Goal: Task Accomplishment & Management: Manage account settings

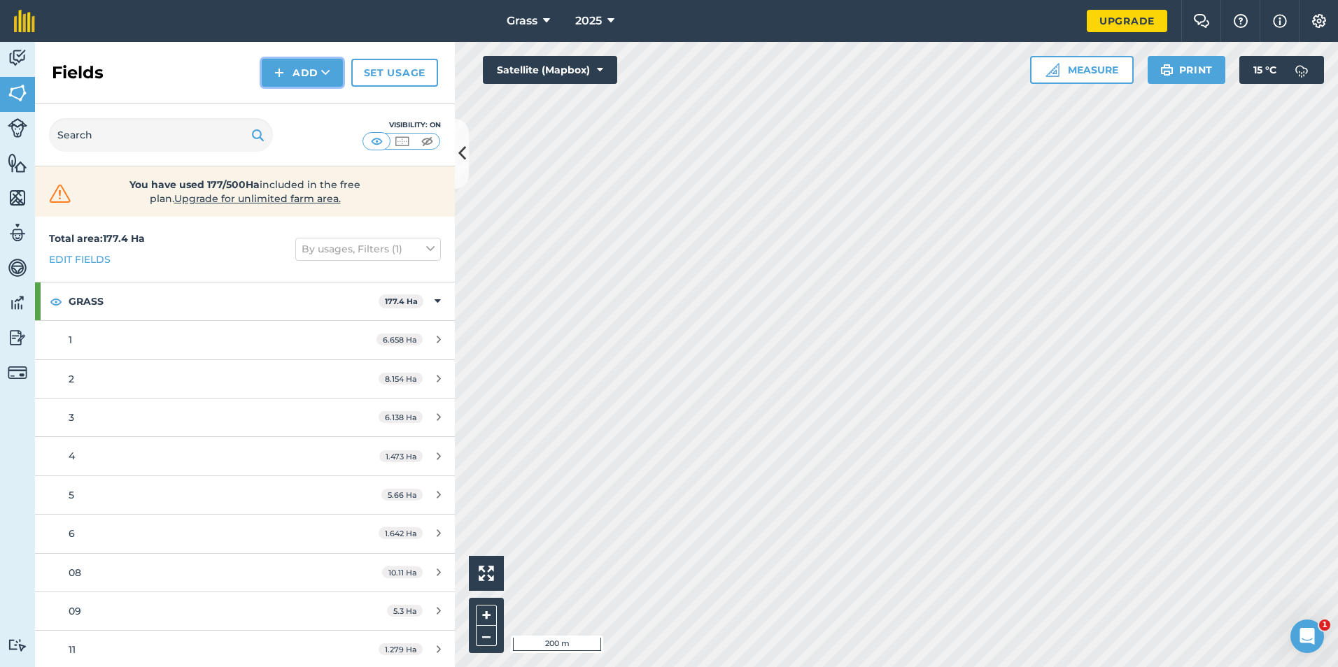
click at [311, 82] on button "Add" at bounding box center [302, 73] width 81 height 28
click at [304, 108] on link "Draw" at bounding box center [302, 104] width 77 height 31
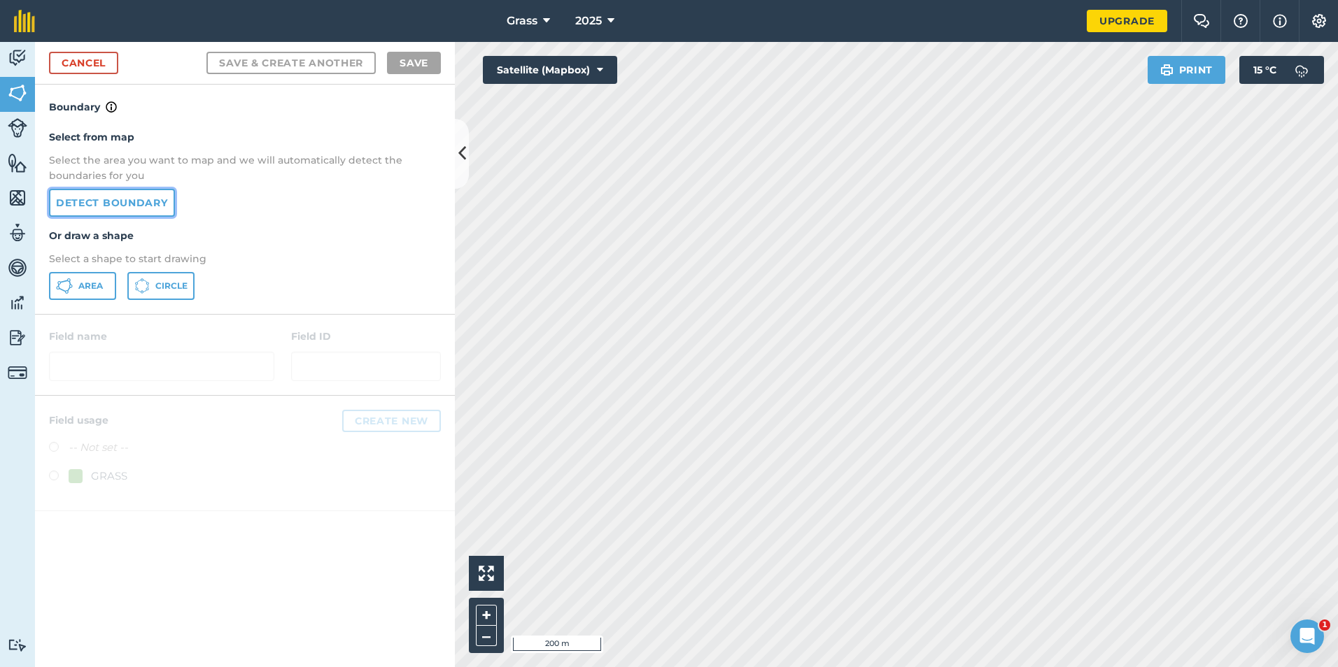
click at [113, 199] on link "Detect boundary" at bounding box center [112, 203] width 126 height 28
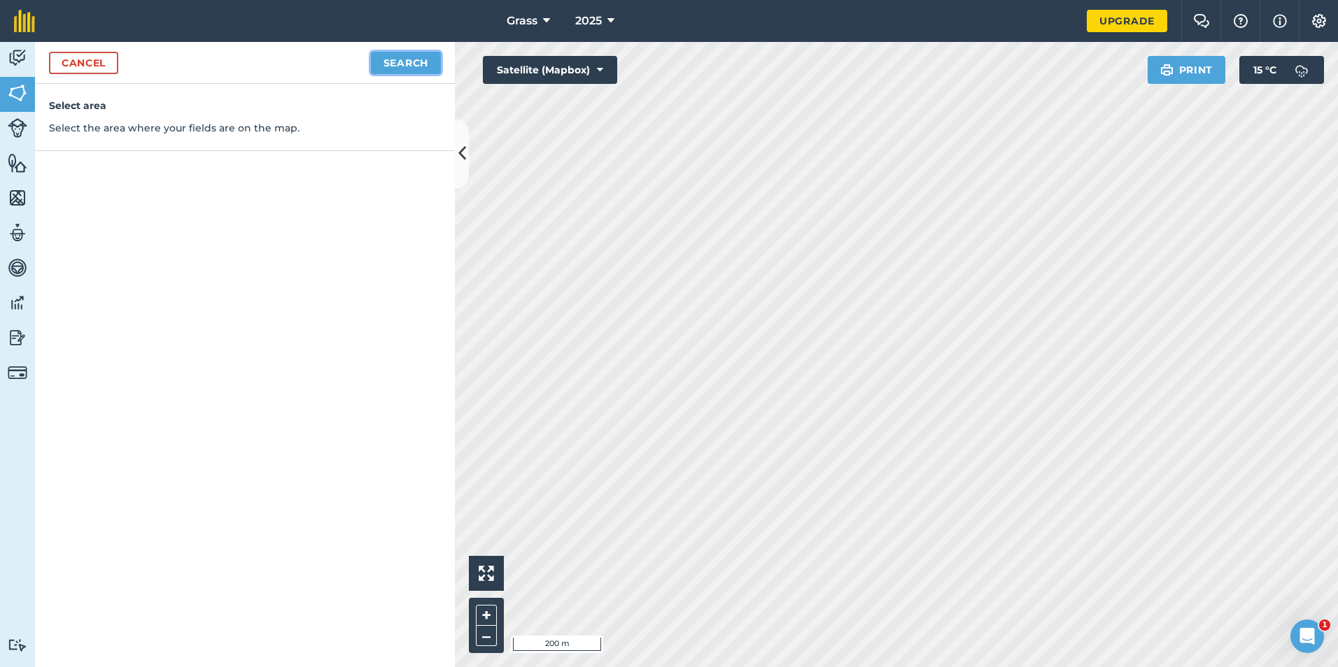
drag, startPoint x: 417, startPoint y: 52, endPoint x: 422, endPoint y: 46, distance: 7.4
click at [420, 48] on div "Cancel Search" at bounding box center [245, 63] width 420 height 42
click at [417, 60] on button "Search" at bounding box center [406, 63] width 70 height 22
click at [389, 59] on button "Continue to edit boundaries" at bounding box center [334, 63] width 211 height 22
click at [385, 75] on div "Cancel Continue to name fields" at bounding box center [245, 63] width 420 height 42
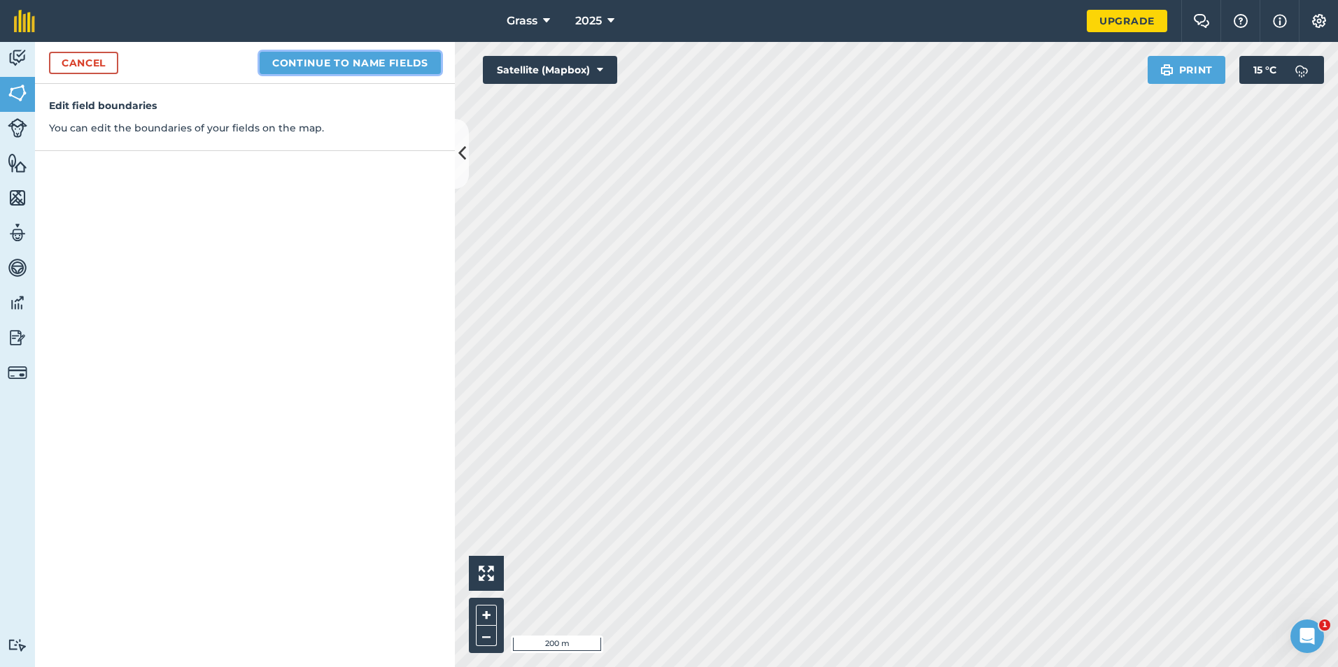
click at [386, 66] on button "Continue to name fields" at bounding box center [350, 63] width 181 height 22
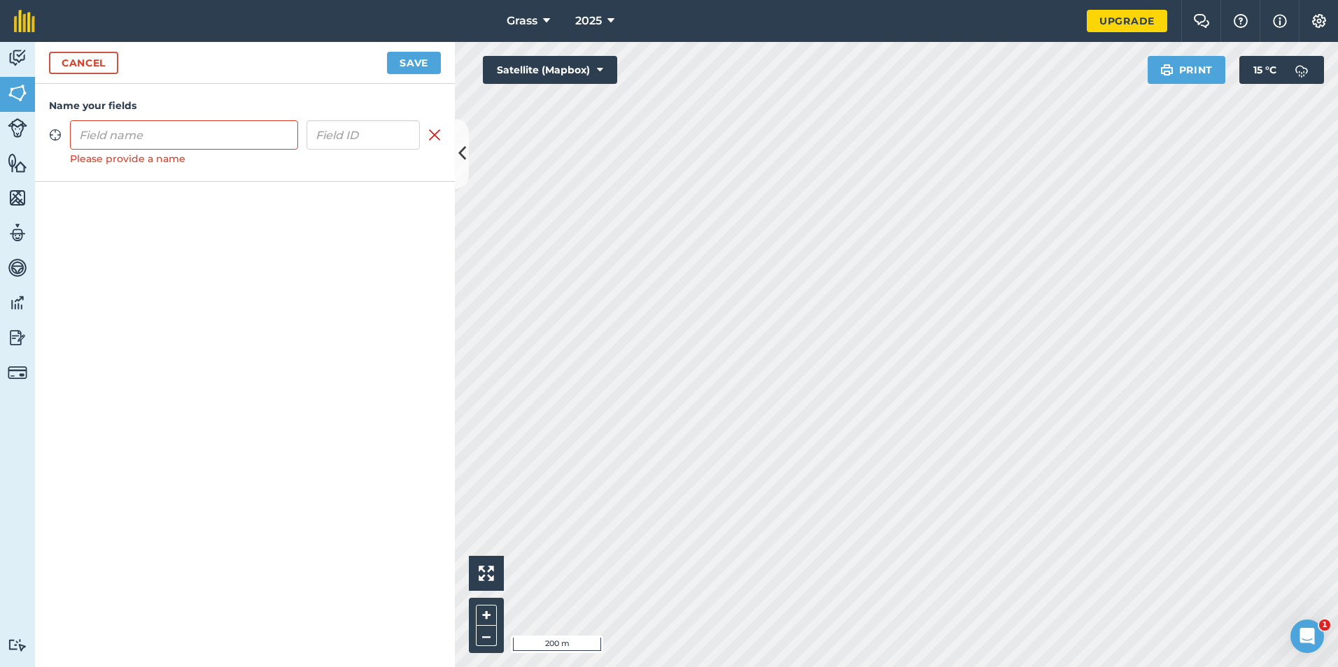
click at [252, 153] on div "Name your fields Zoom to field Please provide a name Remove field" at bounding box center [245, 133] width 420 height 98
click at [250, 141] on input "text" at bounding box center [184, 134] width 228 height 29
type input "g"
type input "Guyhirn 2"
click at [425, 68] on button "Save" at bounding box center [414, 63] width 54 height 22
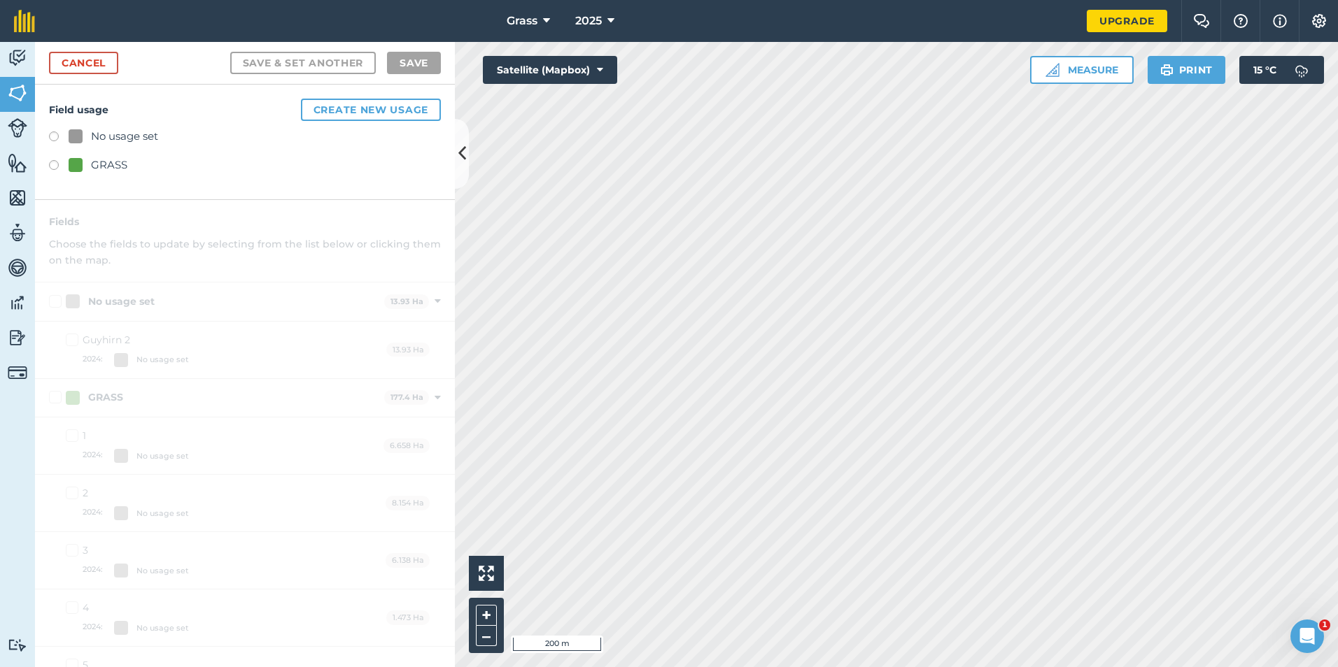
click at [64, 163] on label at bounding box center [59, 167] width 20 height 14
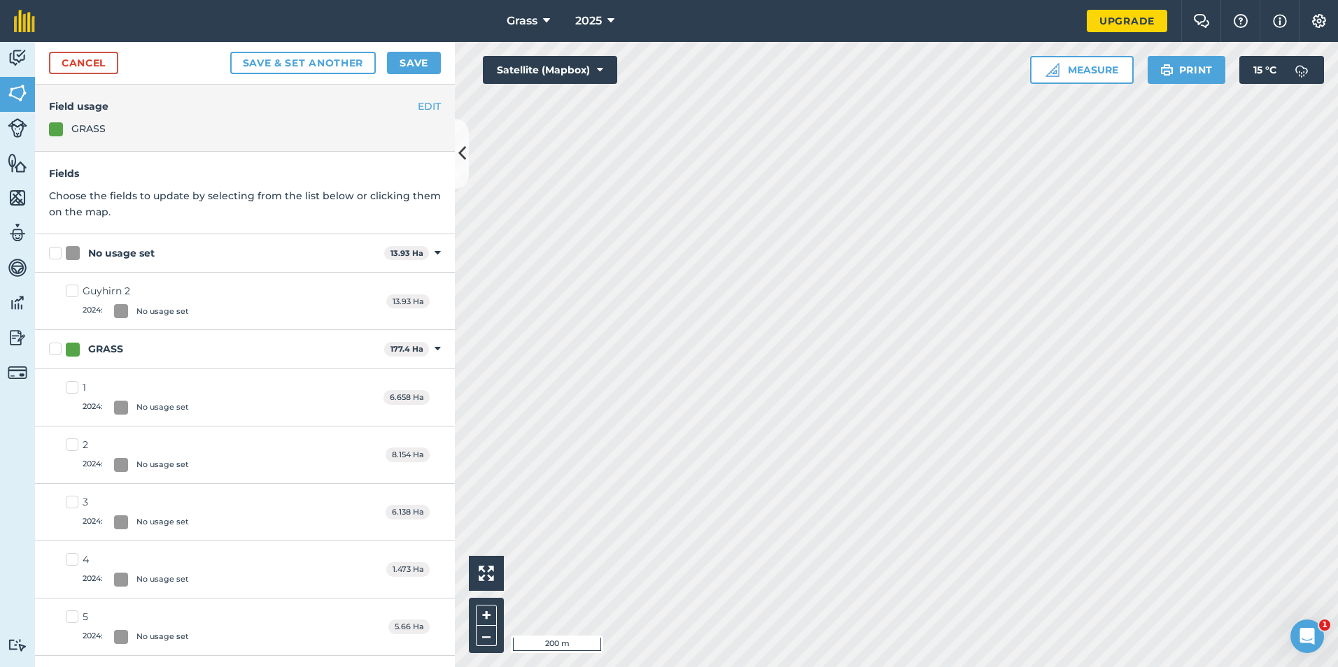
click at [92, 245] on div "No usage set 13.93 Ha Toggle showing No usage set fields" at bounding box center [245, 253] width 420 height 38
click at [104, 254] on div "No usage set" at bounding box center [121, 253] width 66 height 15
click at [58, 254] on input "No usage set" at bounding box center [53, 250] width 9 height 9
checkbox input "true"
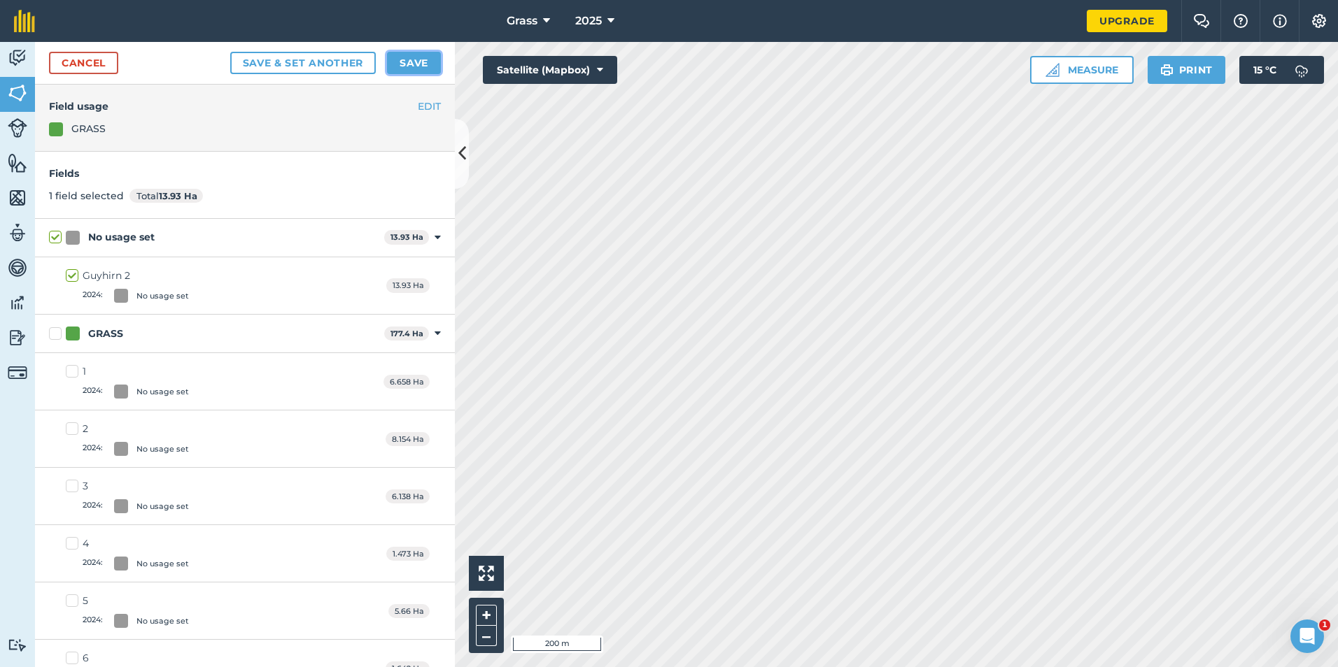
click at [431, 63] on button "Save" at bounding box center [414, 63] width 54 height 22
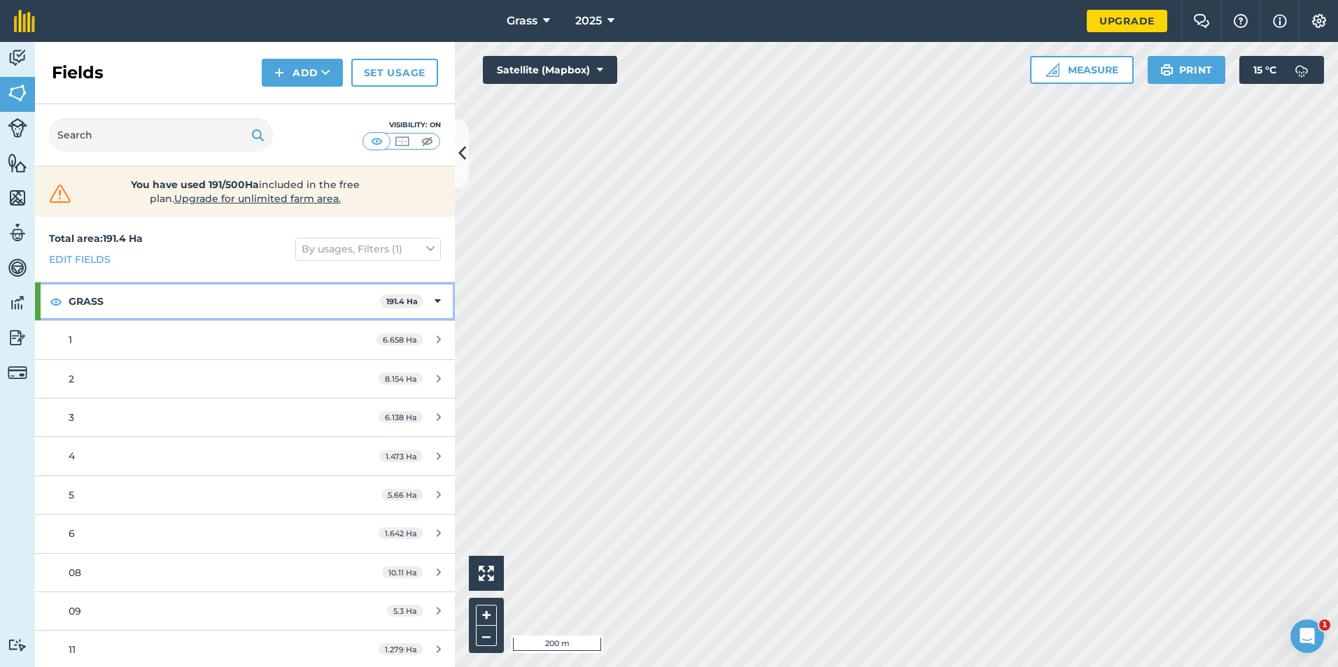
click at [417, 306] on div "GRASS 191.4 Ha" at bounding box center [245, 302] width 420 height 38
click at [425, 302] on span "191.4 Ha" at bounding box center [404, 302] width 43 height 15
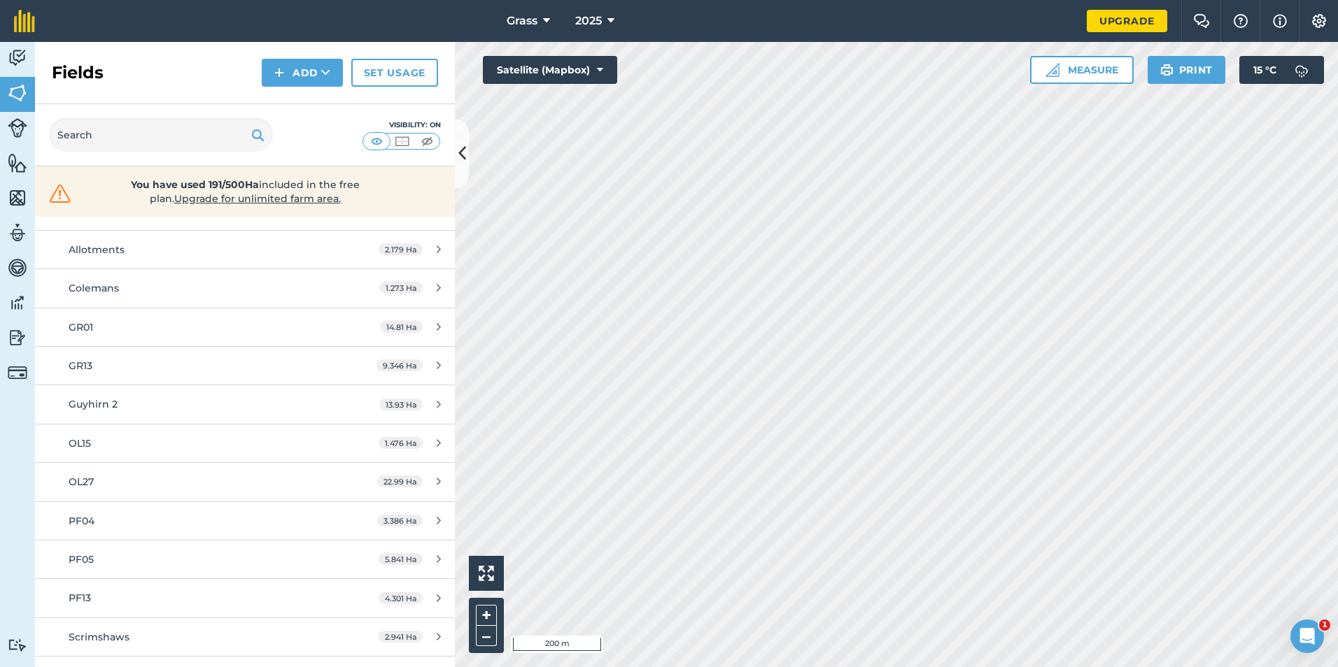
scroll to position [560, 0]
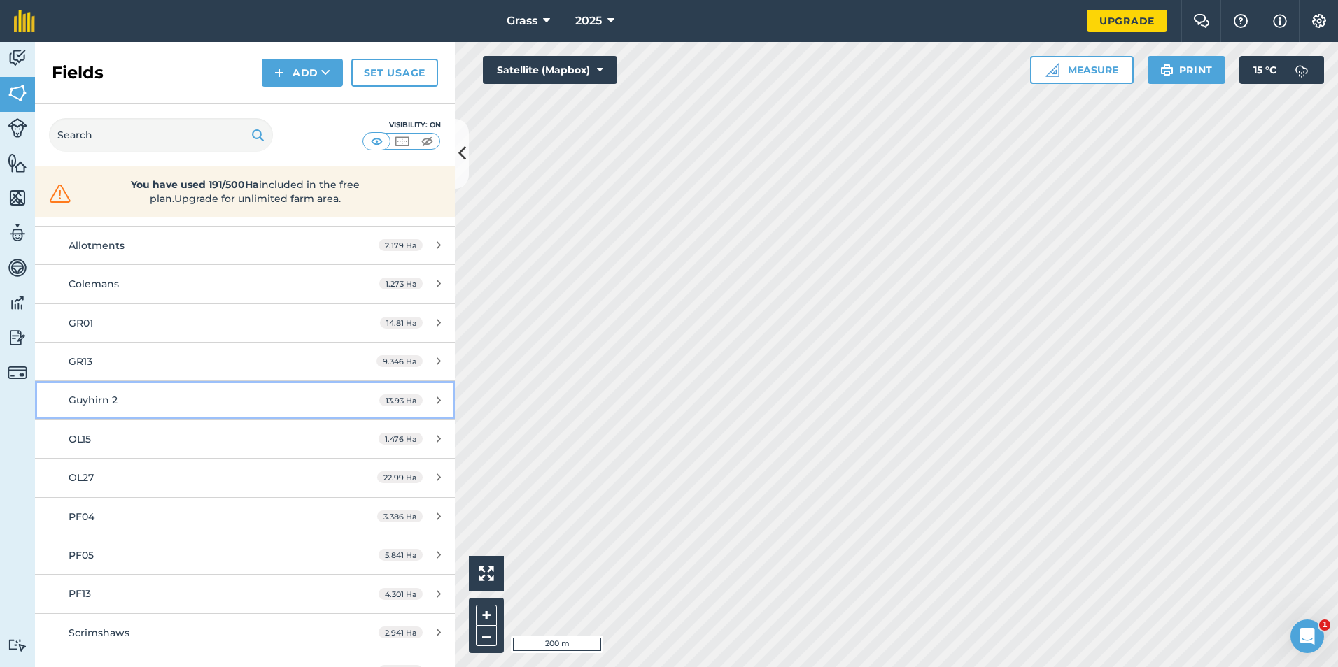
click at [151, 397] on div "Guyhirn 2" at bounding box center [200, 399] width 263 height 15
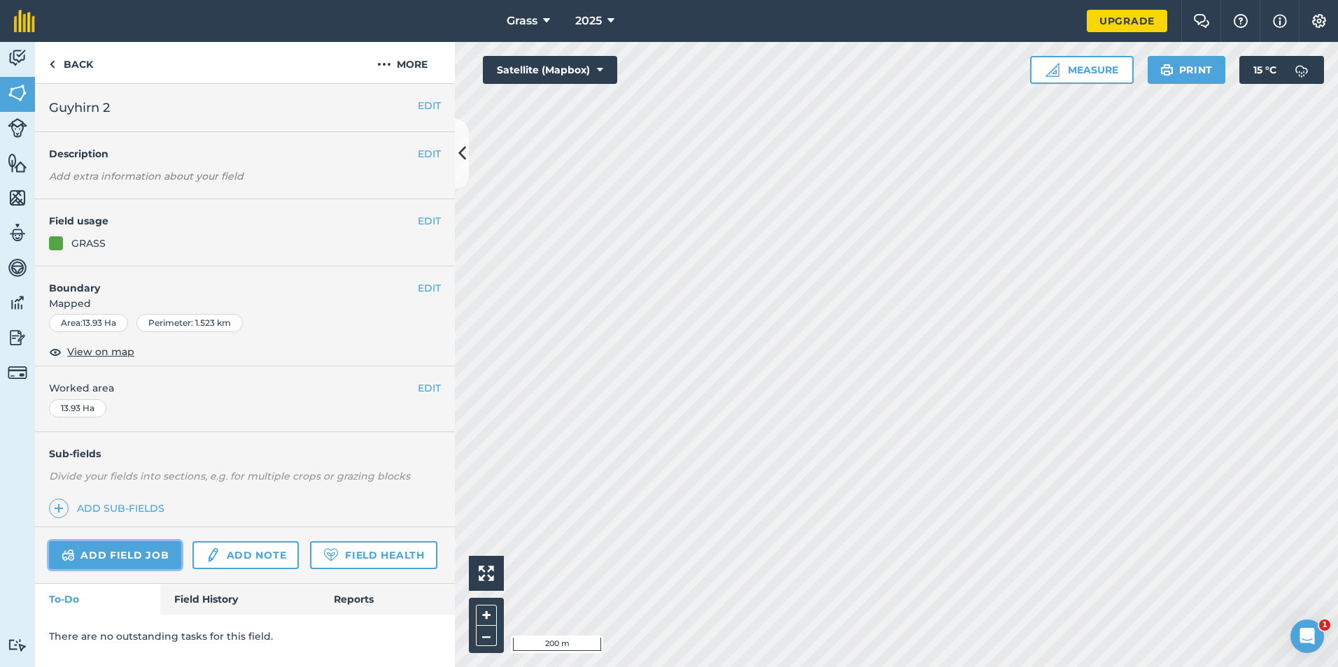
click at [117, 548] on link "Add field job" at bounding box center [115, 556] width 132 height 28
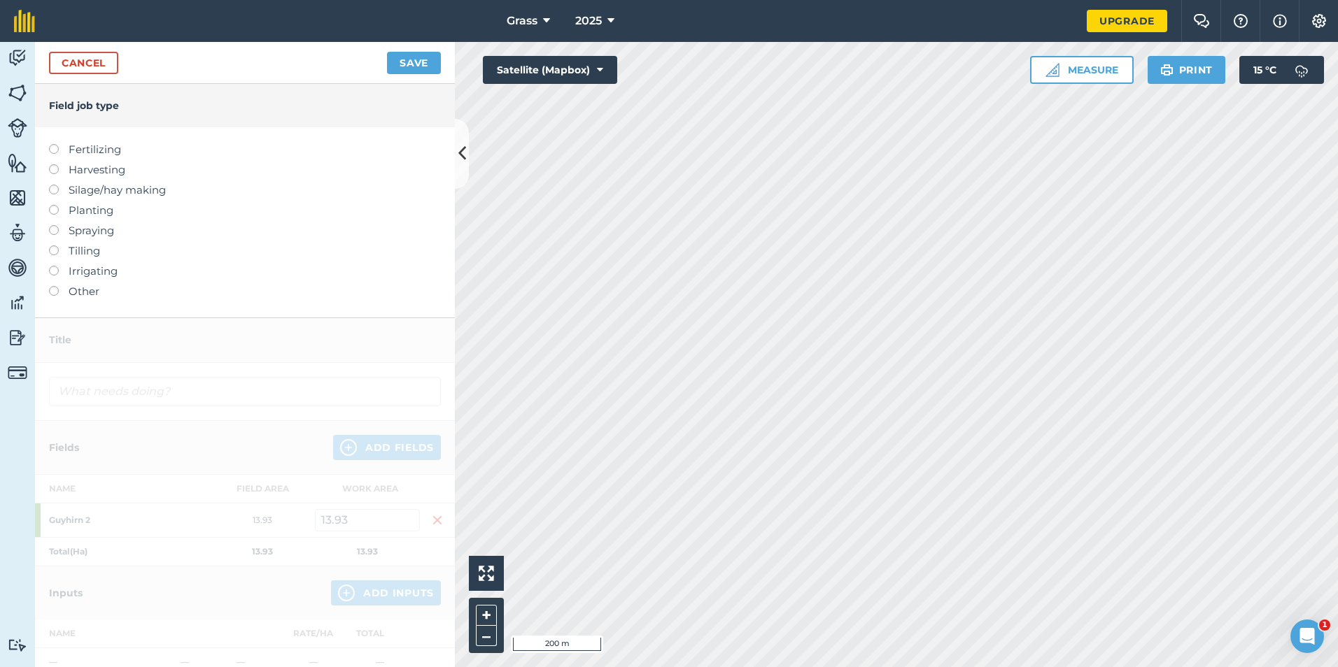
click at [83, 150] on label "Fertilizing" at bounding box center [245, 149] width 392 height 17
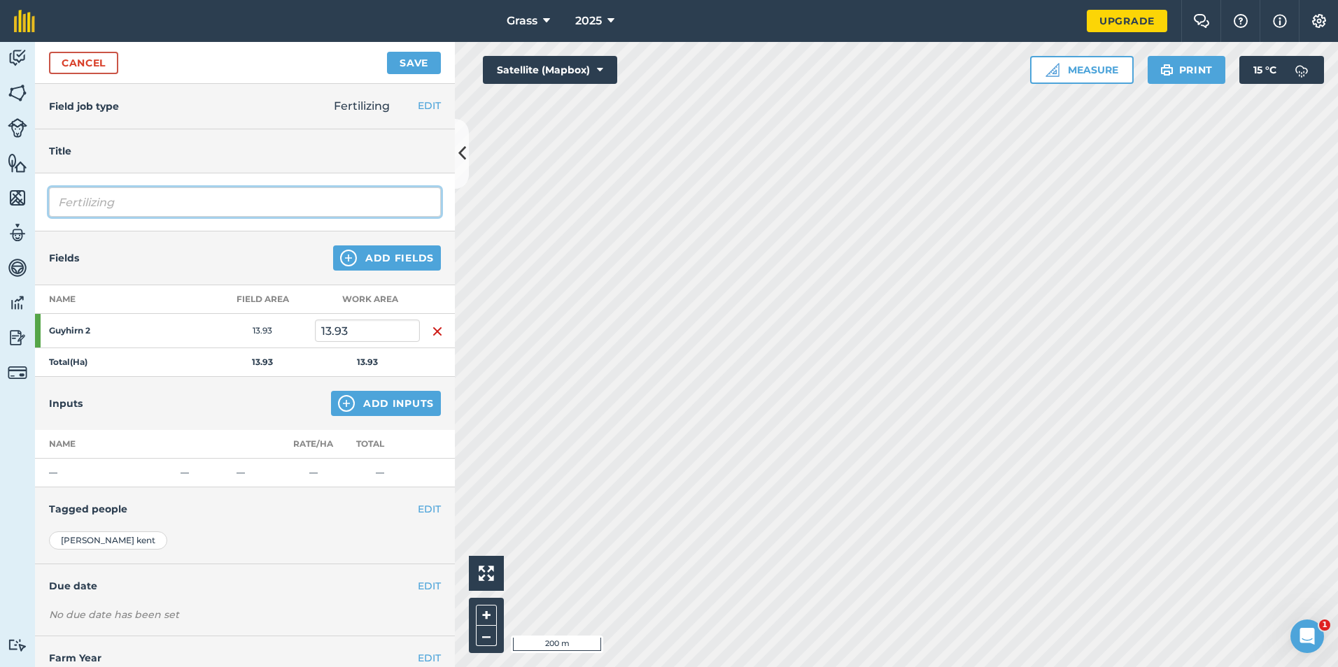
click at [208, 196] on input "Fertilizing" at bounding box center [245, 201] width 392 height 29
type input "F"
type input "d"
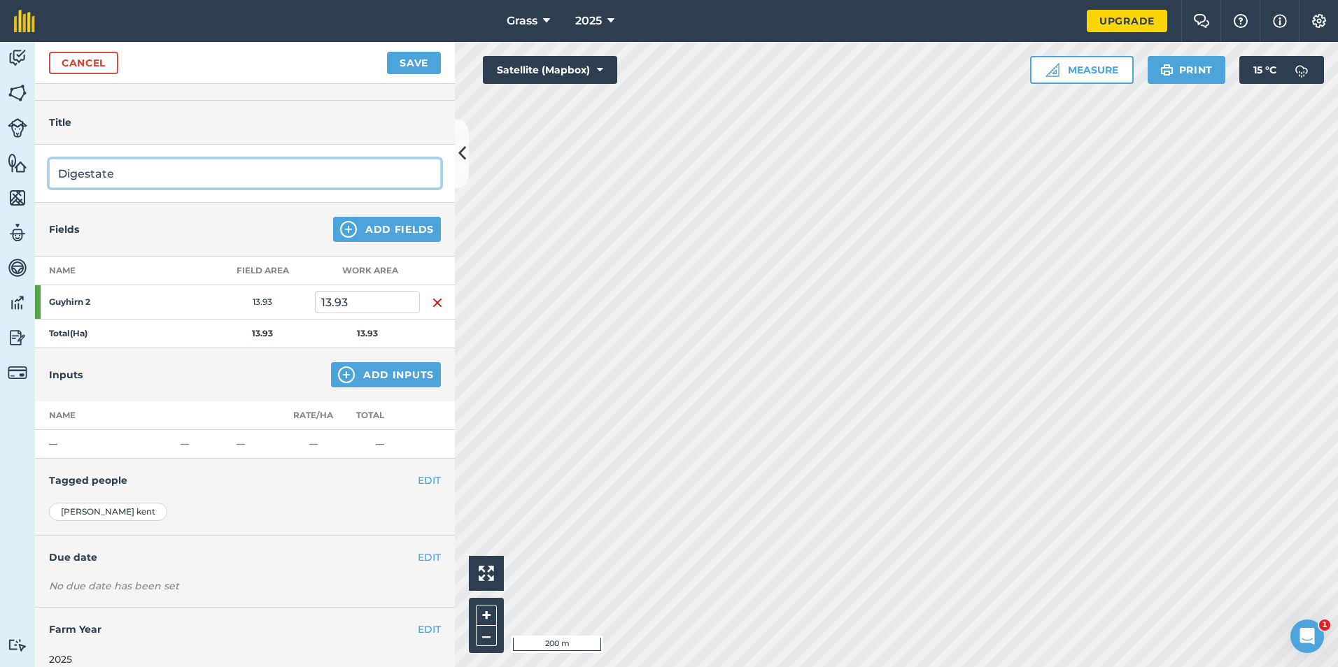
scroll to position [43, 0]
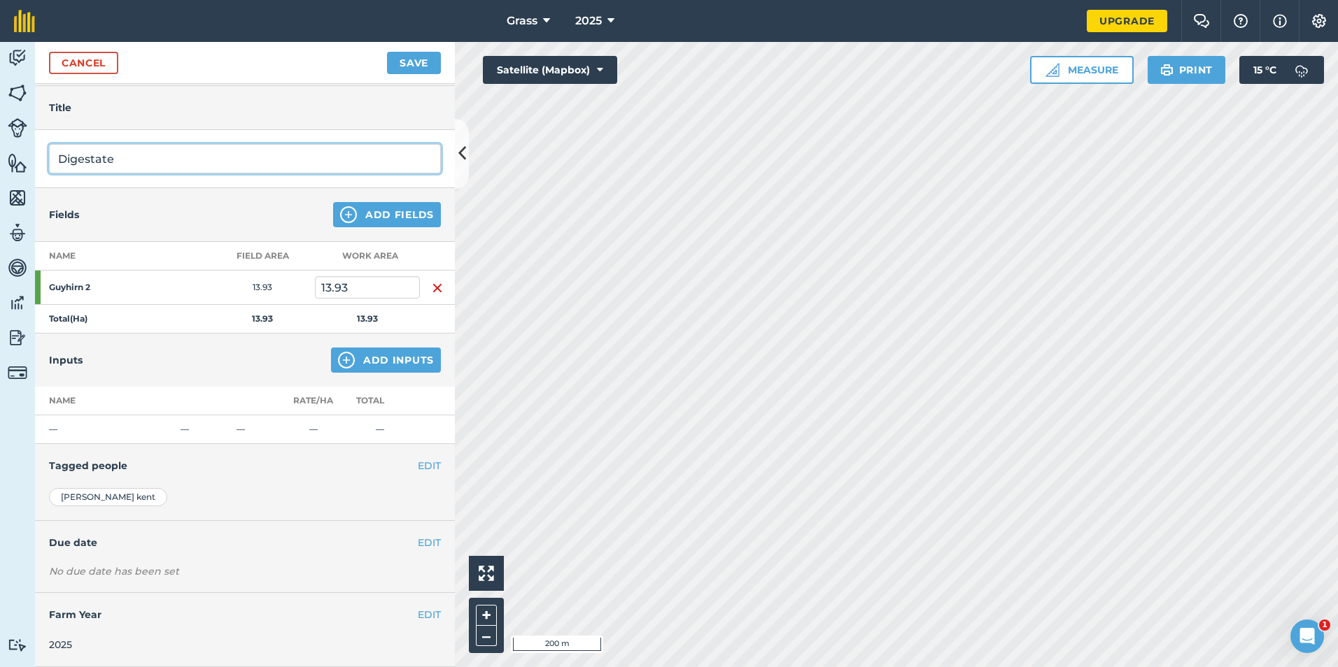
type input "Digestate"
click at [397, 362] on button "Add Inputs" at bounding box center [386, 360] width 110 height 25
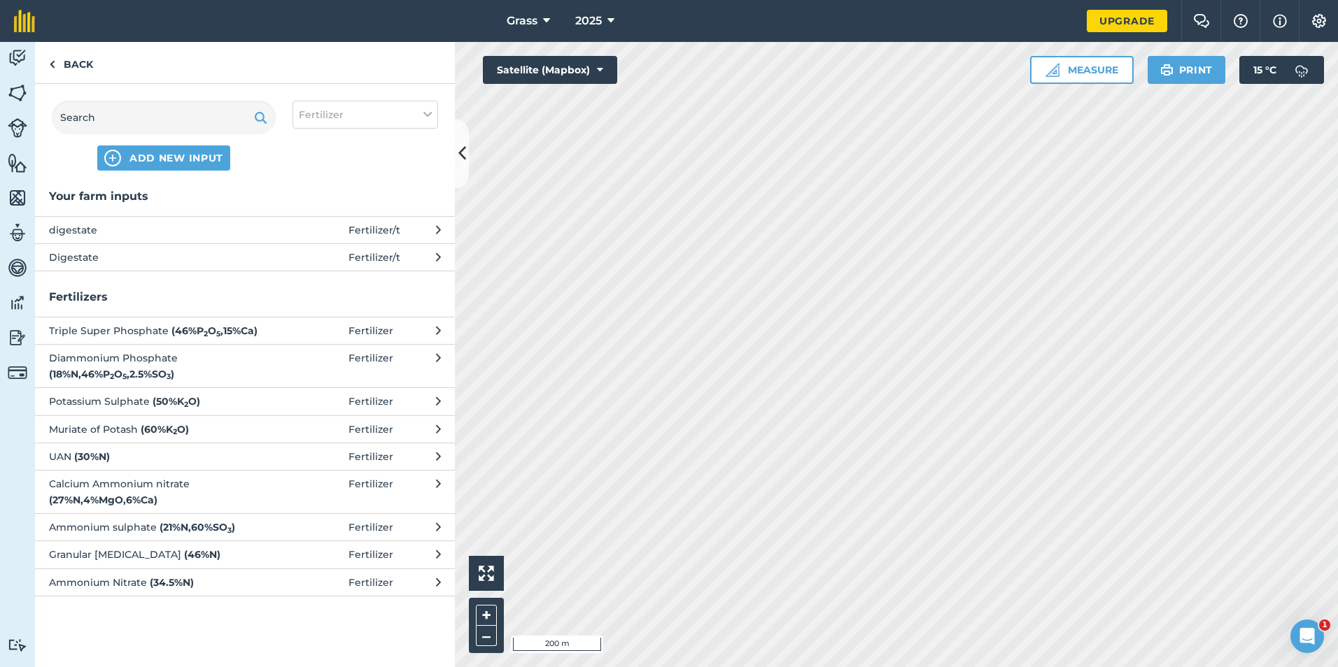
click at [297, 264] on span at bounding box center [315, 257] width 65 height 15
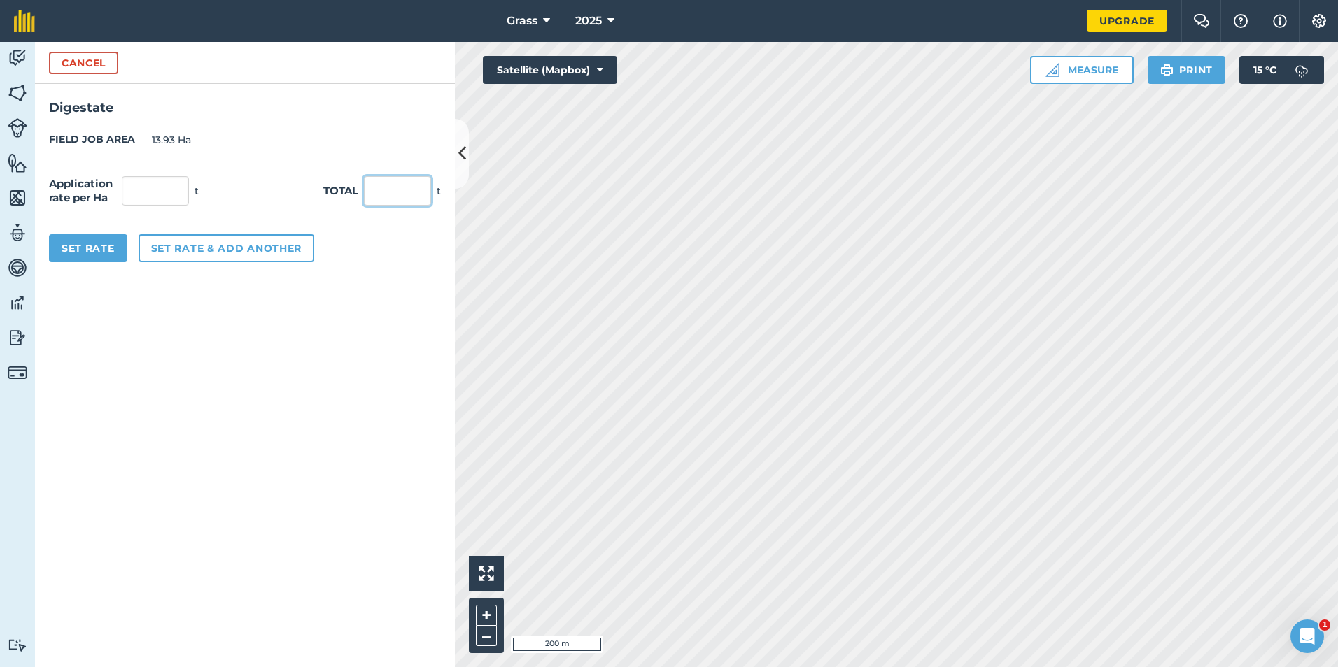
click at [409, 199] on input "text" at bounding box center [397, 190] width 67 height 29
type input "330"
type input "23.69"
click at [318, 327] on form "Cancel Digestate FIELD JOB AREA 13.93 Ha Application rate per Ha 23.69 t Total …" at bounding box center [245, 354] width 420 height 625
click at [97, 246] on button "Set Rate" at bounding box center [88, 248] width 78 height 28
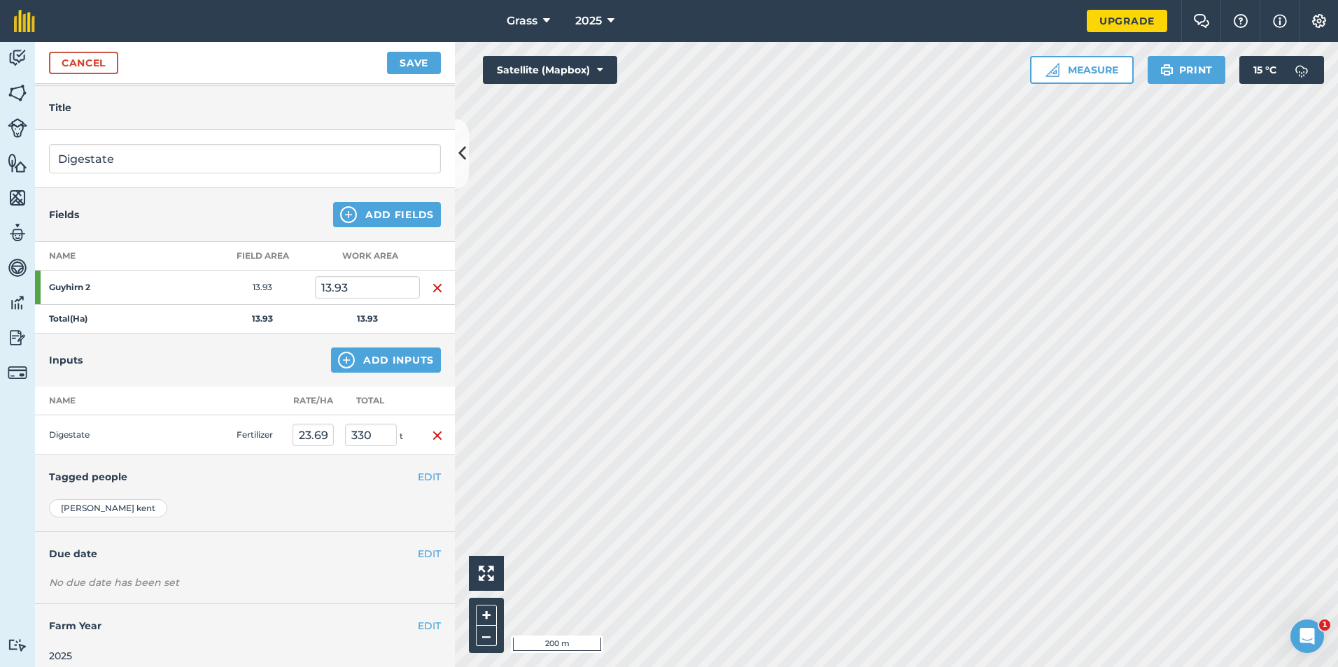
scroll to position [55, 0]
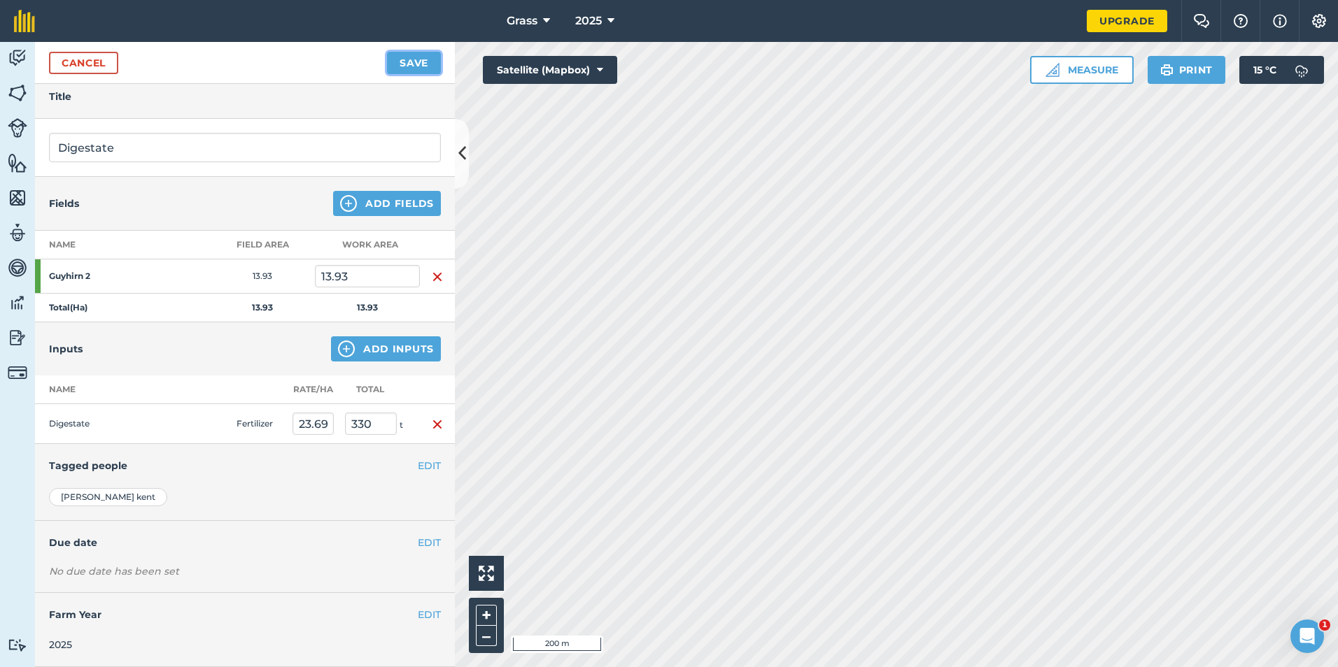
click at [395, 69] on button "Save" at bounding box center [414, 63] width 54 height 22
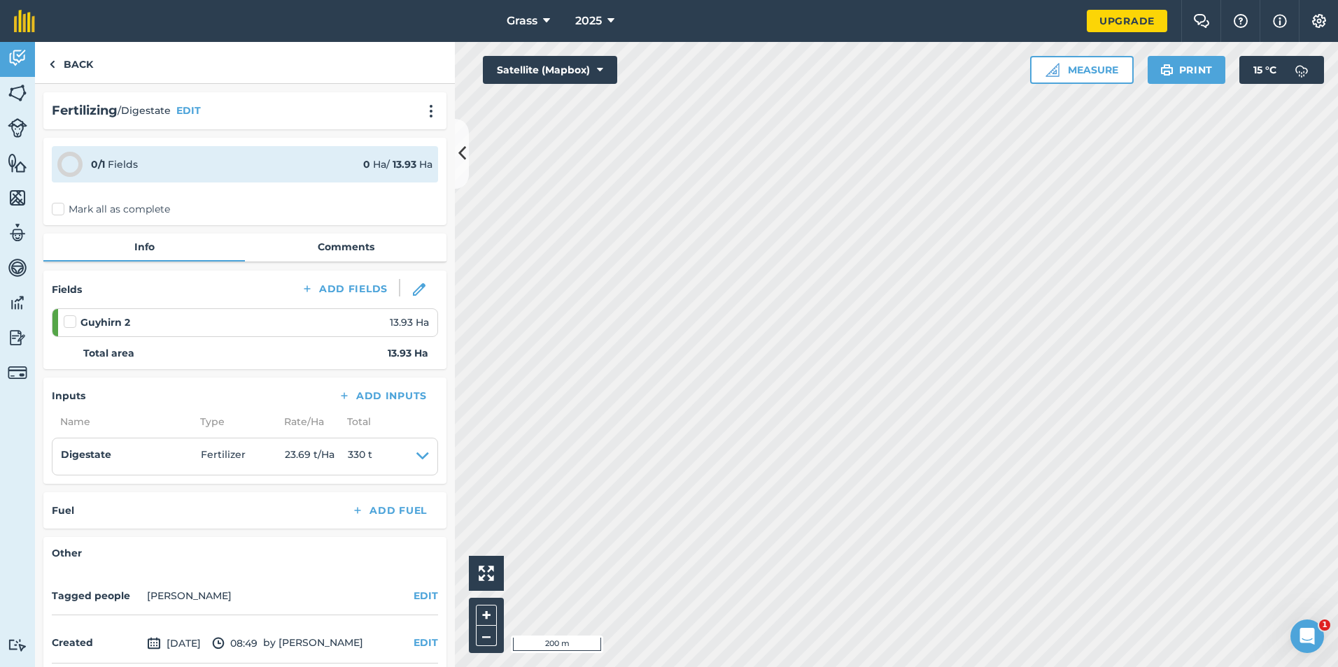
click at [52, 214] on label "Mark all as complete" at bounding box center [111, 209] width 118 height 15
click at [52, 211] on input "Mark all as complete" at bounding box center [56, 206] width 9 height 9
checkbox input "false"
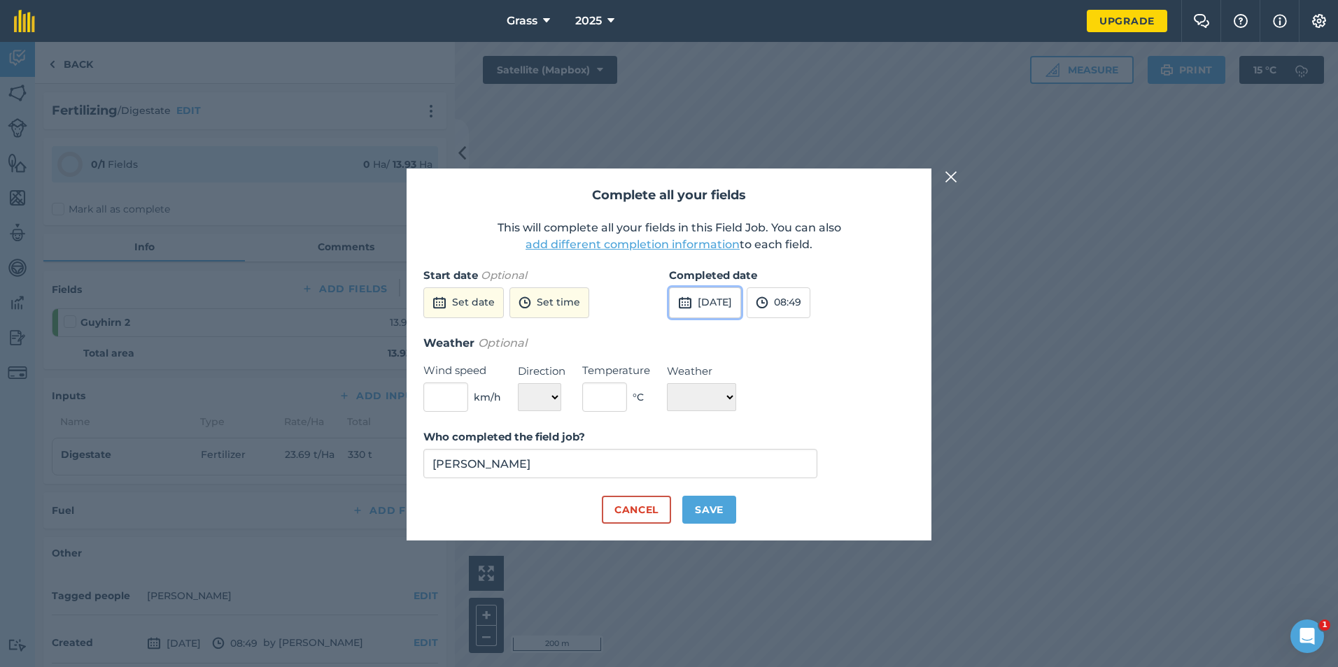
click at [725, 311] on button "4th Sep 2025" at bounding box center [705, 303] width 72 height 31
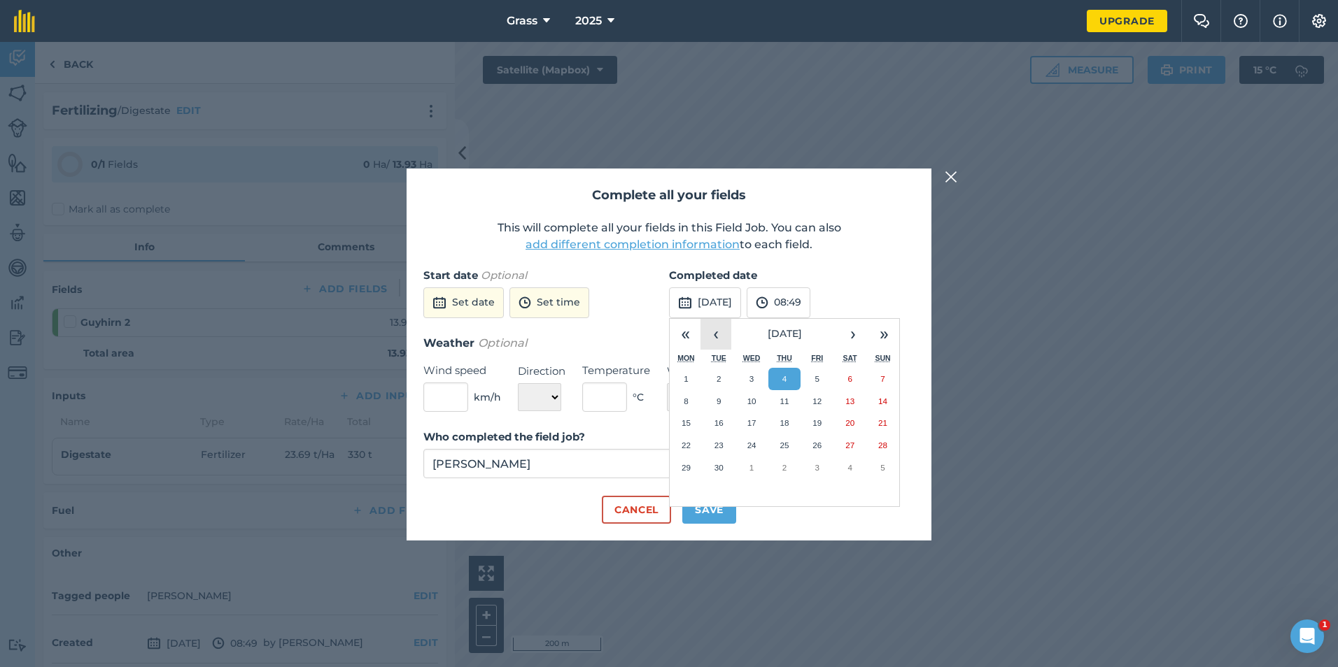
click at [726, 334] on button "‹" at bounding box center [715, 334] width 31 height 31
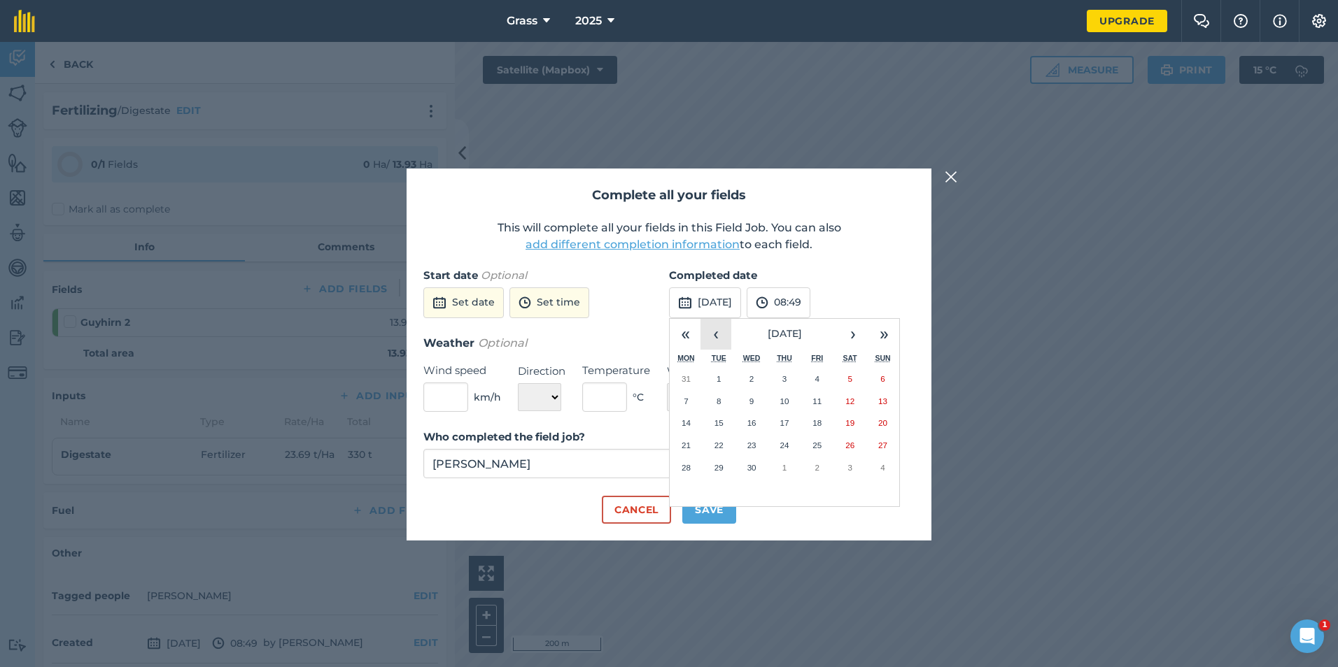
click at [726, 334] on button "‹" at bounding box center [715, 334] width 31 height 31
click at [850, 468] on abbr "29" at bounding box center [849, 467] width 9 height 9
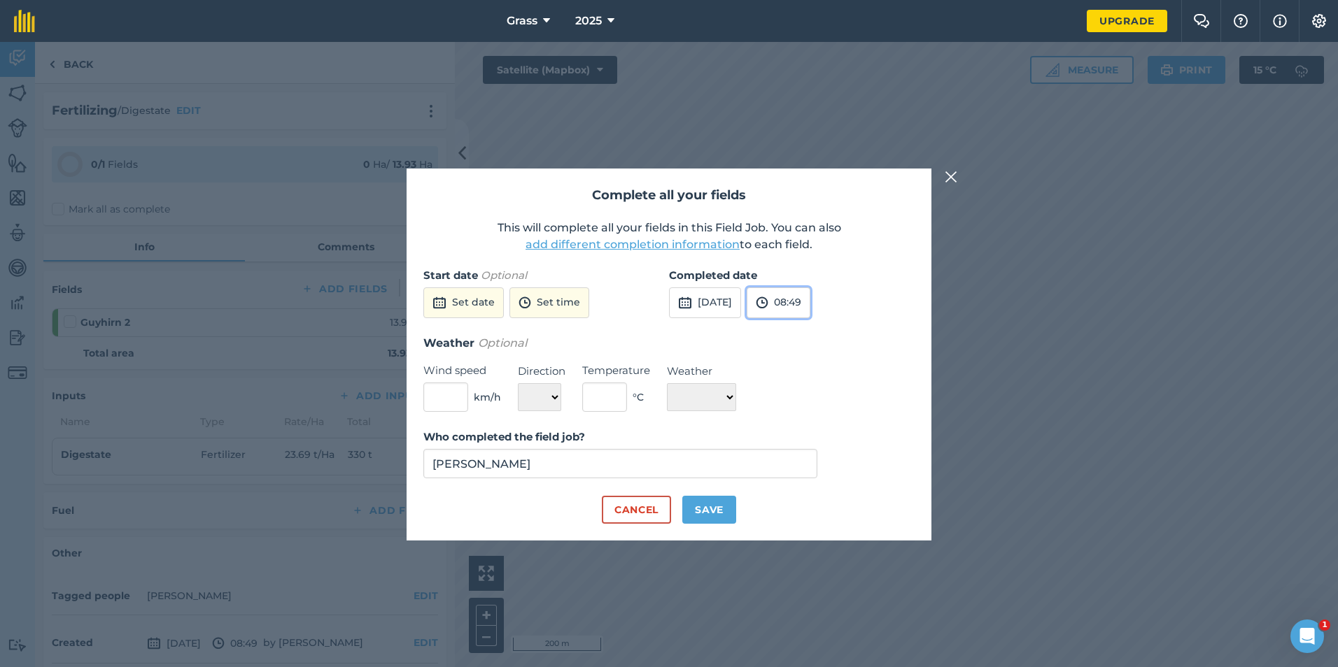
click at [810, 306] on button "08:49" at bounding box center [778, 303] width 64 height 31
click at [814, 307] on input "08:49" at bounding box center [779, 303] width 67 height 31
click at [813, 379] on button "19:30" at bounding box center [780, 372] width 66 height 22
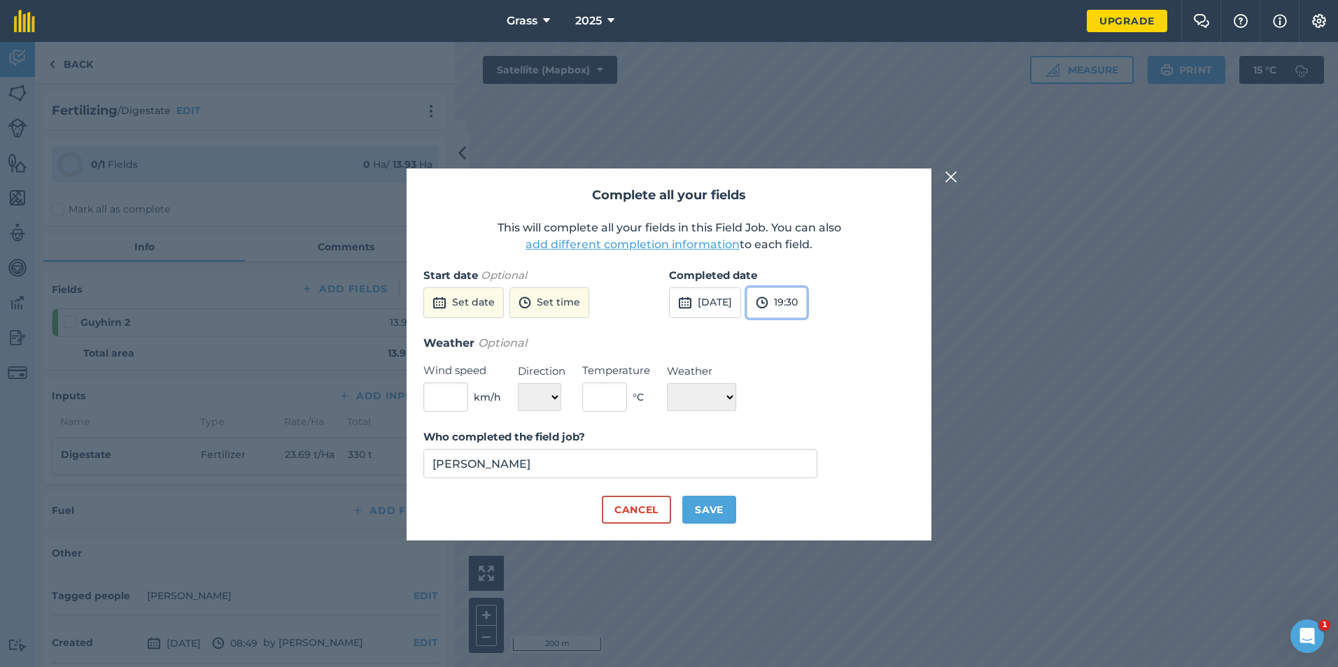
click at [807, 310] on button "19:30" at bounding box center [776, 303] width 60 height 31
click at [814, 306] on input "19:30" at bounding box center [779, 303] width 67 height 31
type input "19:51"
click at [832, 298] on img at bounding box center [825, 303] width 13 height 17
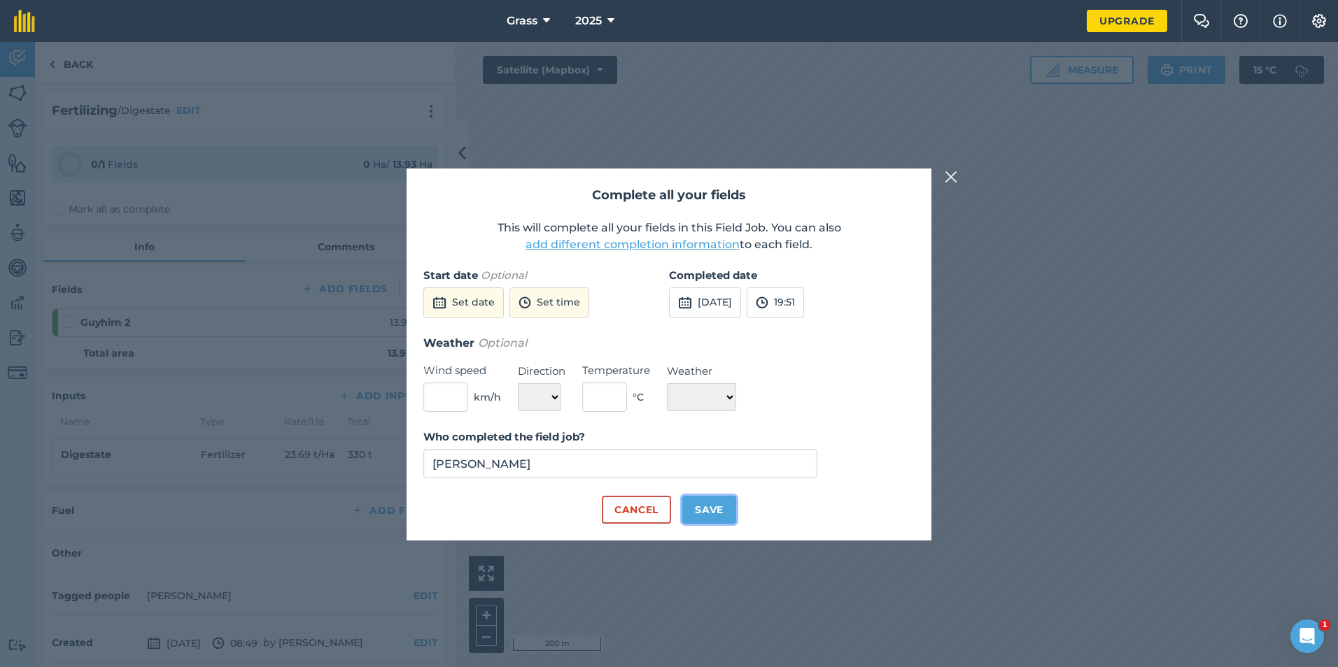
click at [714, 507] on button "Save" at bounding box center [709, 510] width 54 height 28
checkbox input "true"
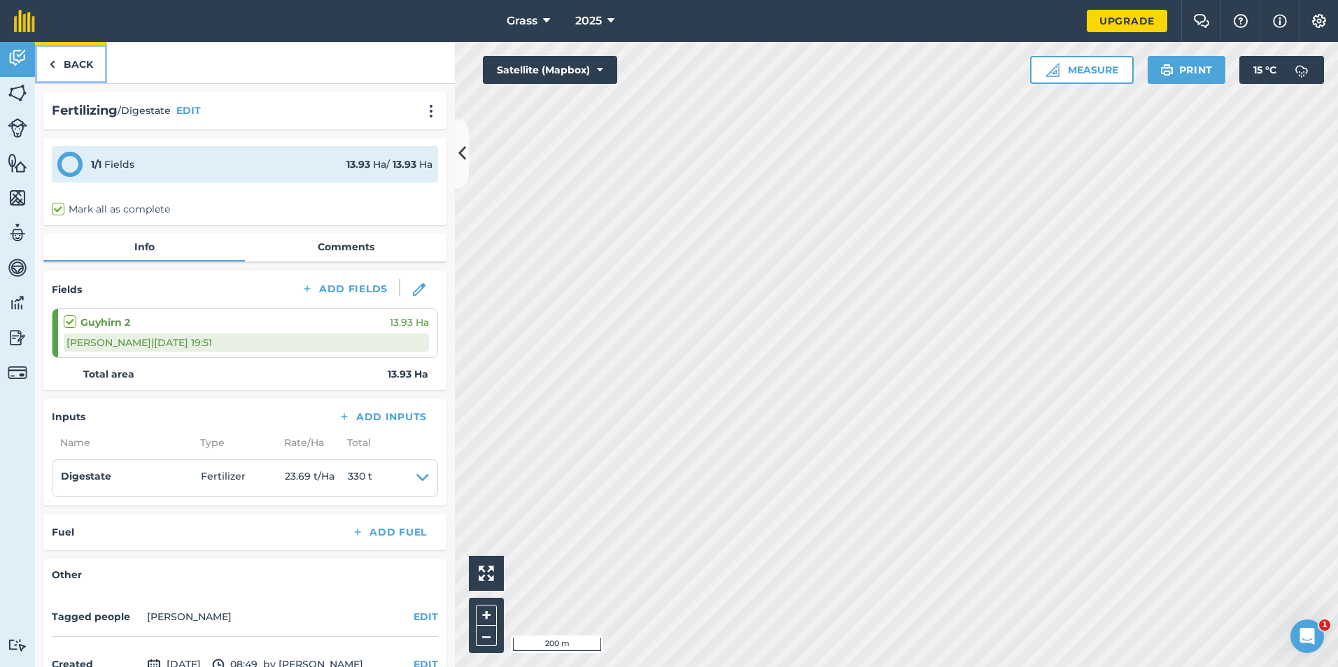
click at [74, 66] on link "Back" at bounding box center [71, 62] width 72 height 41
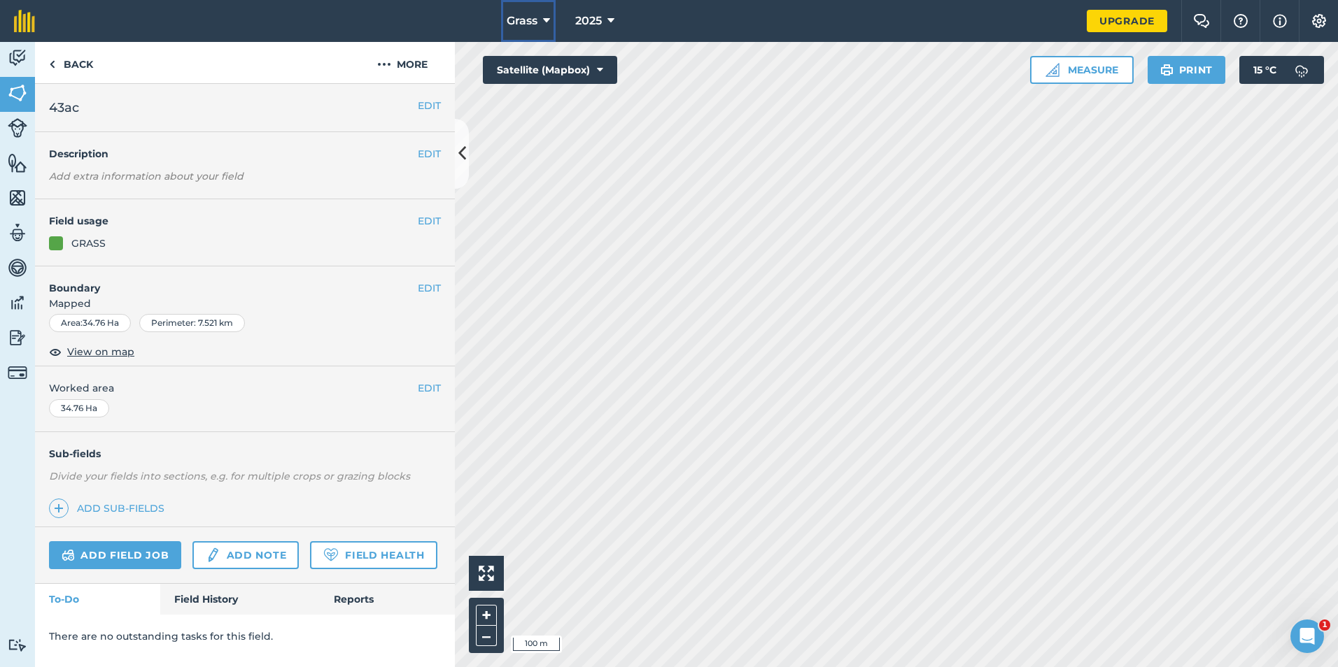
click at [546, 28] on icon at bounding box center [546, 21] width 7 height 17
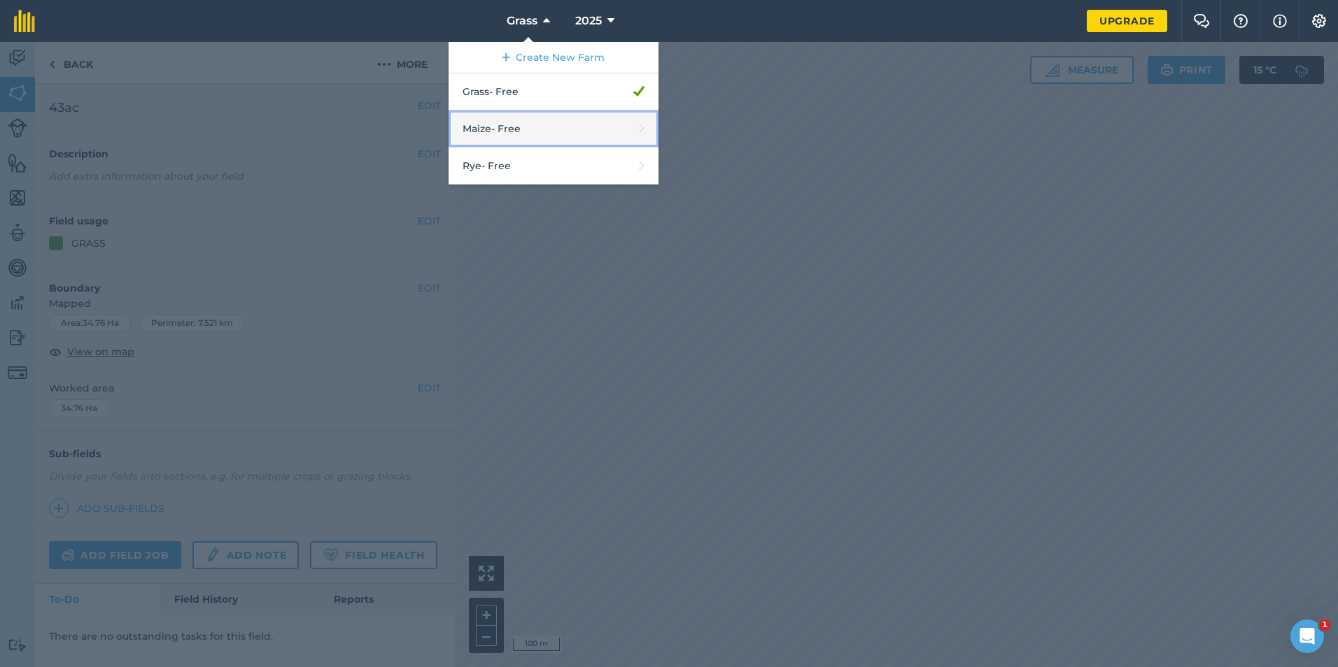
click at [591, 130] on link "Maize - Free" at bounding box center [553, 129] width 210 height 37
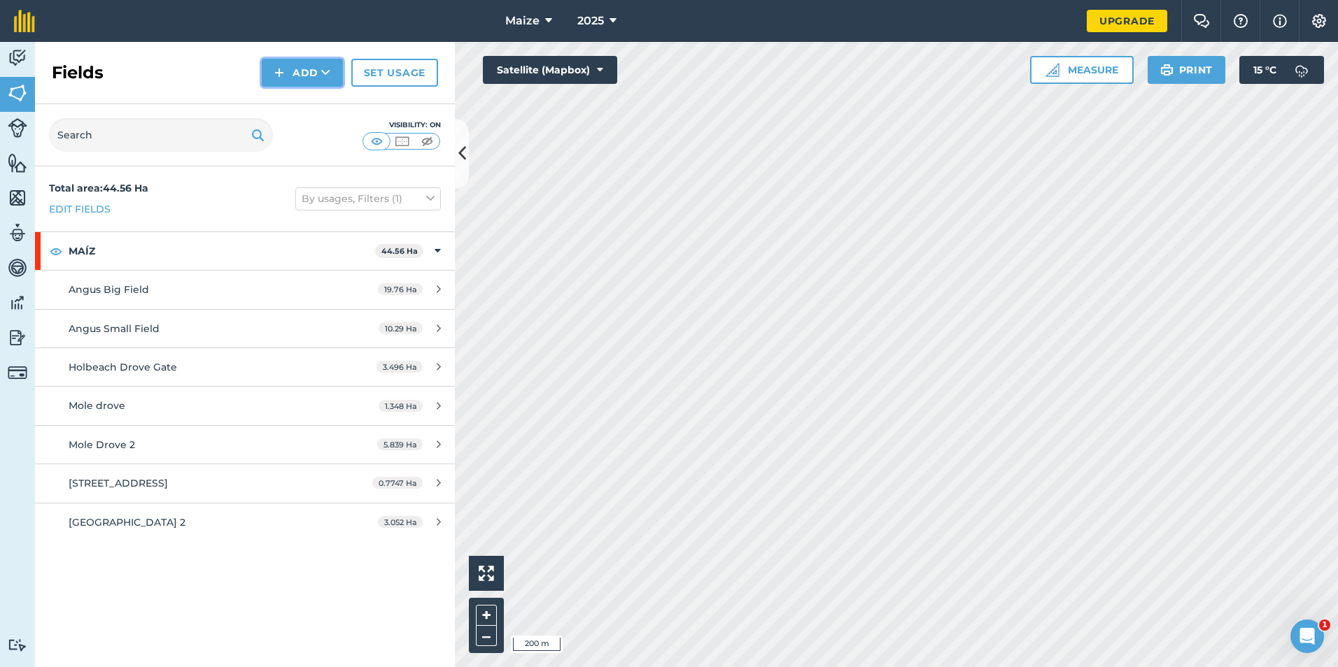
click at [303, 72] on button "Add" at bounding box center [302, 73] width 81 height 28
click at [309, 110] on link "Draw" at bounding box center [302, 104] width 77 height 31
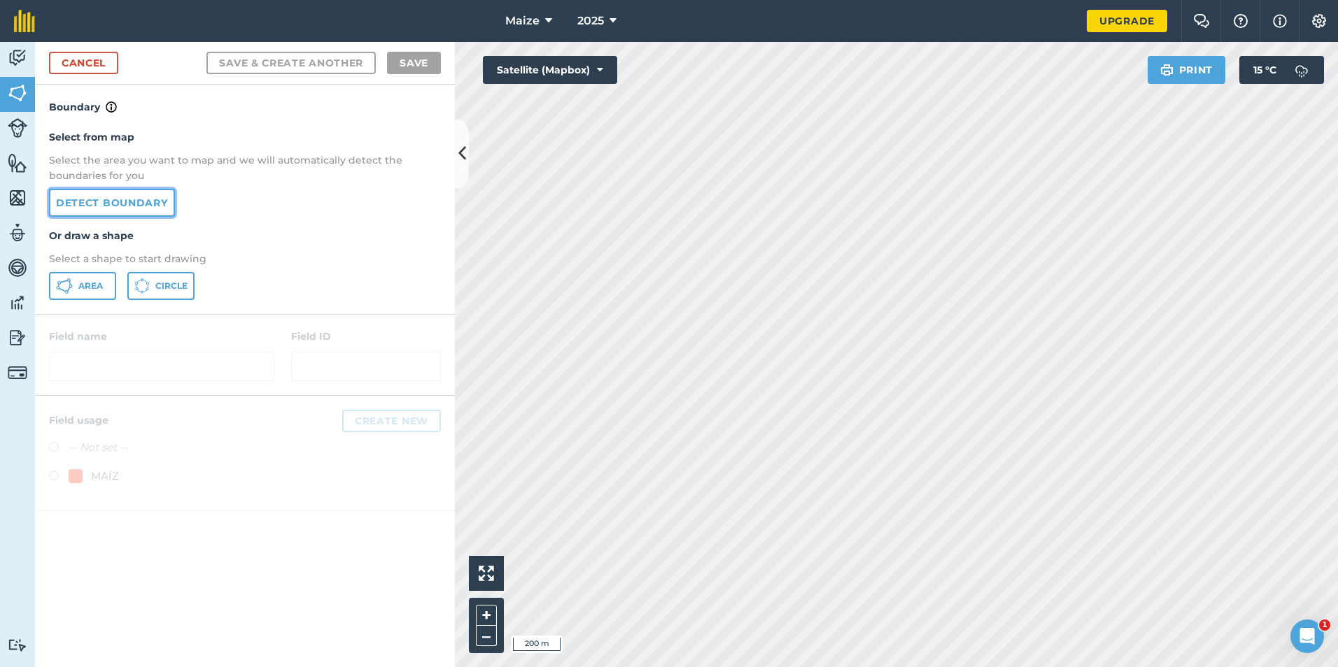
click at [153, 194] on link "Detect boundary" at bounding box center [112, 203] width 126 height 28
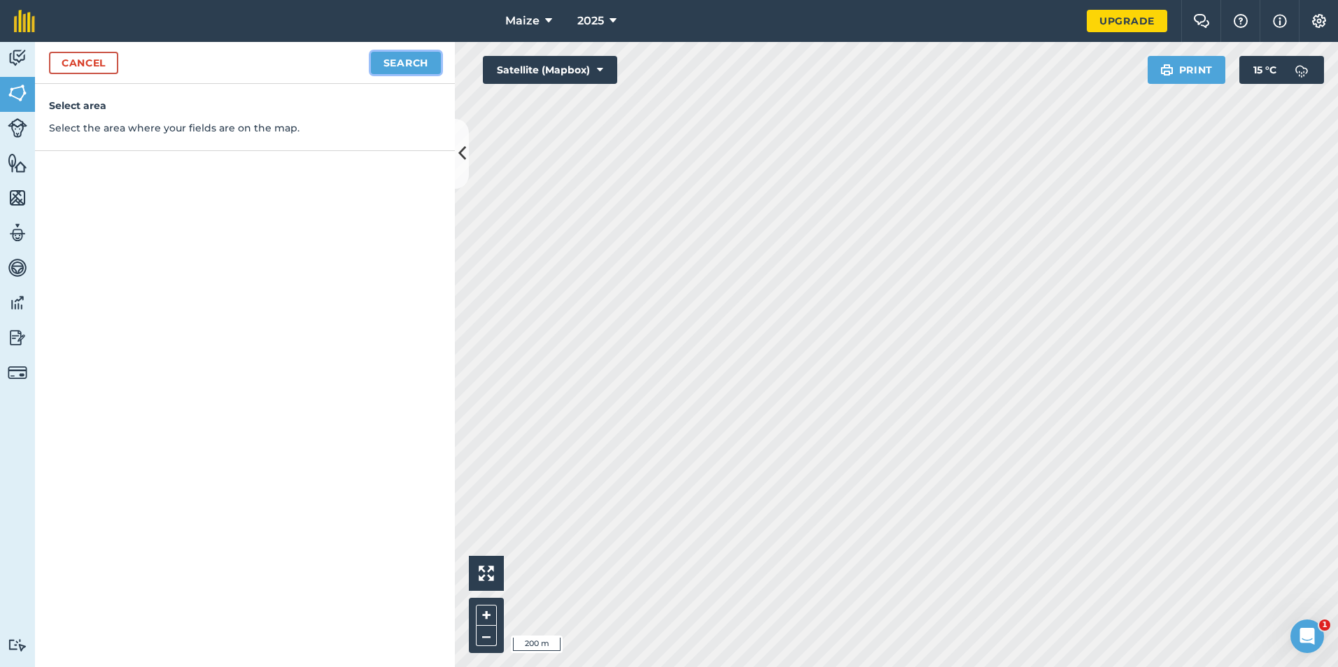
click at [432, 60] on button "Search" at bounding box center [406, 63] width 70 height 22
click at [333, 62] on button "Continue to edit boundaries" at bounding box center [334, 63] width 211 height 22
click at [360, 72] on button "Continue to name fields" at bounding box center [350, 63] width 181 height 22
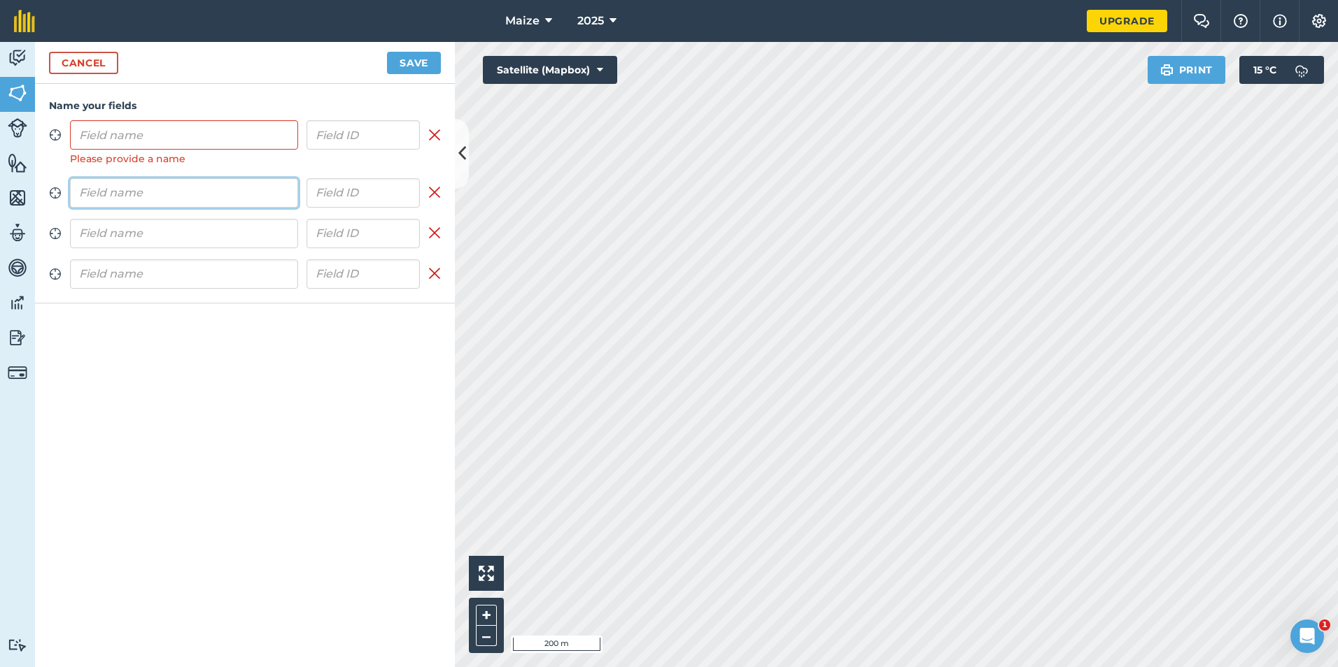
click at [208, 195] on input "text" at bounding box center [184, 192] width 228 height 29
click at [195, 227] on div "Zoom to field Please provide a name Remove field Zoom to field Please provide a…" at bounding box center [245, 212] width 392 height 185
type input "7189"
click at [109, 295] on input "text" at bounding box center [184, 290] width 228 height 29
type input "9286"
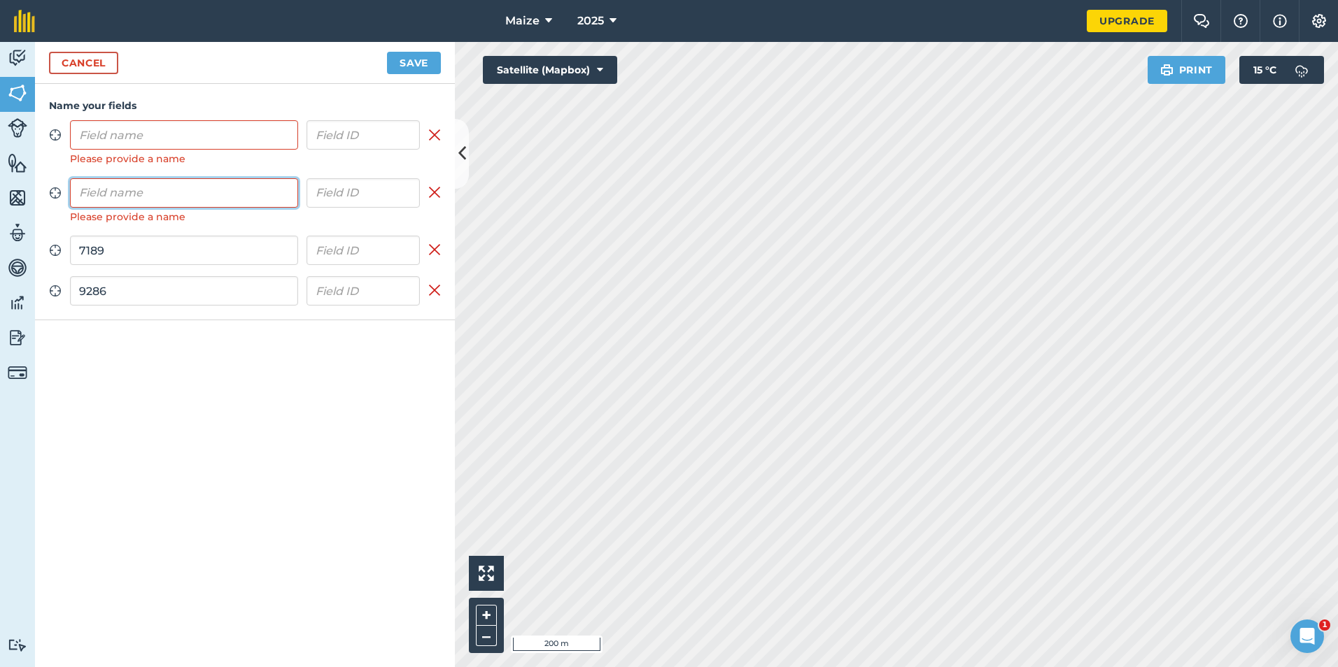
click at [173, 193] on input "text" at bounding box center [184, 192] width 228 height 29
type input "0858"
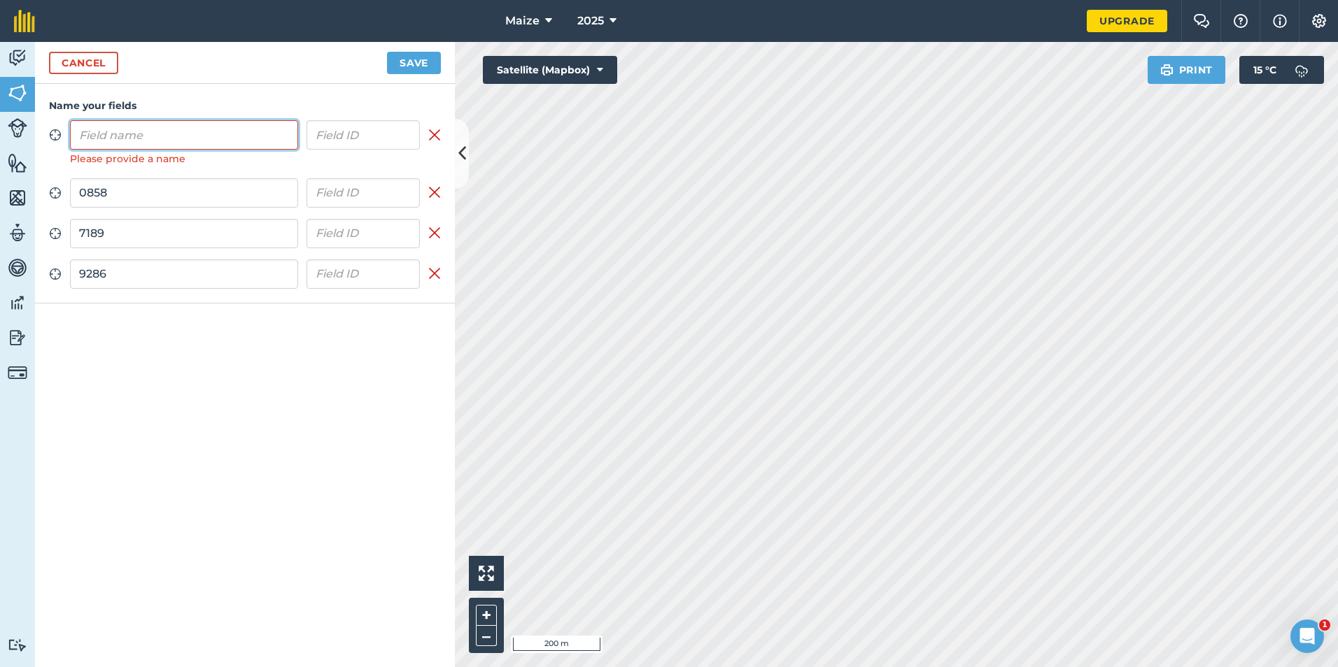
click at [155, 134] on input "text" at bounding box center [184, 134] width 228 height 29
type input "4170"
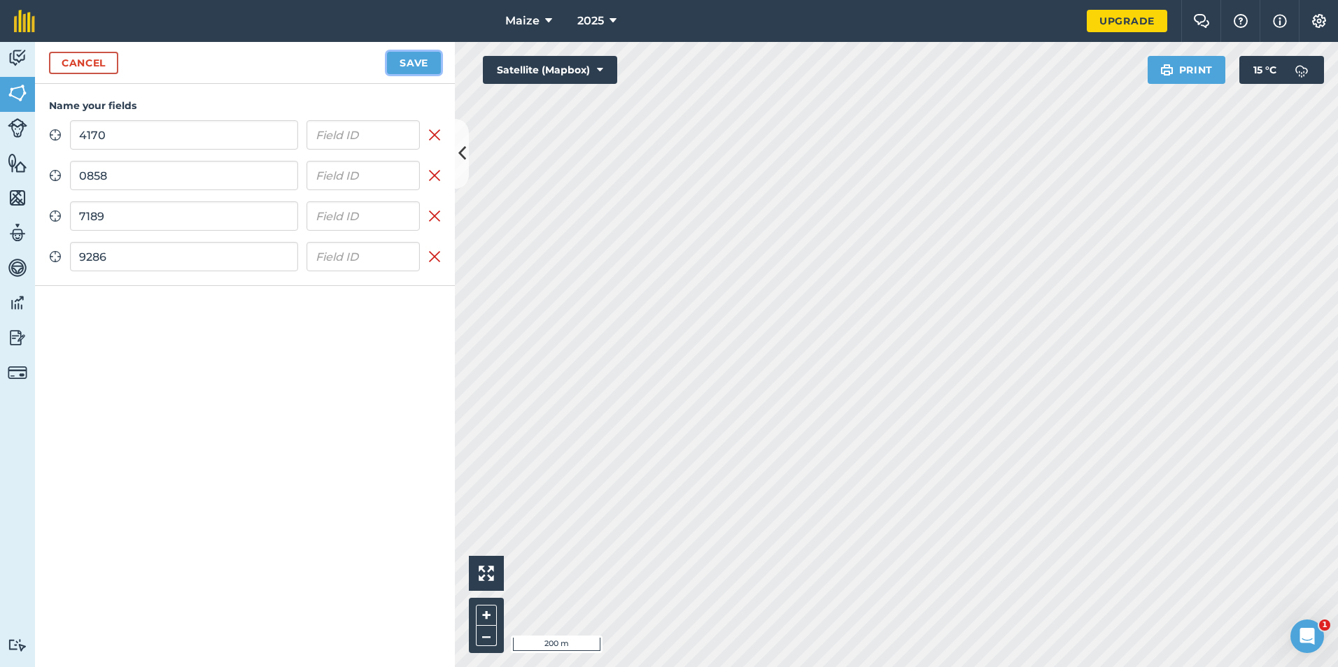
click at [404, 73] on button "Save" at bounding box center [414, 63] width 54 height 22
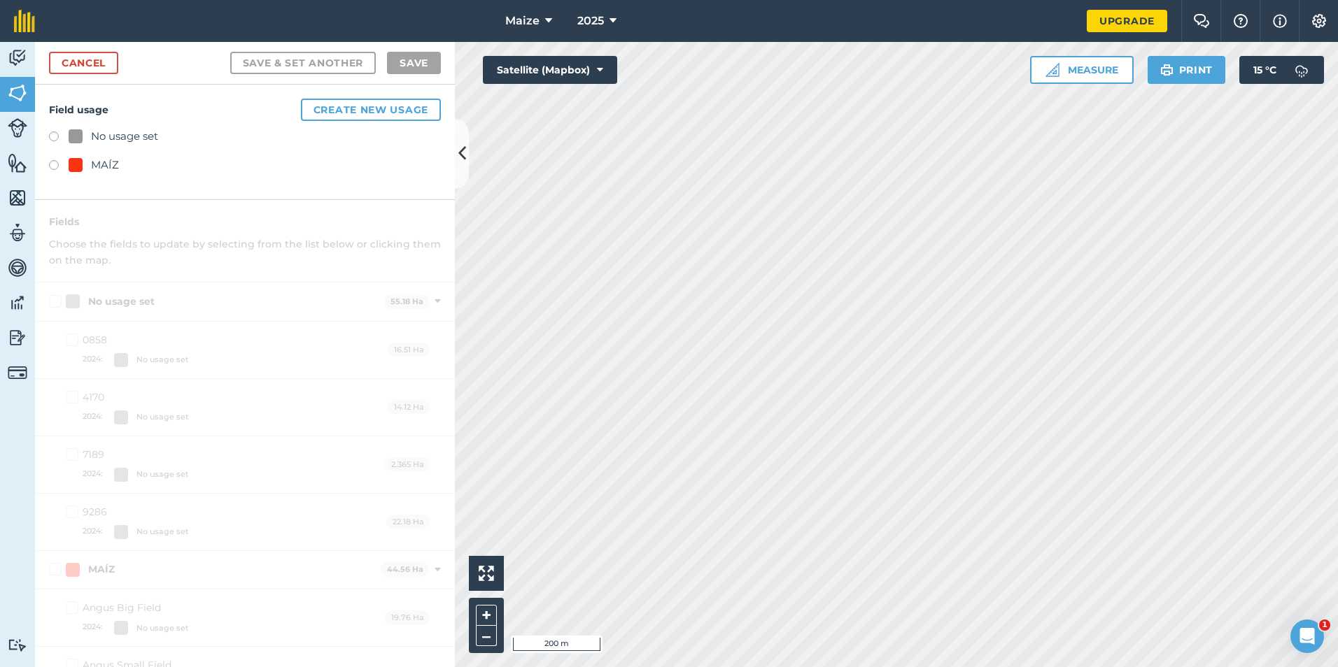
click at [82, 167] on div at bounding box center [76, 165] width 14 height 14
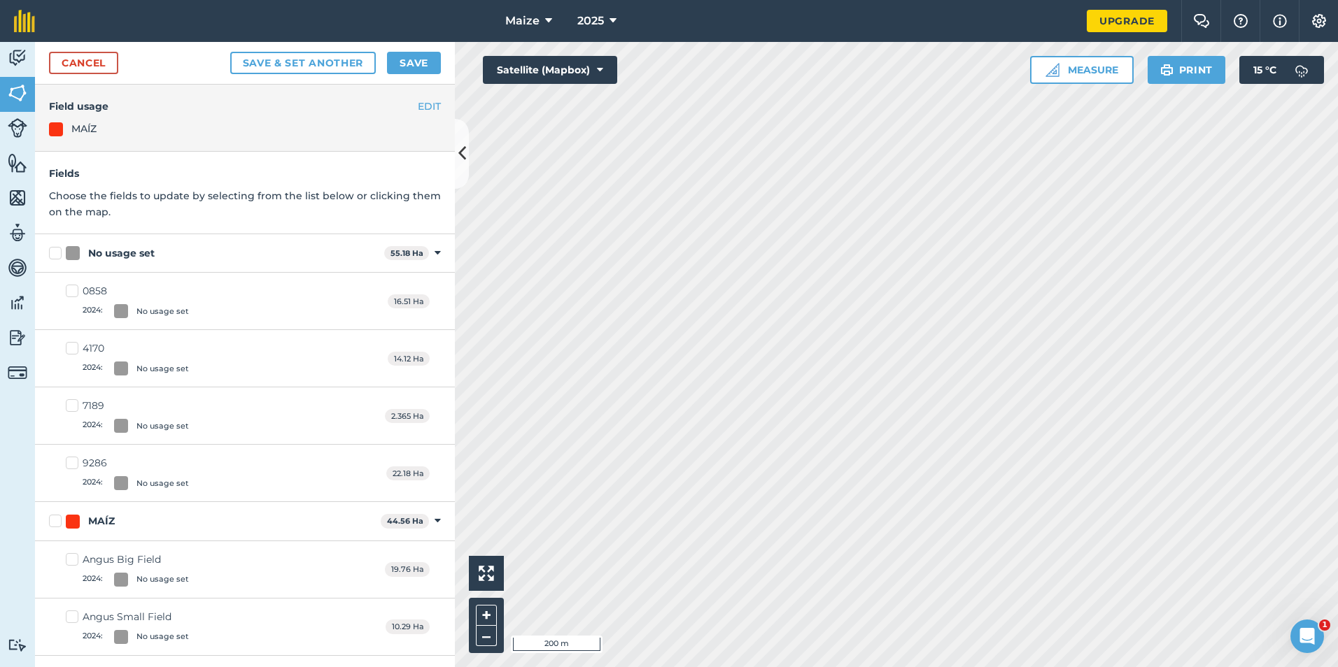
click at [50, 255] on label "No usage set" at bounding box center [214, 253] width 330 height 15
click at [50, 255] on input "No usage set" at bounding box center [53, 250] width 9 height 9
checkbox input "true"
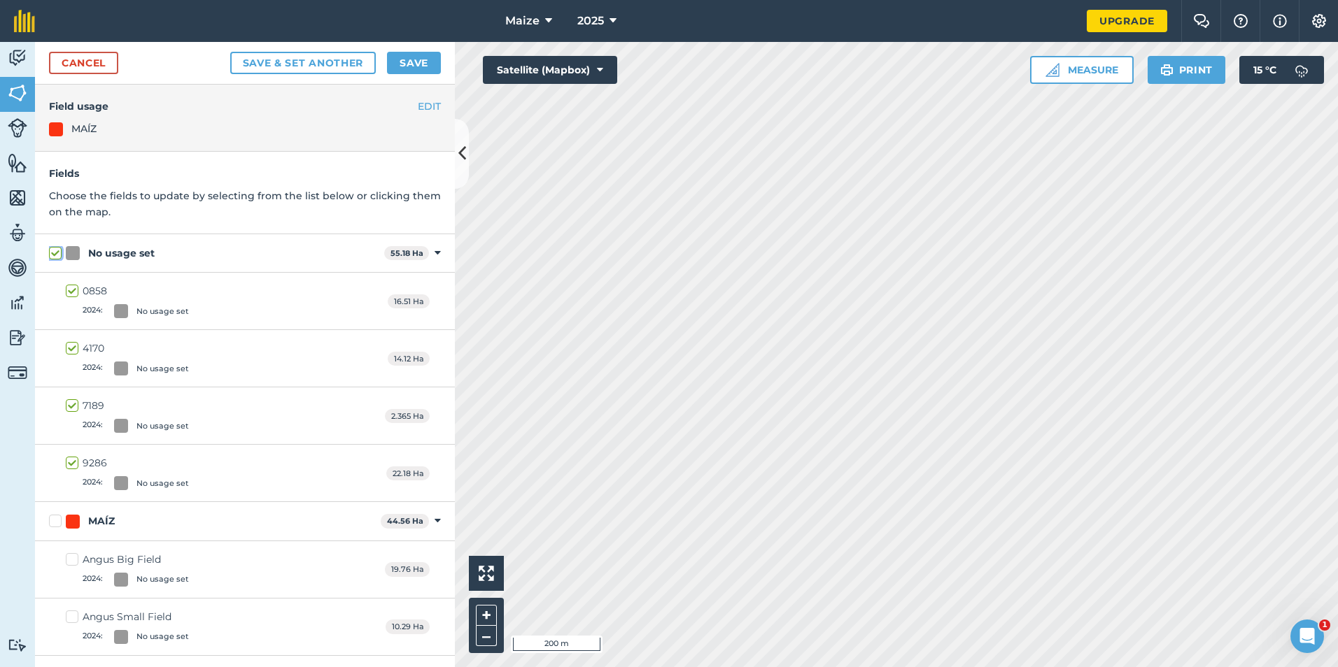
checkbox input "true"
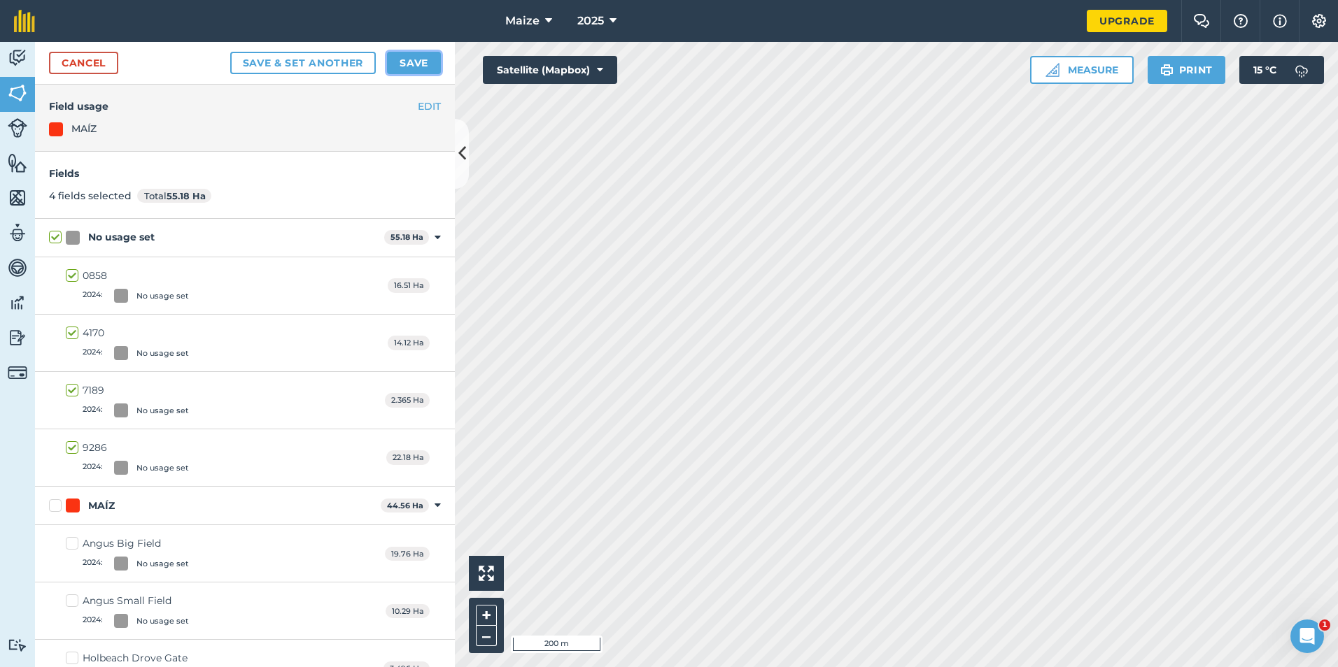
click at [401, 59] on button "Save" at bounding box center [414, 63] width 54 height 22
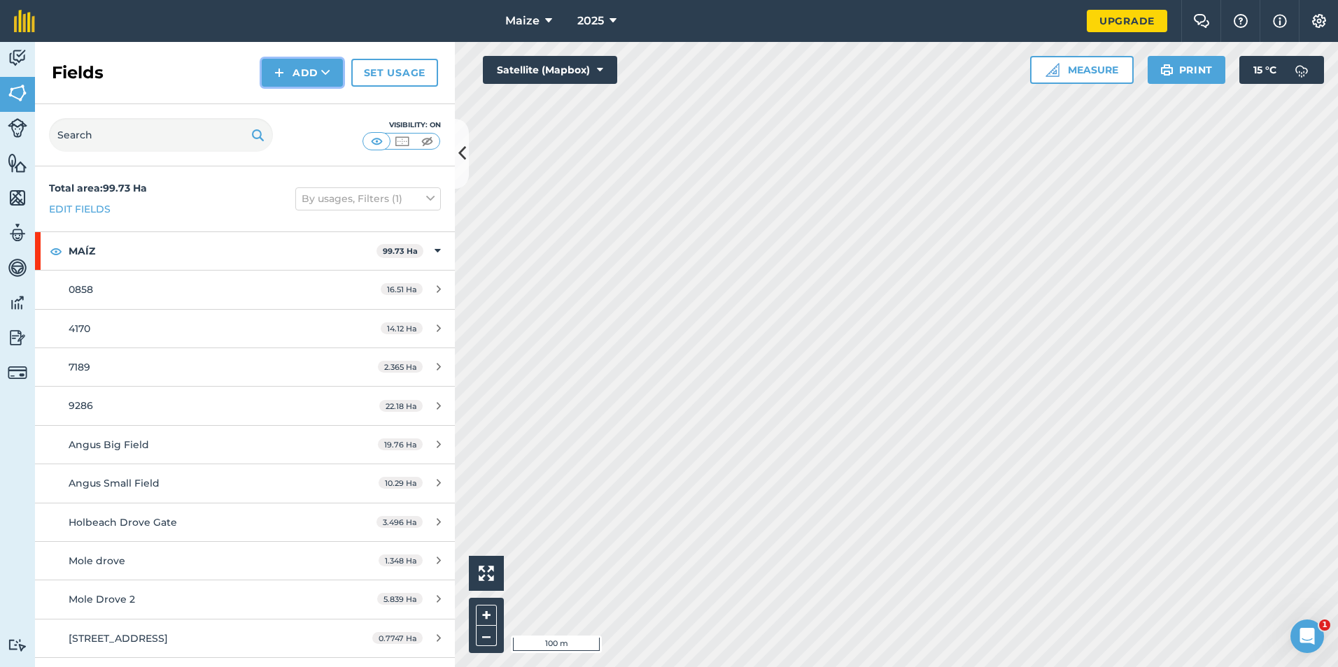
click at [304, 85] on button "Add" at bounding box center [302, 73] width 81 height 28
click at [303, 112] on link "Draw" at bounding box center [302, 104] width 77 height 31
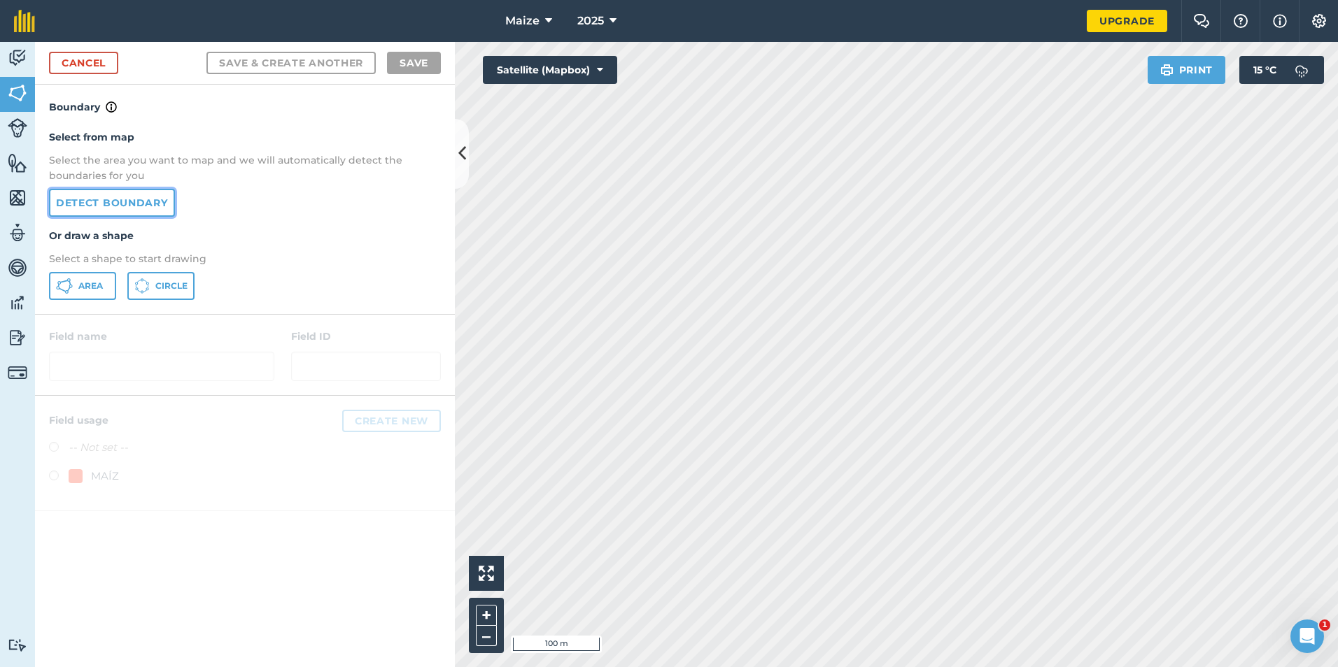
click at [135, 216] on link "Detect boundary" at bounding box center [112, 203] width 126 height 28
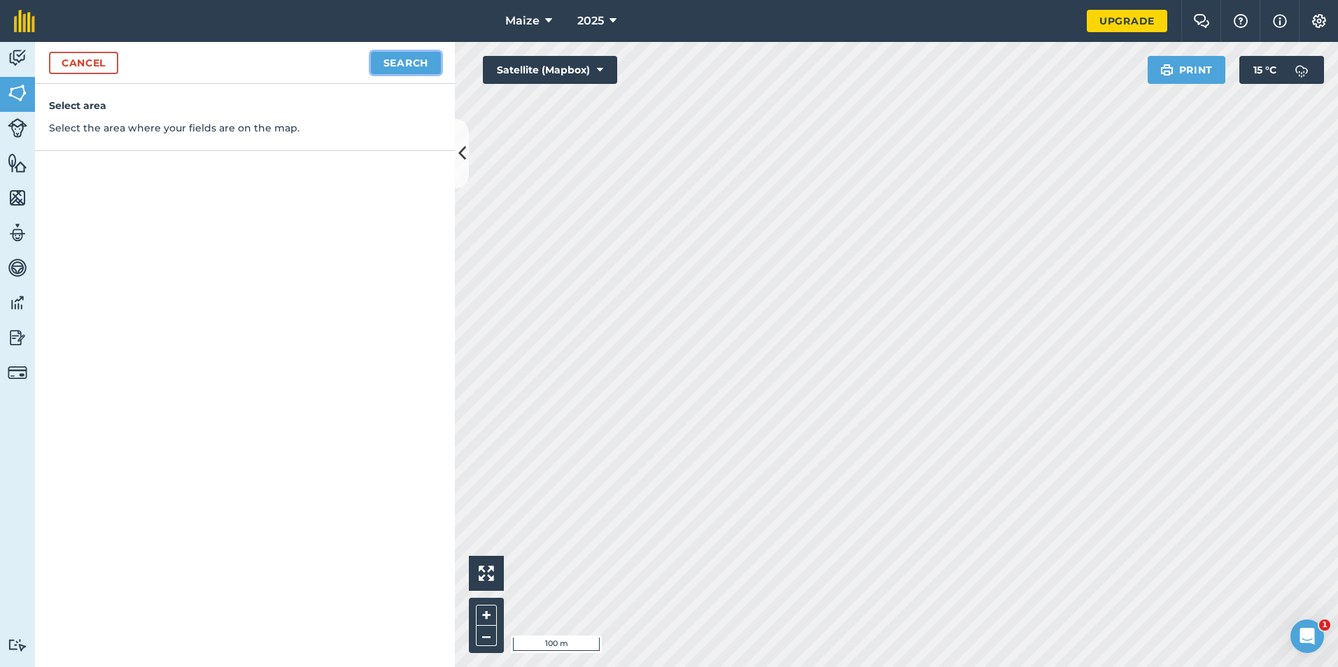
click at [416, 58] on button "Search" at bounding box center [406, 63] width 70 height 22
click at [392, 55] on button "Continue to edit boundaries" at bounding box center [334, 63] width 211 height 22
click at [413, 69] on button "Continue to name fields" at bounding box center [350, 63] width 181 height 22
click at [218, 134] on input "text" at bounding box center [184, 134] width 228 height 29
type input "5454"
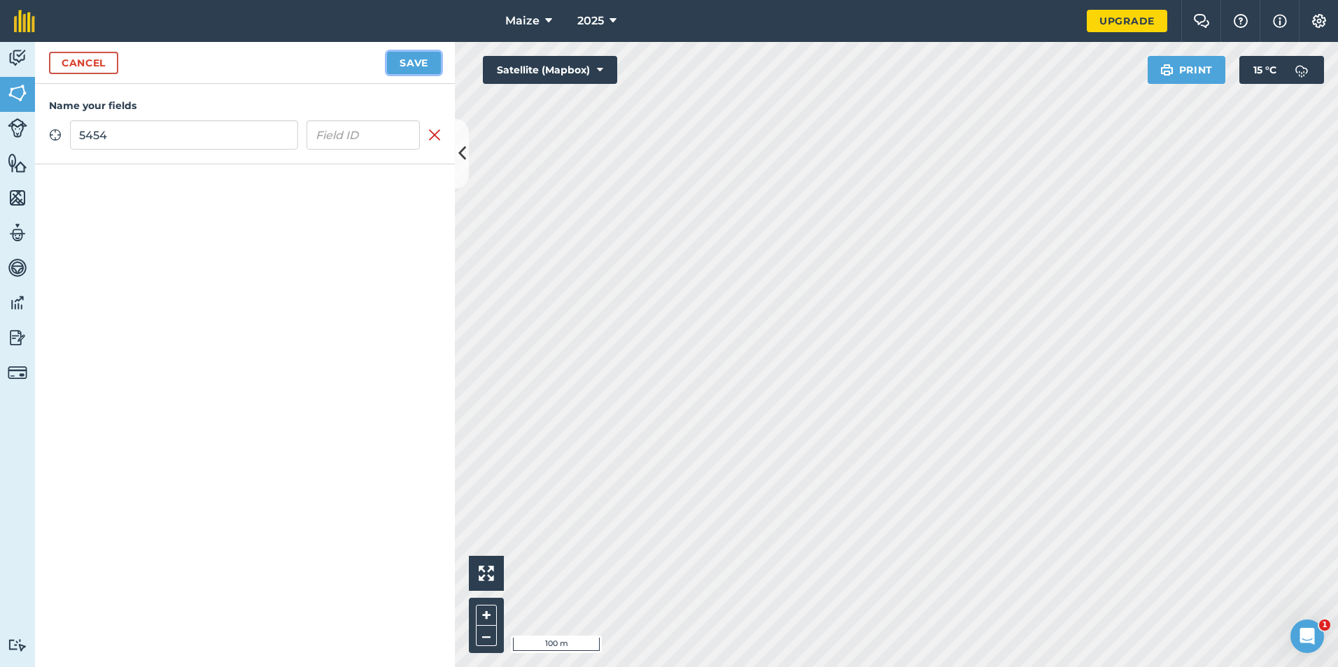
click at [410, 61] on button "Save" at bounding box center [414, 63] width 54 height 22
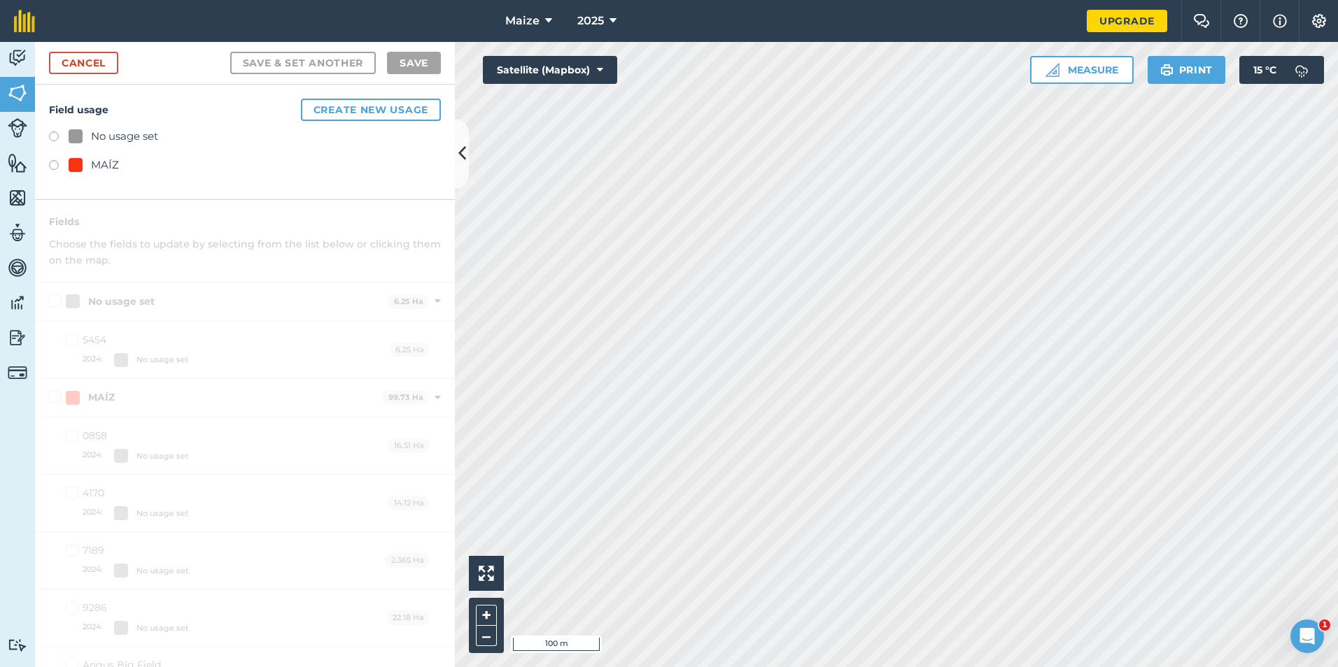
click at [100, 159] on div "MAÍZ" at bounding box center [105, 165] width 28 height 17
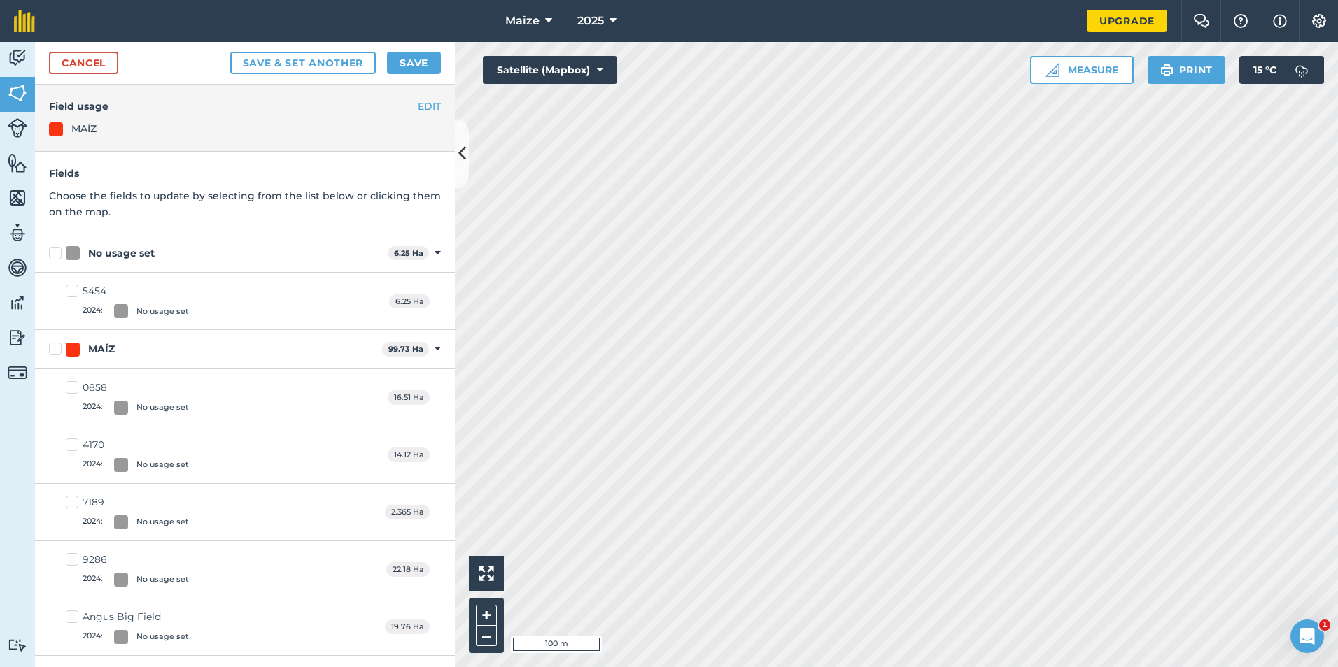
click at [60, 250] on label "No usage set" at bounding box center [215, 253] width 333 height 15
click at [58, 250] on input "No usage set" at bounding box center [53, 250] width 9 height 9
checkbox input "true"
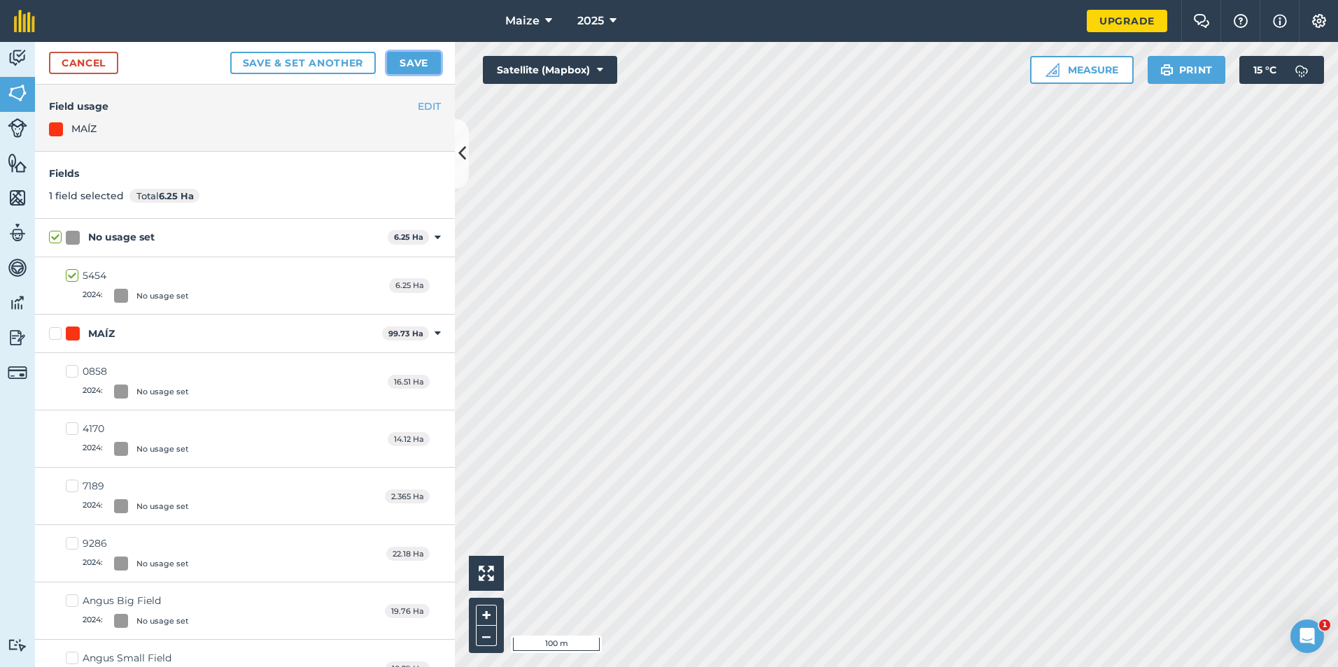
click at [424, 69] on button "Save" at bounding box center [414, 63] width 54 height 22
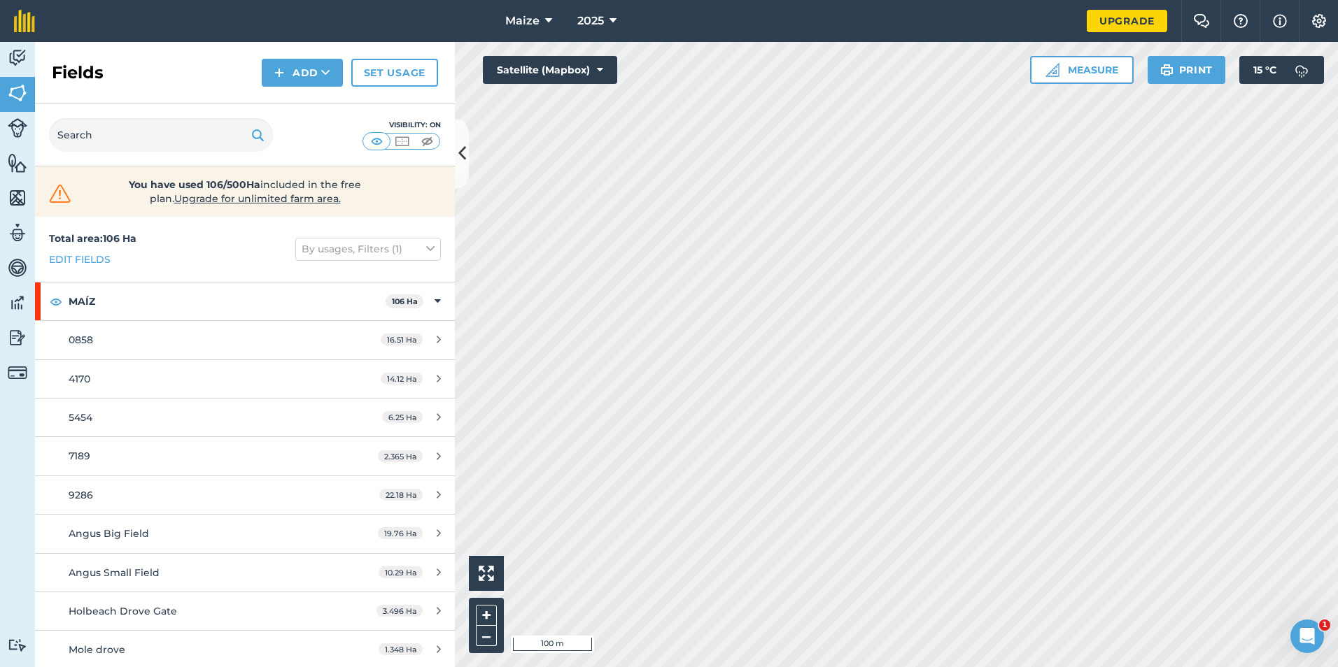
click at [330, 57] on div "Fields Add Set usage" at bounding box center [245, 73] width 420 height 62
click at [320, 81] on button "Add" at bounding box center [302, 73] width 81 height 28
click at [311, 106] on link "Draw" at bounding box center [302, 104] width 77 height 31
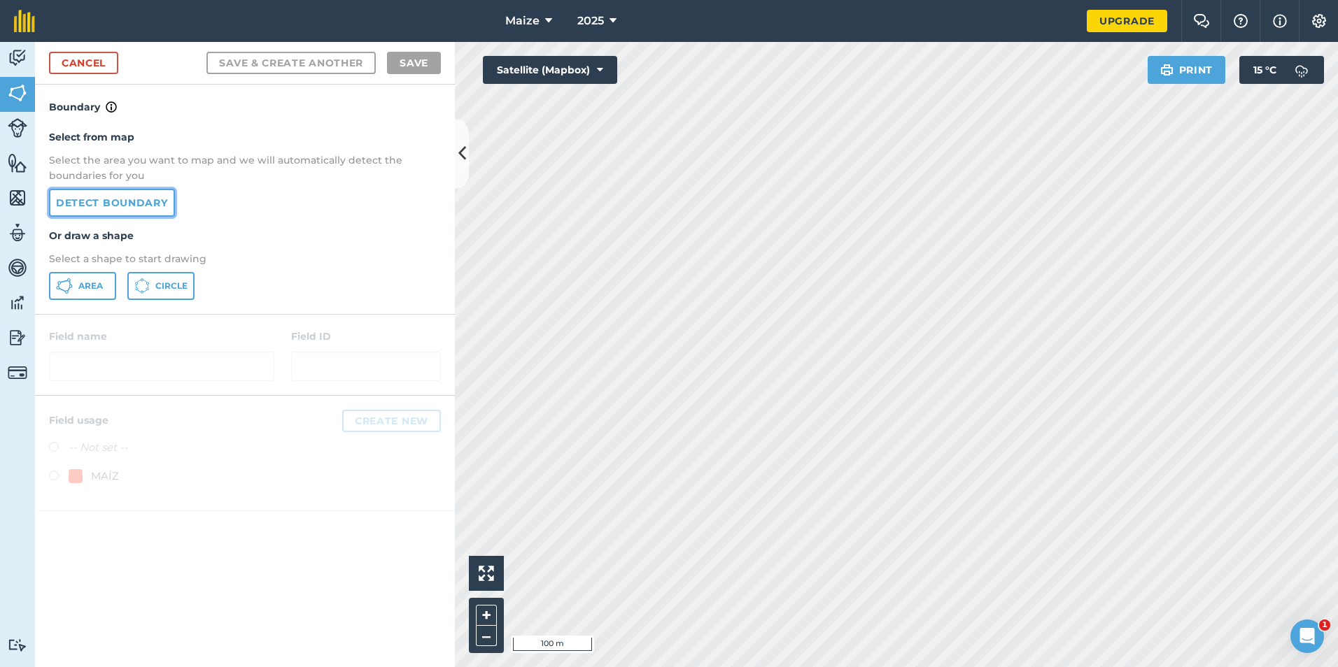
click at [115, 204] on link "Detect boundary" at bounding box center [112, 203] width 126 height 28
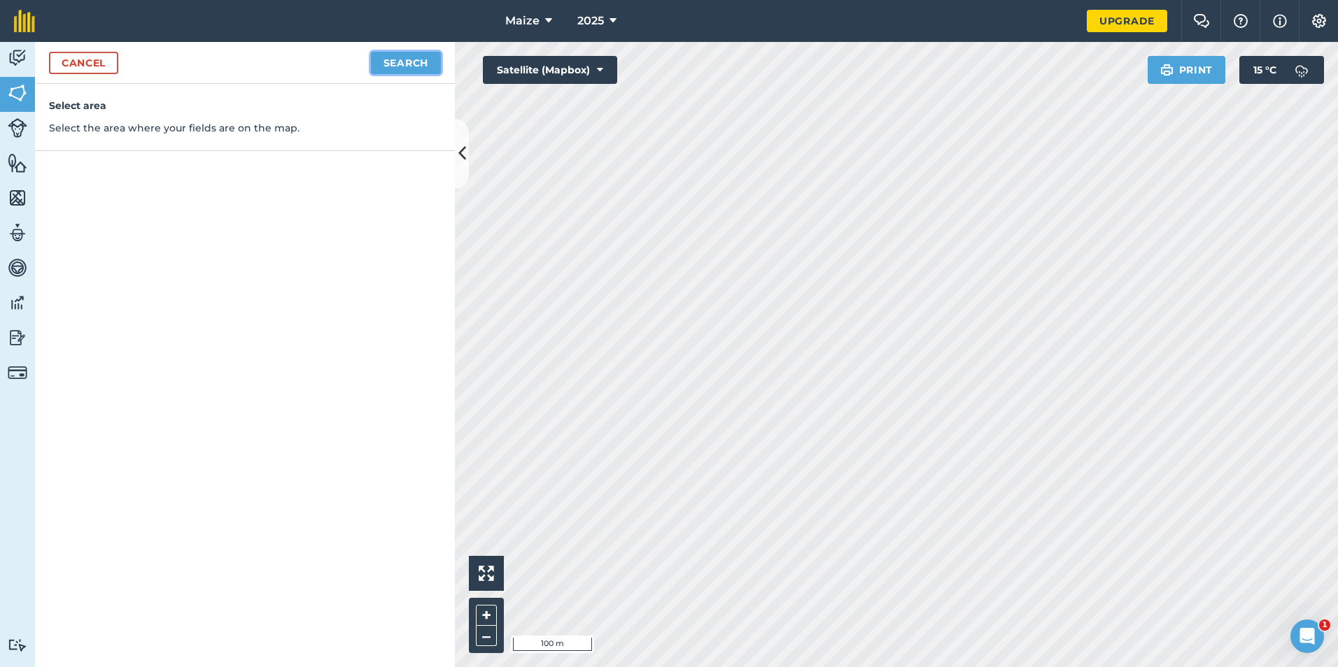
click at [416, 71] on button "Search" at bounding box center [406, 63] width 70 height 22
click at [383, 66] on button "Continue to edit boundaries" at bounding box center [334, 63] width 211 height 22
click at [353, 63] on button "Continue to name fields" at bounding box center [350, 63] width 181 height 22
click at [232, 144] on input "text" at bounding box center [184, 134] width 228 height 29
type input "Chapel Lane"
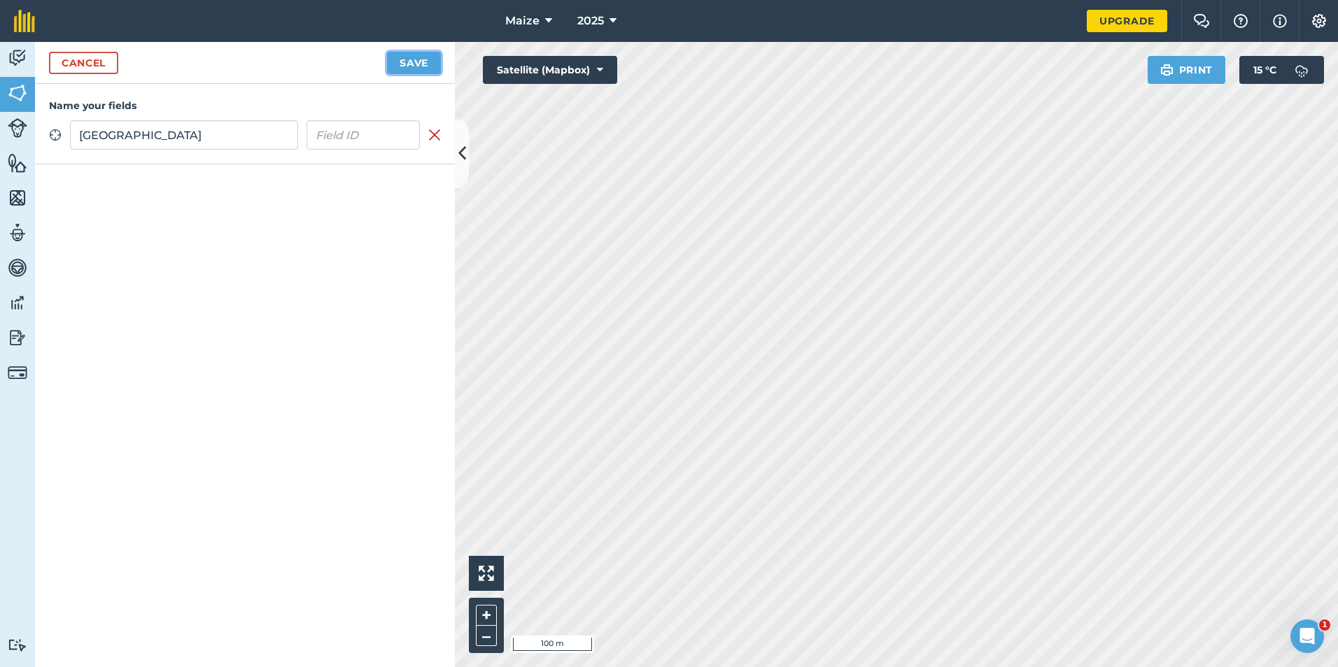
click at [402, 55] on button "Save" at bounding box center [414, 63] width 54 height 22
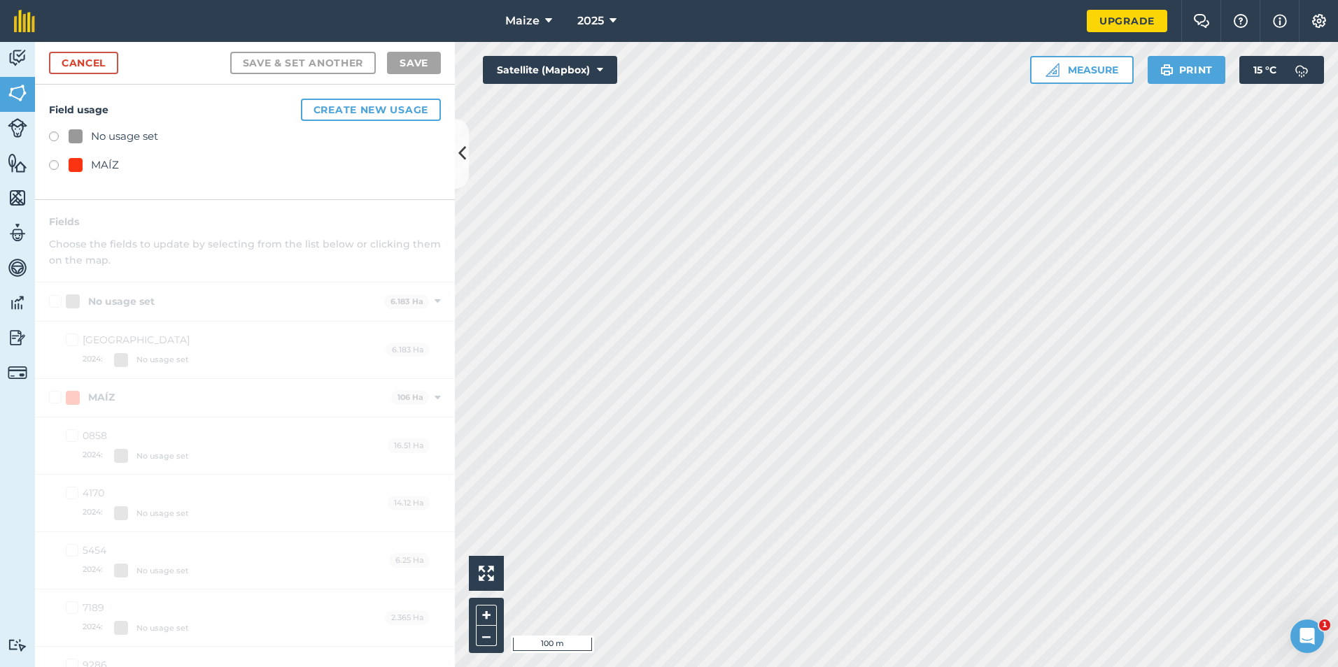
click at [120, 160] on div "MAÍZ" at bounding box center [245, 167] width 392 height 20
click at [109, 171] on div "MAÍZ" at bounding box center [105, 165] width 28 height 17
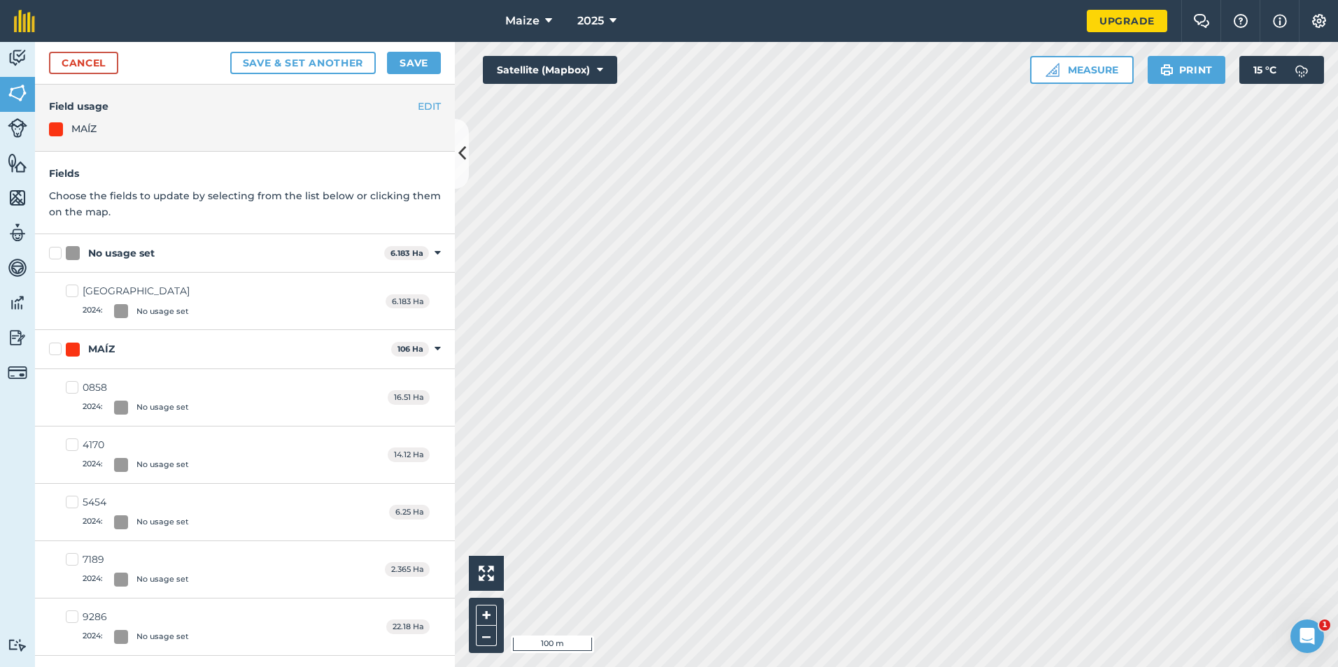
click at [97, 246] on div "No usage set" at bounding box center [121, 253] width 66 height 15
click at [58, 246] on input "No usage set" at bounding box center [53, 250] width 9 height 9
checkbox input "true"
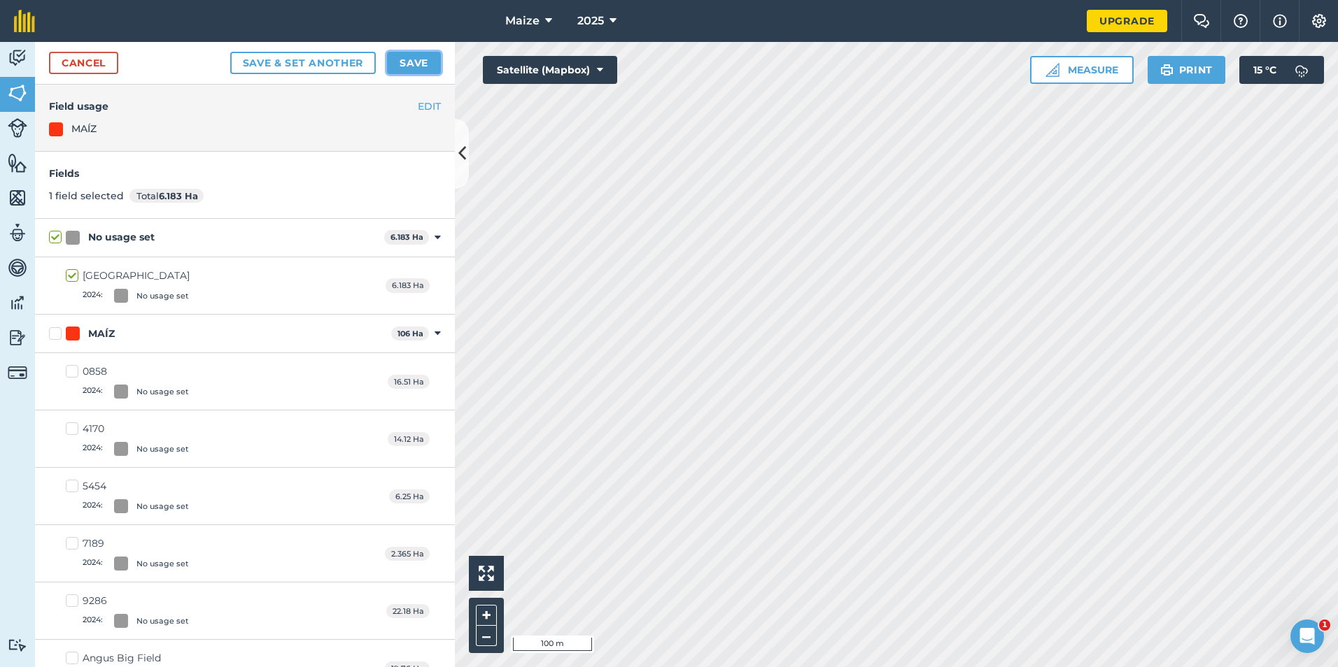
click at [430, 52] on button "Save" at bounding box center [414, 63] width 54 height 22
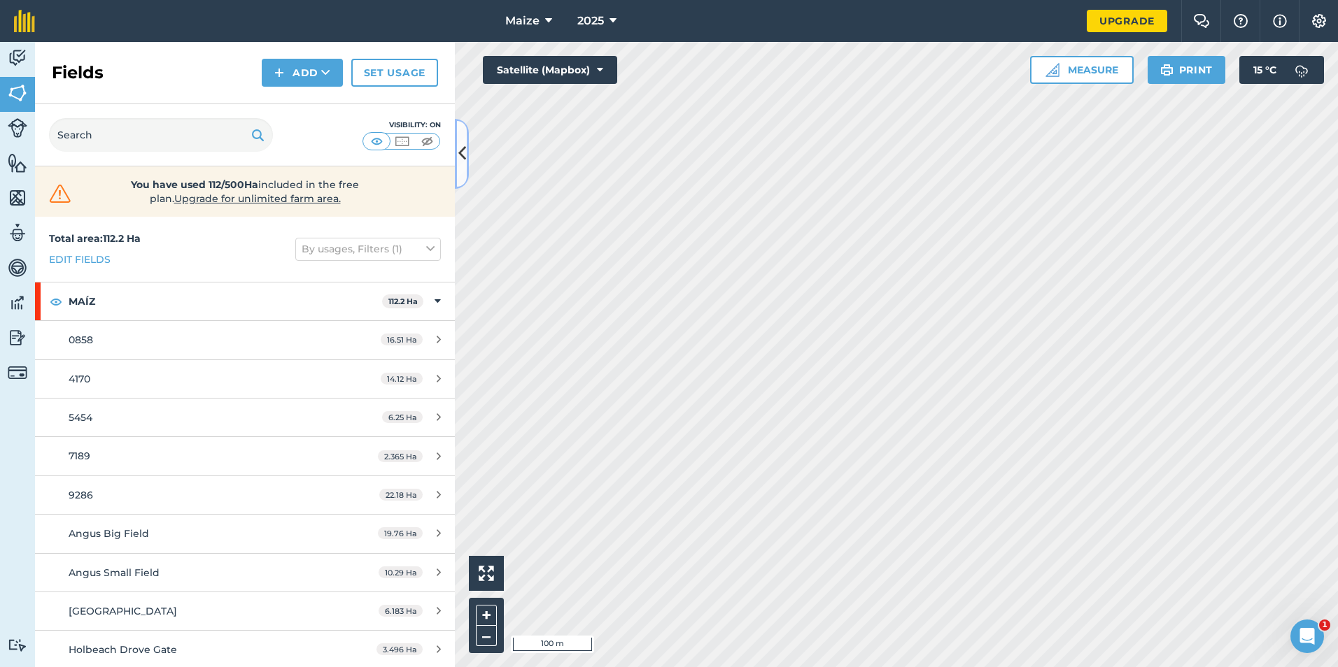
click at [459, 171] on button at bounding box center [462, 154] width 14 height 70
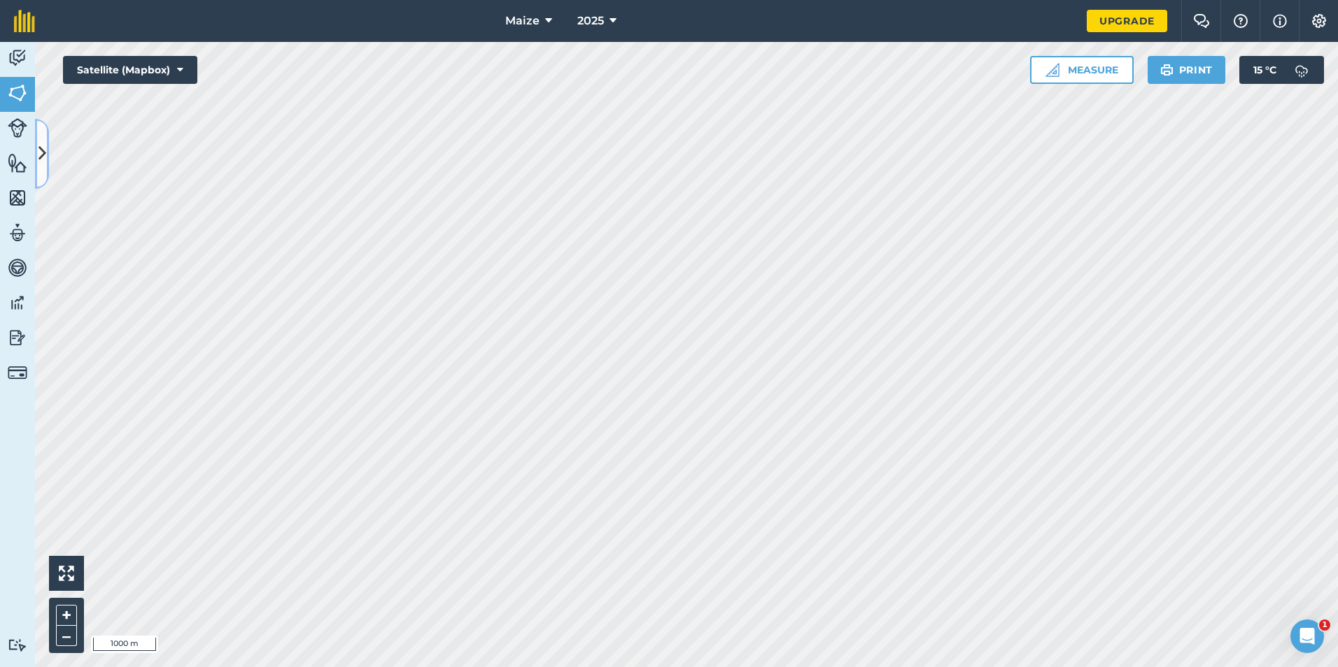
click at [43, 159] on icon at bounding box center [42, 153] width 8 height 24
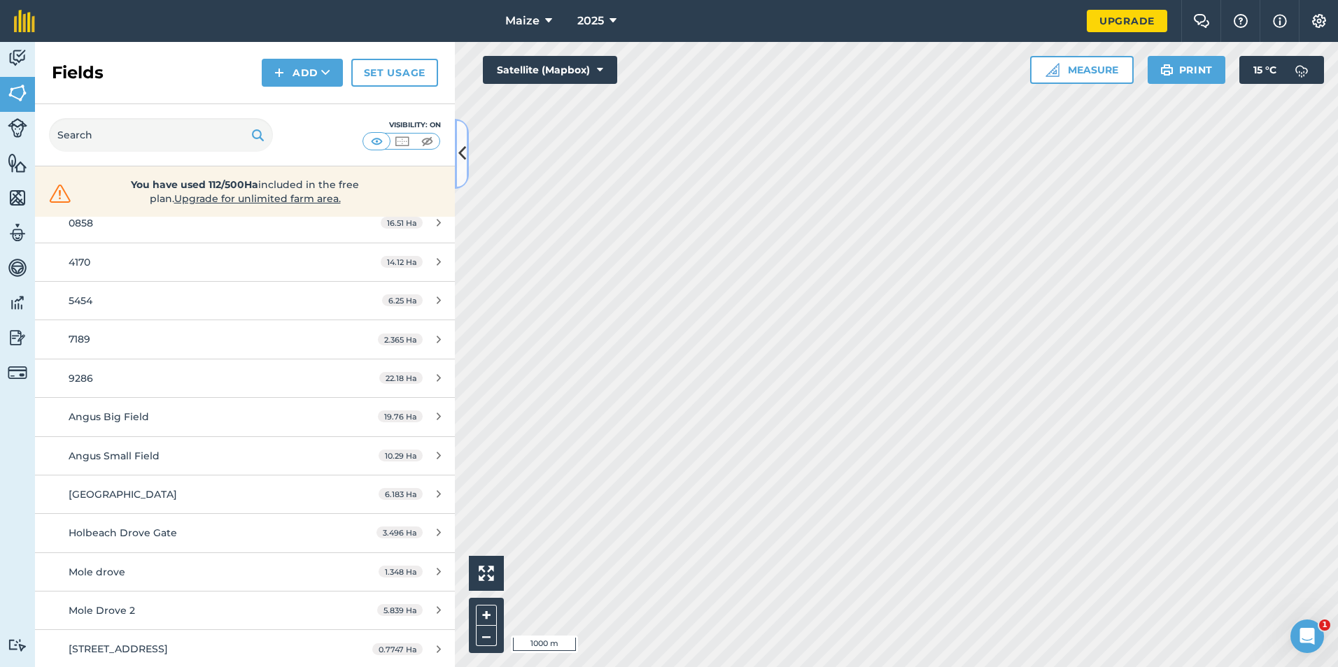
scroll to position [157, 0]
click at [1303, 641] on icon "Open Intercom Messenger" at bounding box center [1305, 634] width 23 height 23
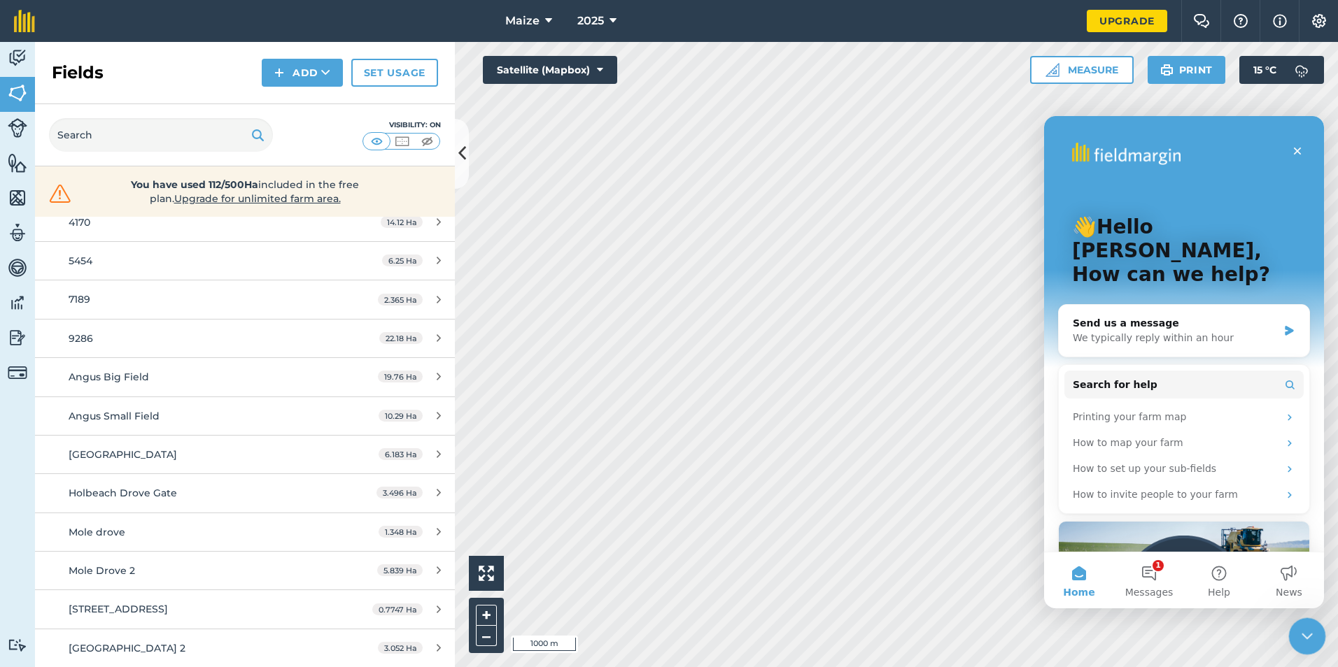
scroll to position [0, 0]
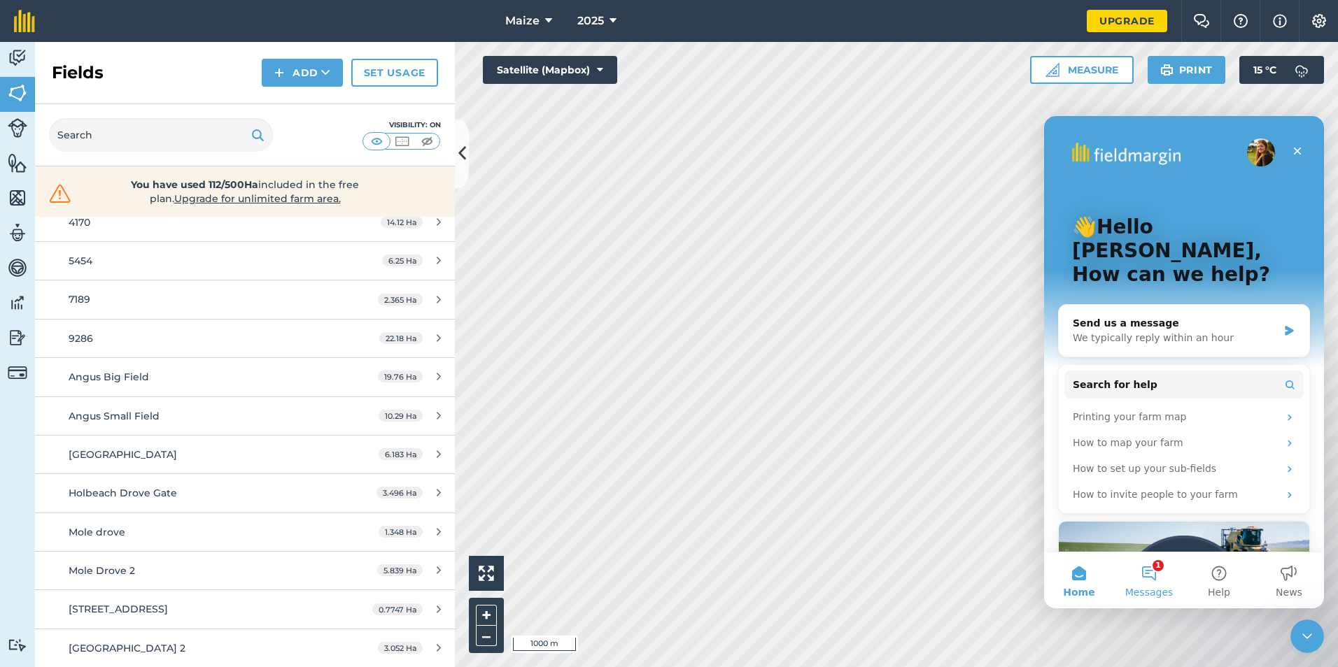
click at [1151, 589] on span "Messages" at bounding box center [1149, 593] width 48 height 10
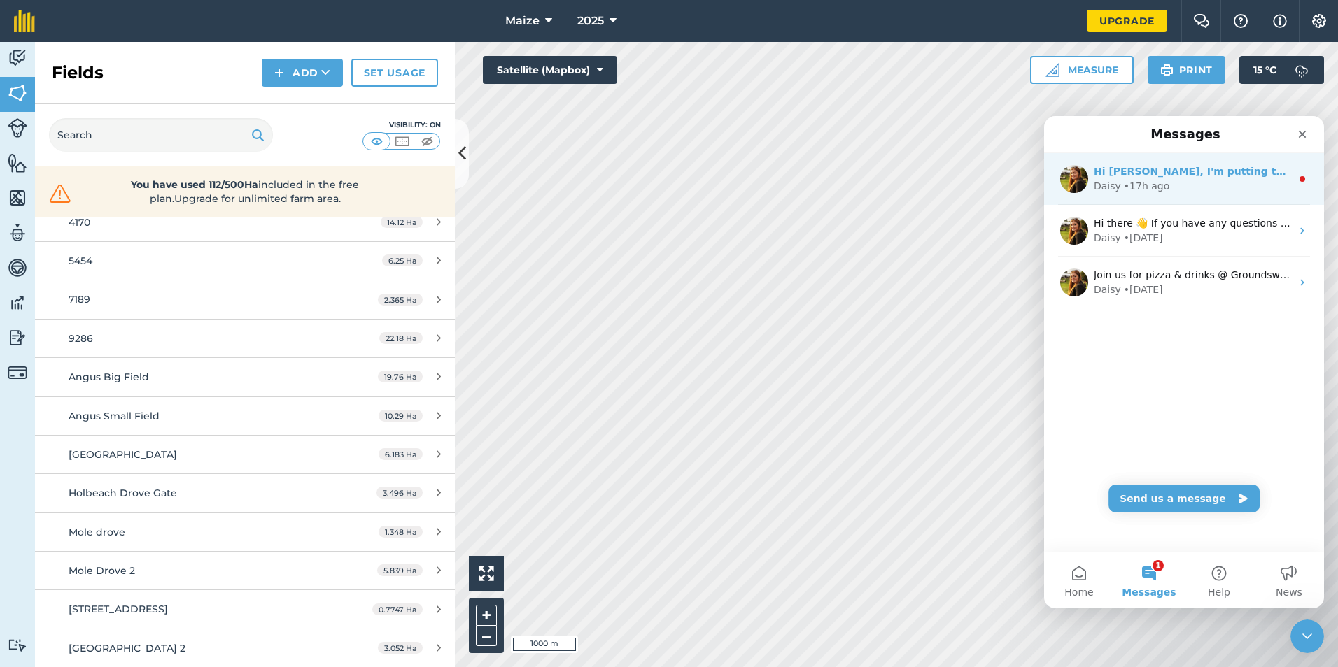
click at [1179, 187] on div "Daisy • 17h ago" at bounding box center [1192, 186] width 197 height 15
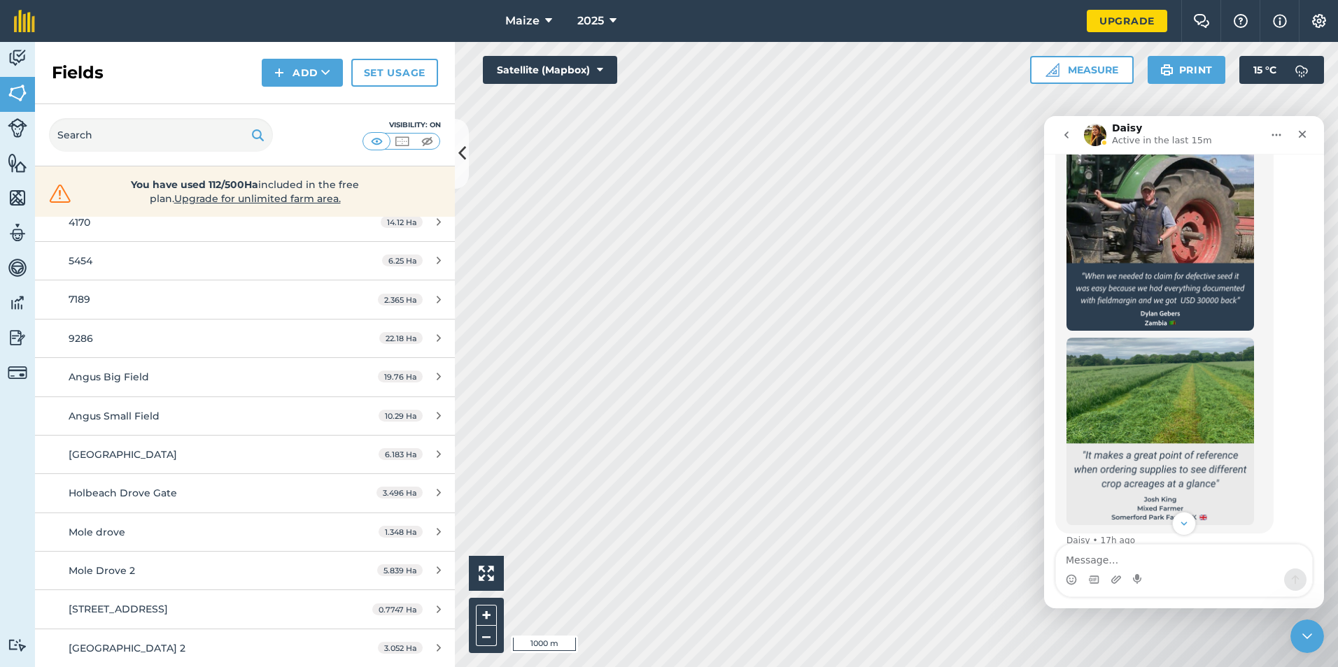
scroll to position [1077, 0]
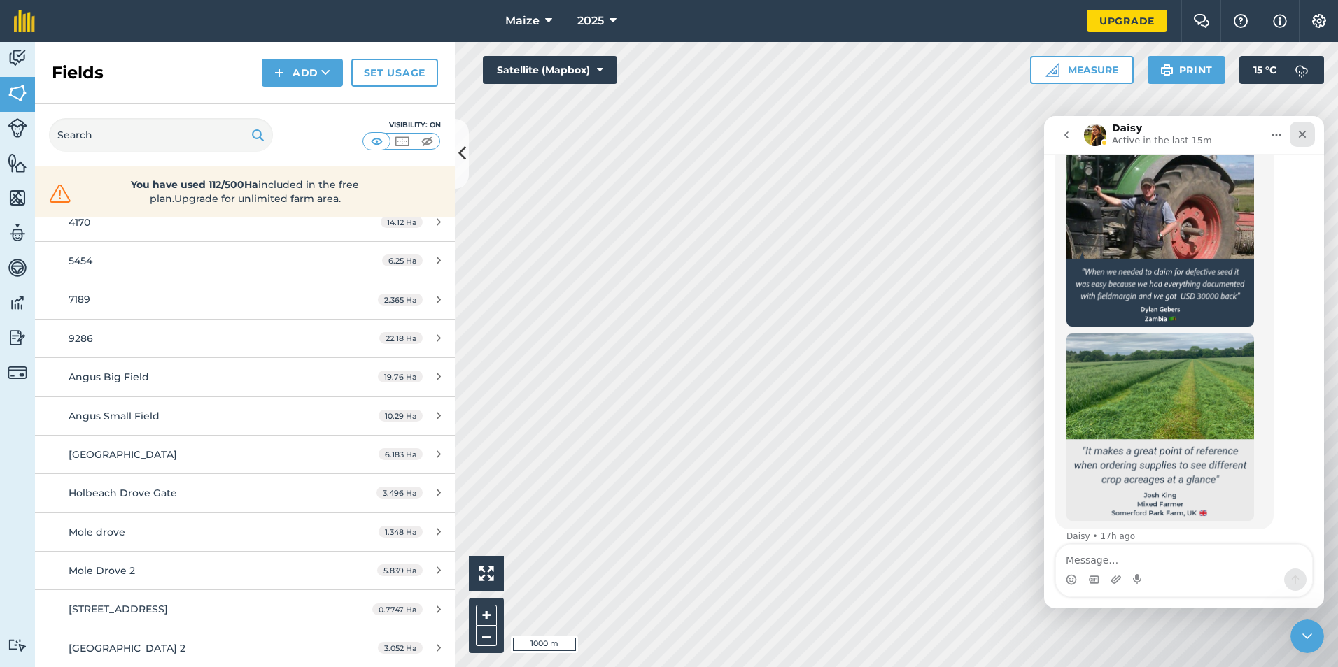
click at [1308, 137] on div "Close" at bounding box center [1301, 134] width 25 height 25
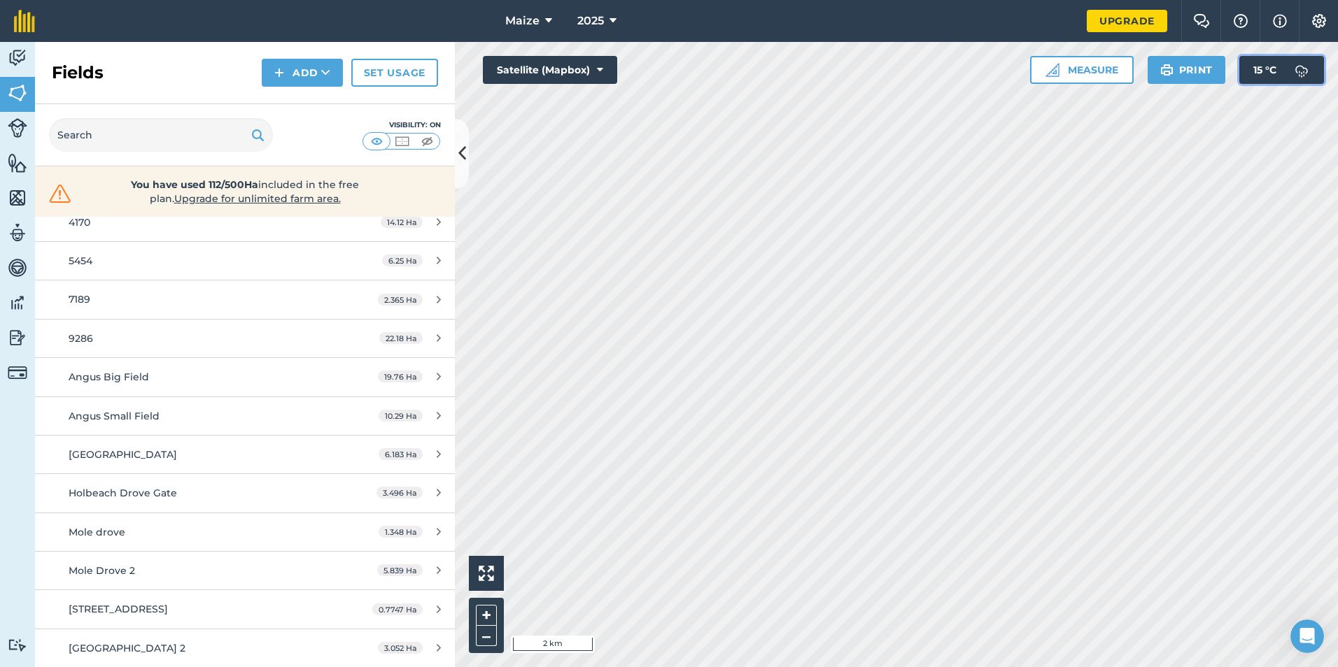
click at [1295, 69] on img at bounding box center [1301, 70] width 28 height 28
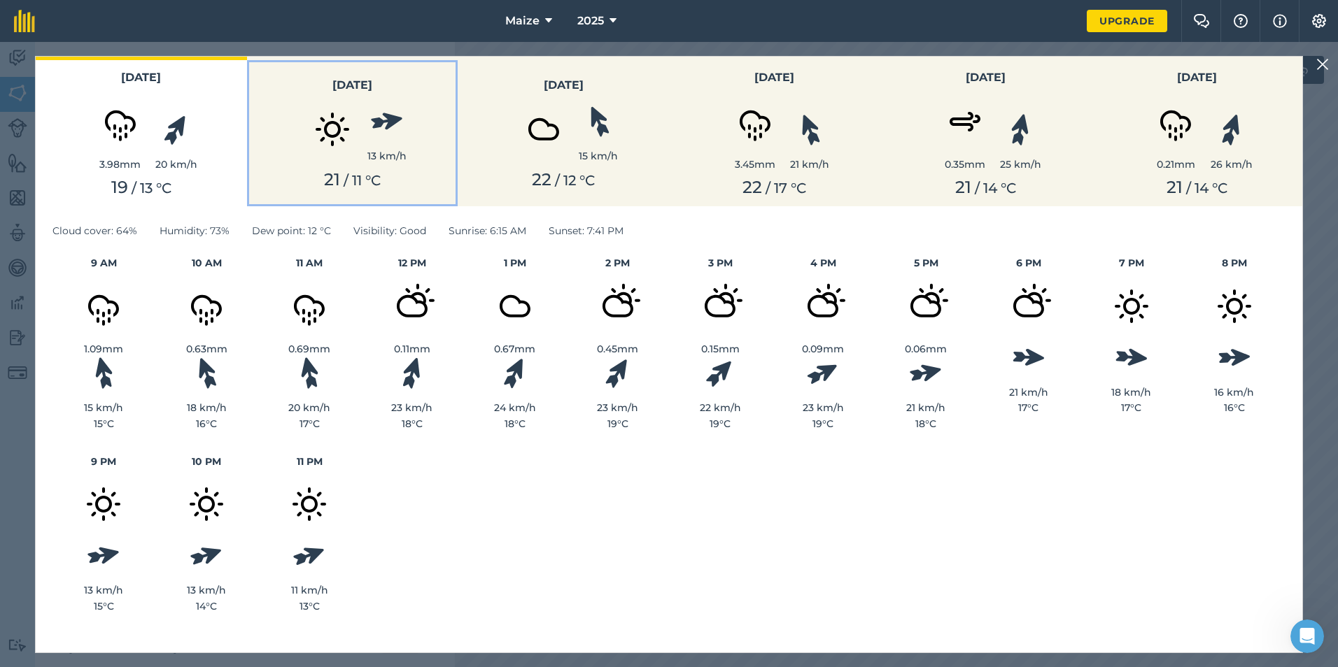
click at [390, 162] on div "13 km/h" at bounding box center [386, 155] width 39 height 15
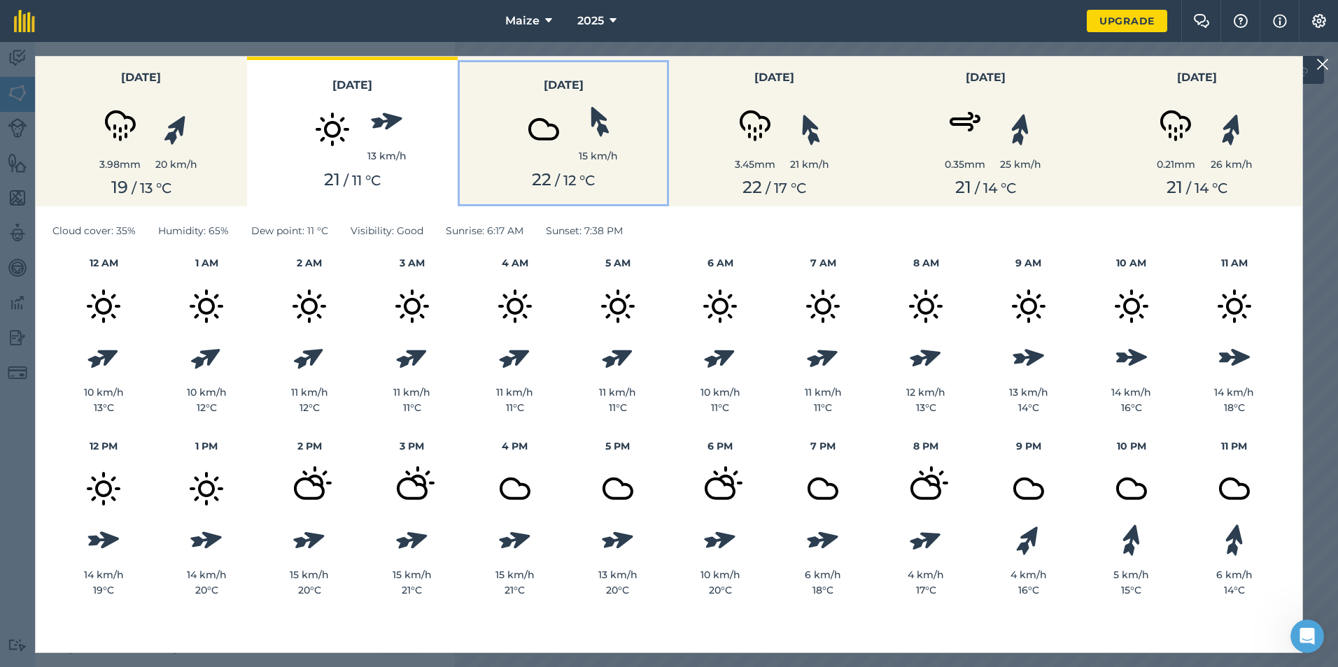
click at [521, 171] on div "22 / 12 ° C" at bounding box center [563, 180] width 194 height 20
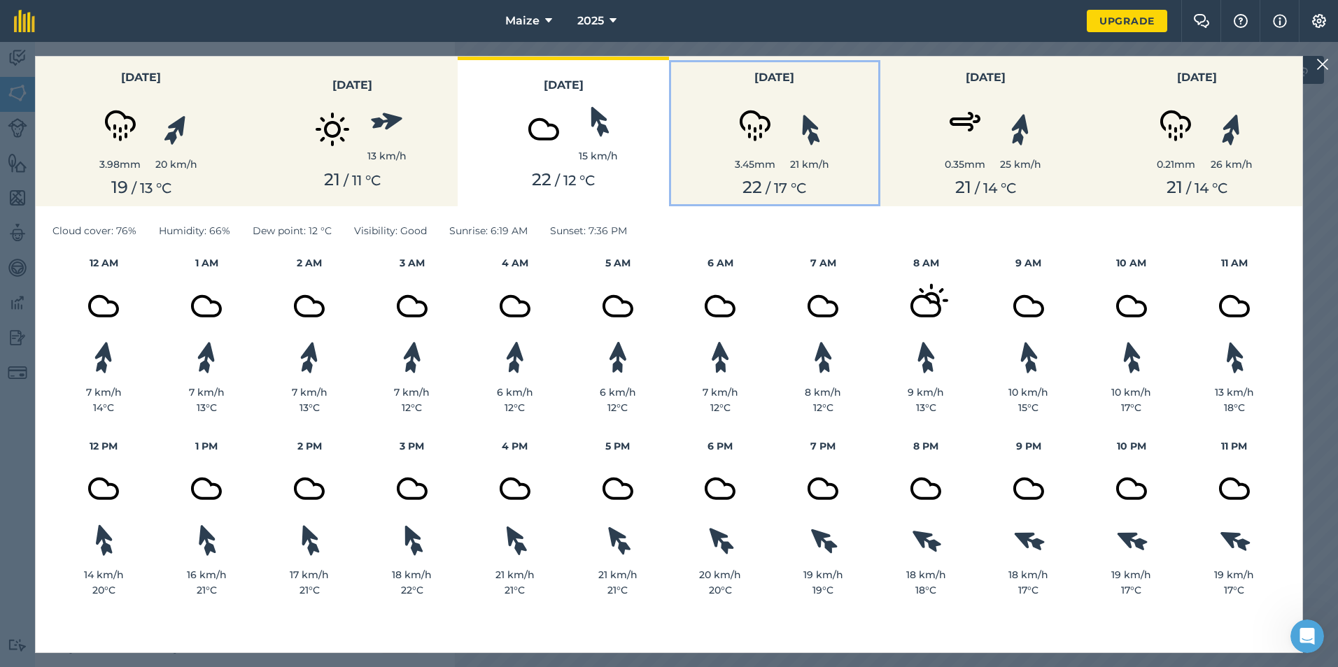
click at [765, 118] on img at bounding box center [755, 122] width 70 height 70
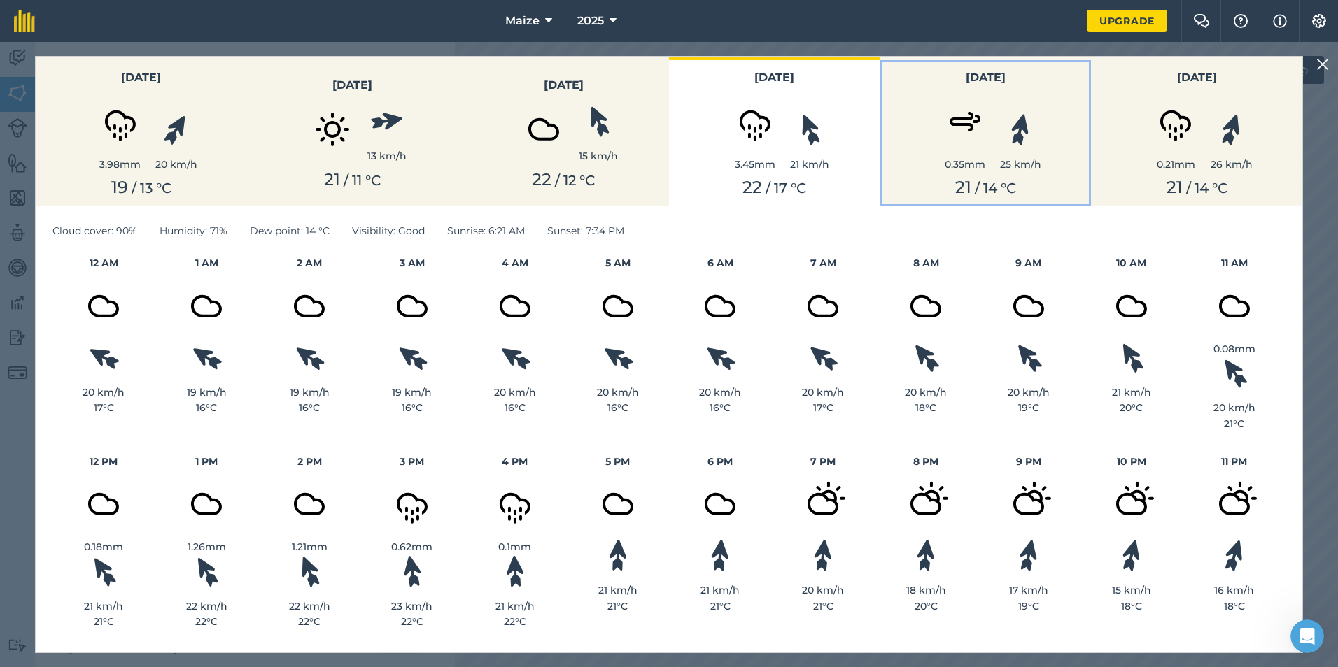
click at [933, 129] on img at bounding box center [965, 122] width 70 height 70
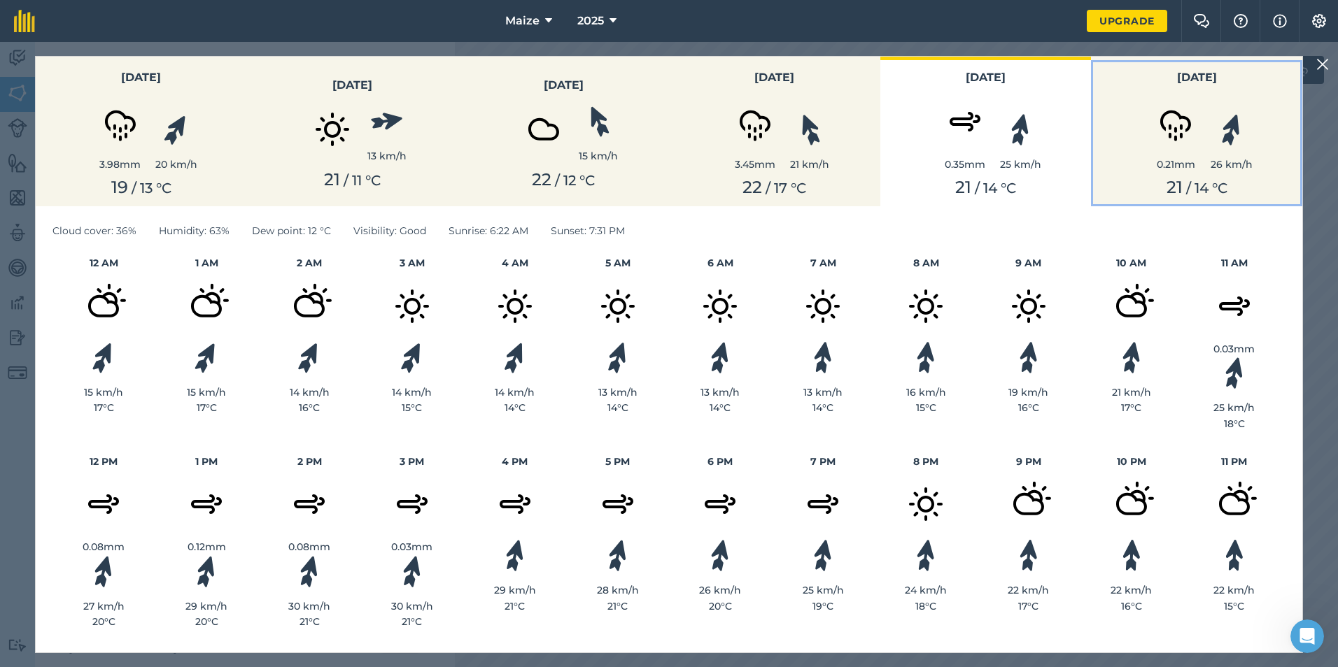
click at [1193, 141] on img at bounding box center [1175, 122] width 70 height 70
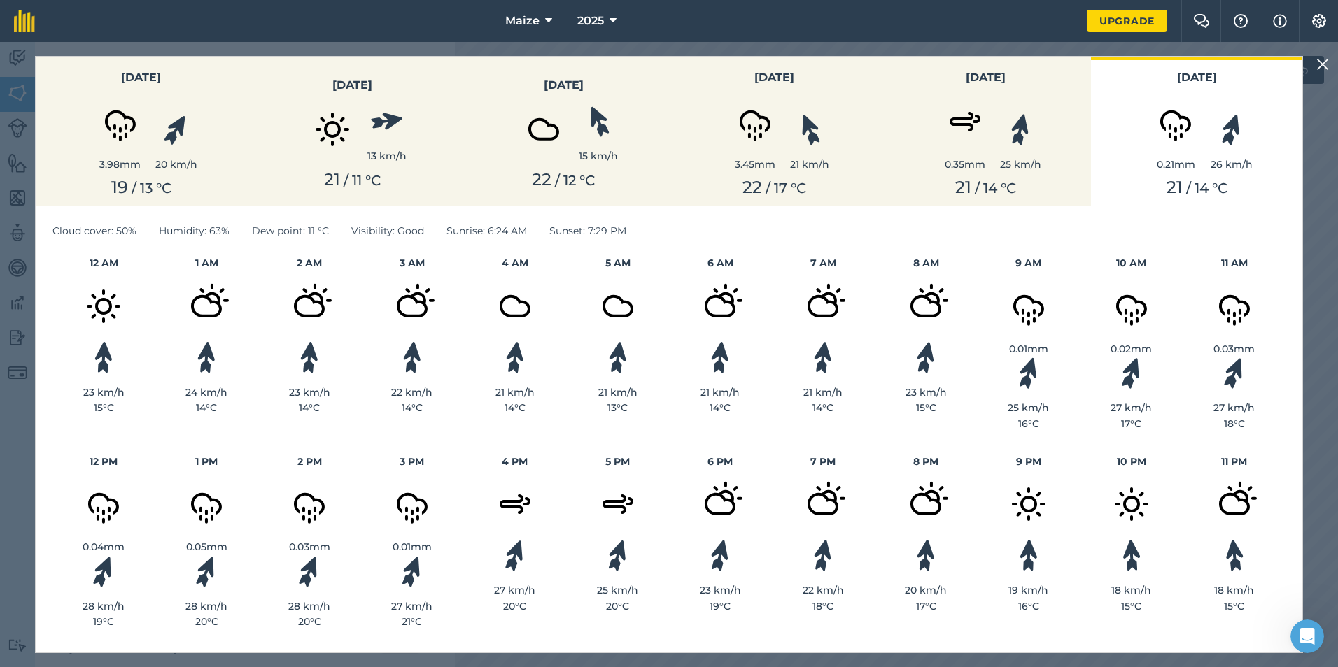
click at [1318, 71] on img at bounding box center [1322, 64] width 13 height 17
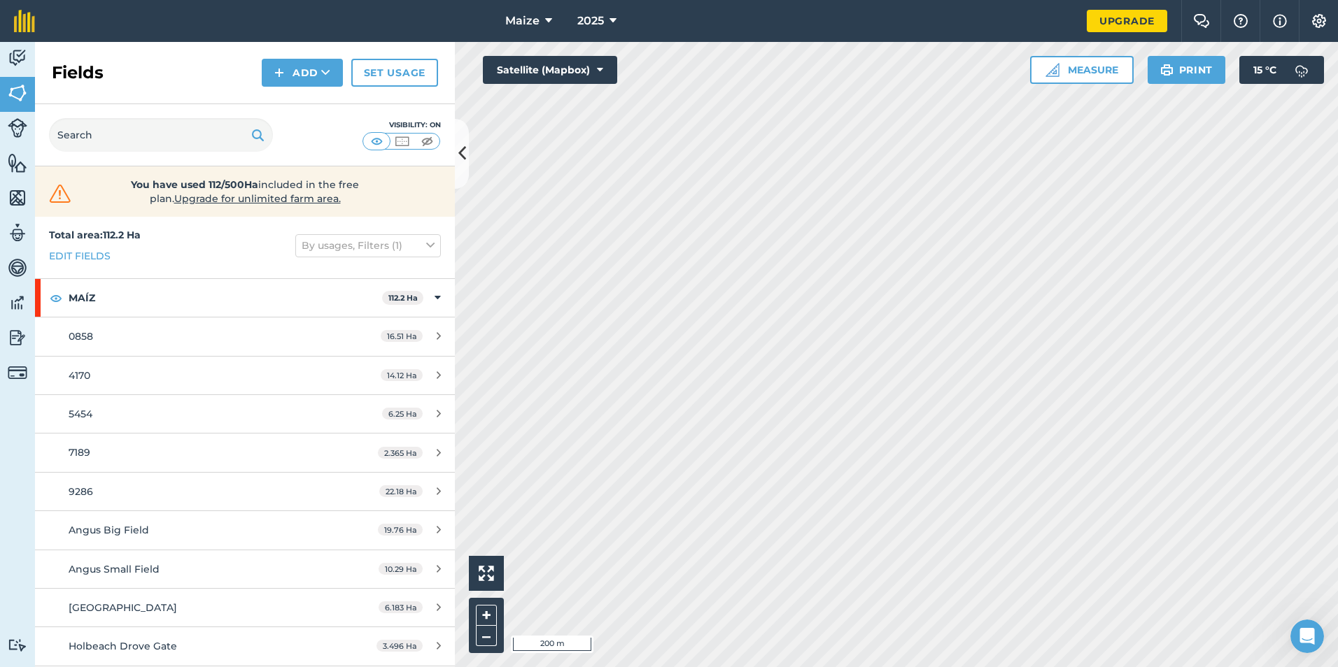
scroll to position [0, 0]
click at [549, 18] on icon at bounding box center [548, 21] width 7 height 17
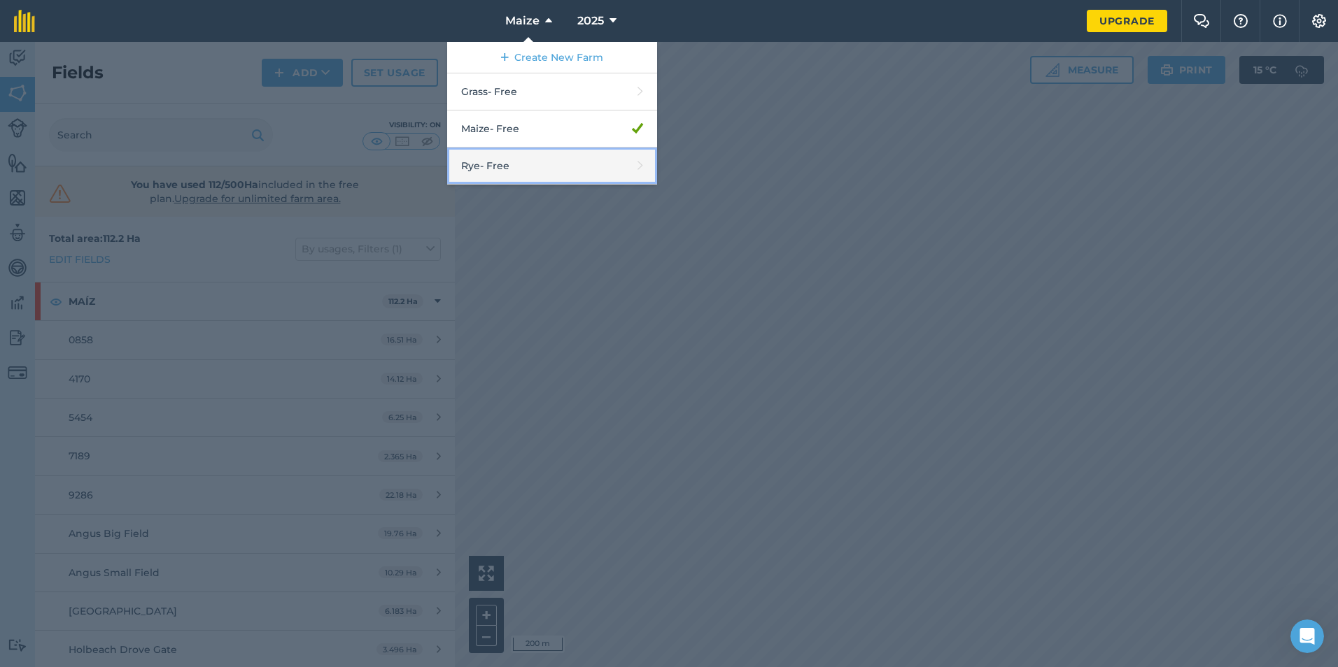
click at [528, 166] on link "Rye - Free" at bounding box center [552, 166] width 210 height 37
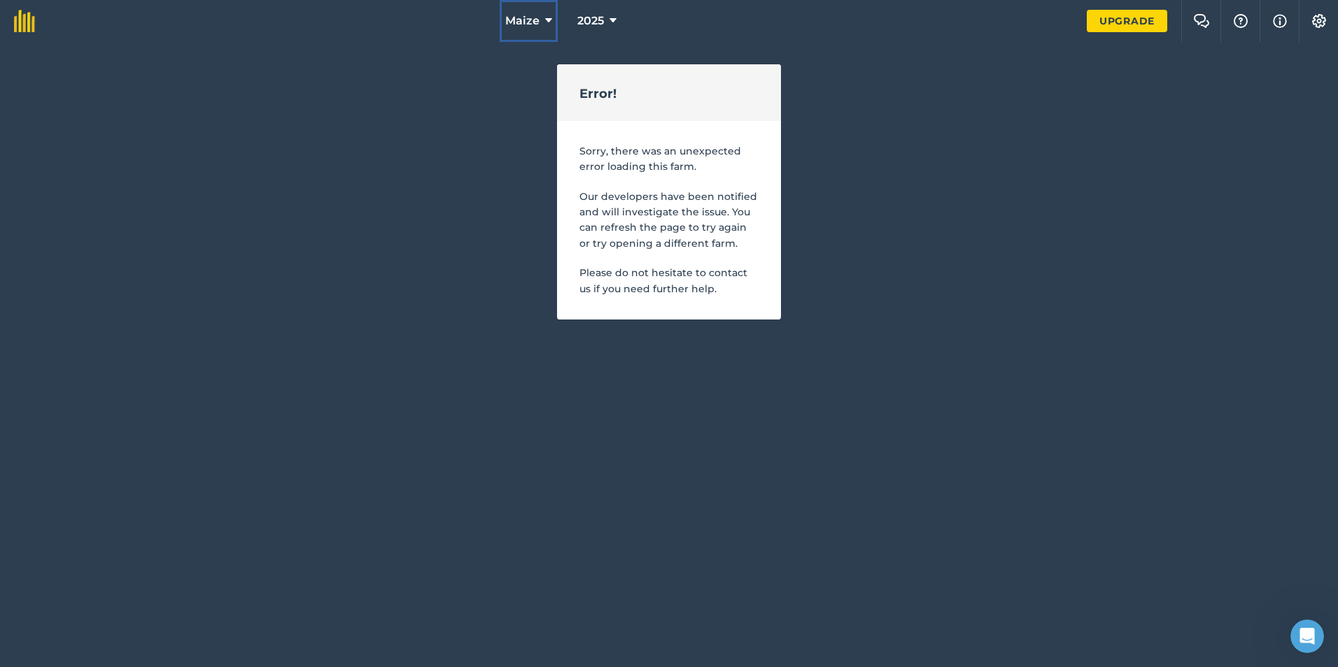
click at [543, 29] on button "Maize" at bounding box center [529, 21] width 58 height 42
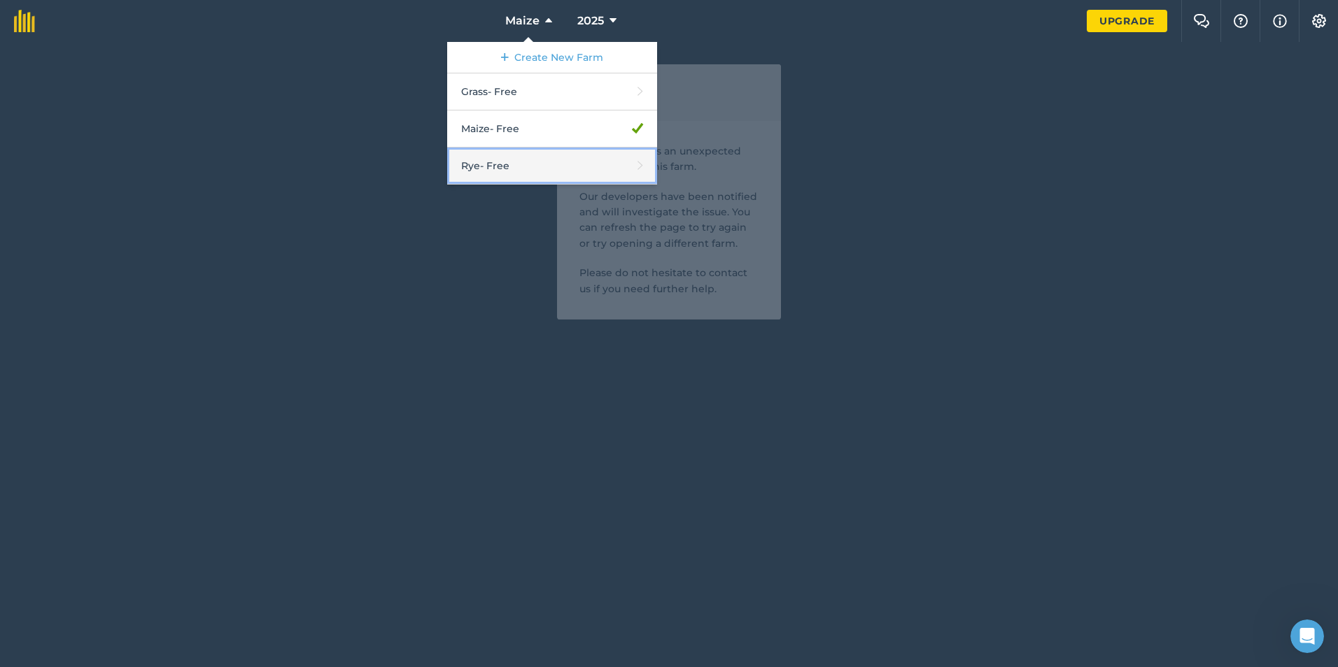
click at [532, 148] on link "Rye - Free" at bounding box center [552, 166] width 210 height 37
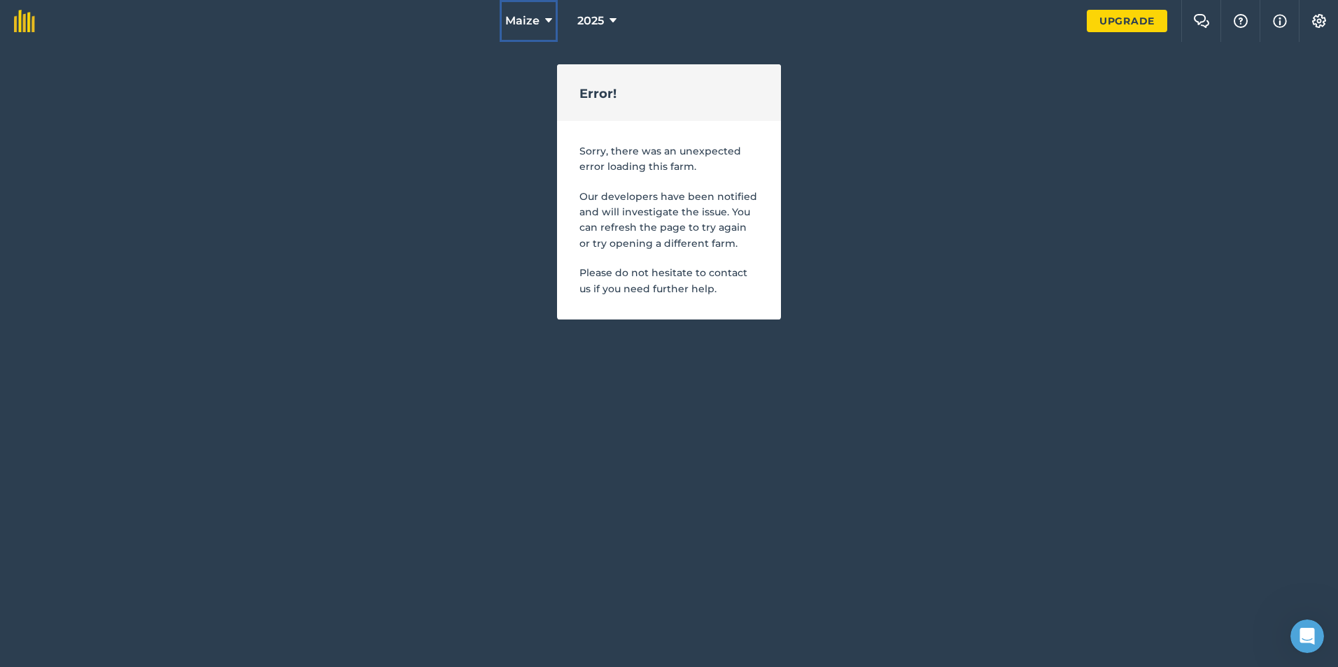
click at [542, 22] on button "Maize" at bounding box center [529, 21] width 58 height 42
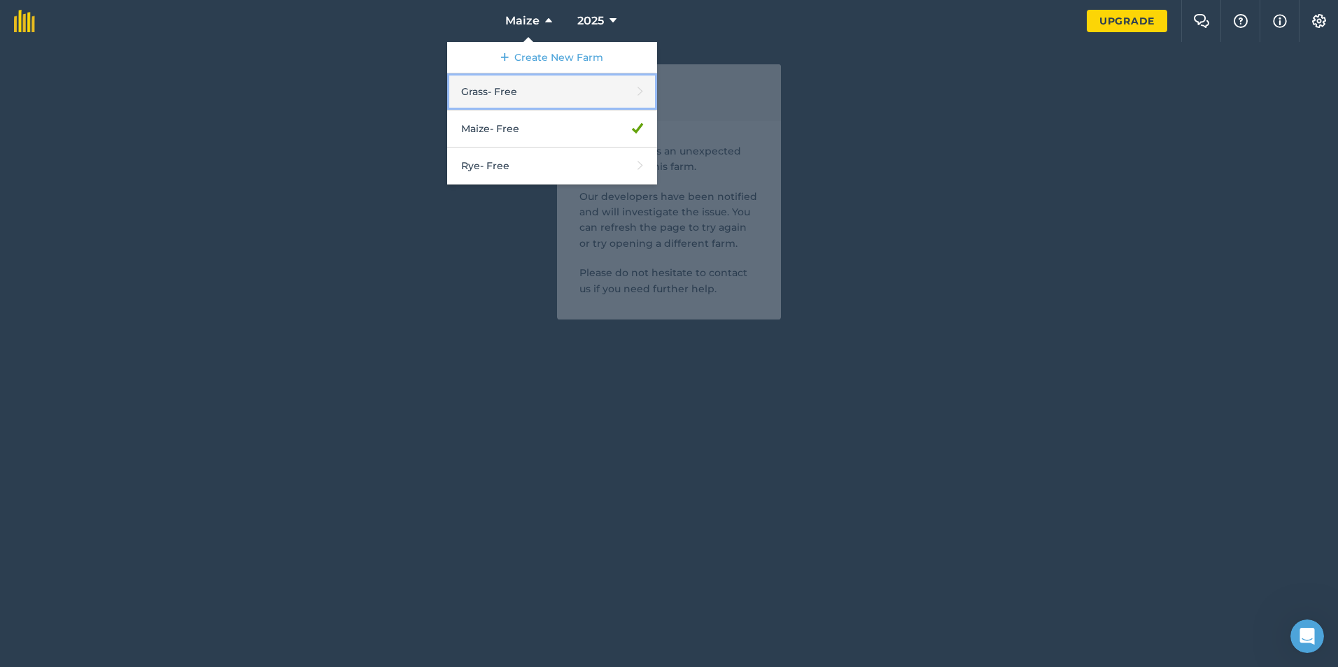
click at [527, 80] on link "Grass - Free" at bounding box center [552, 91] width 210 height 37
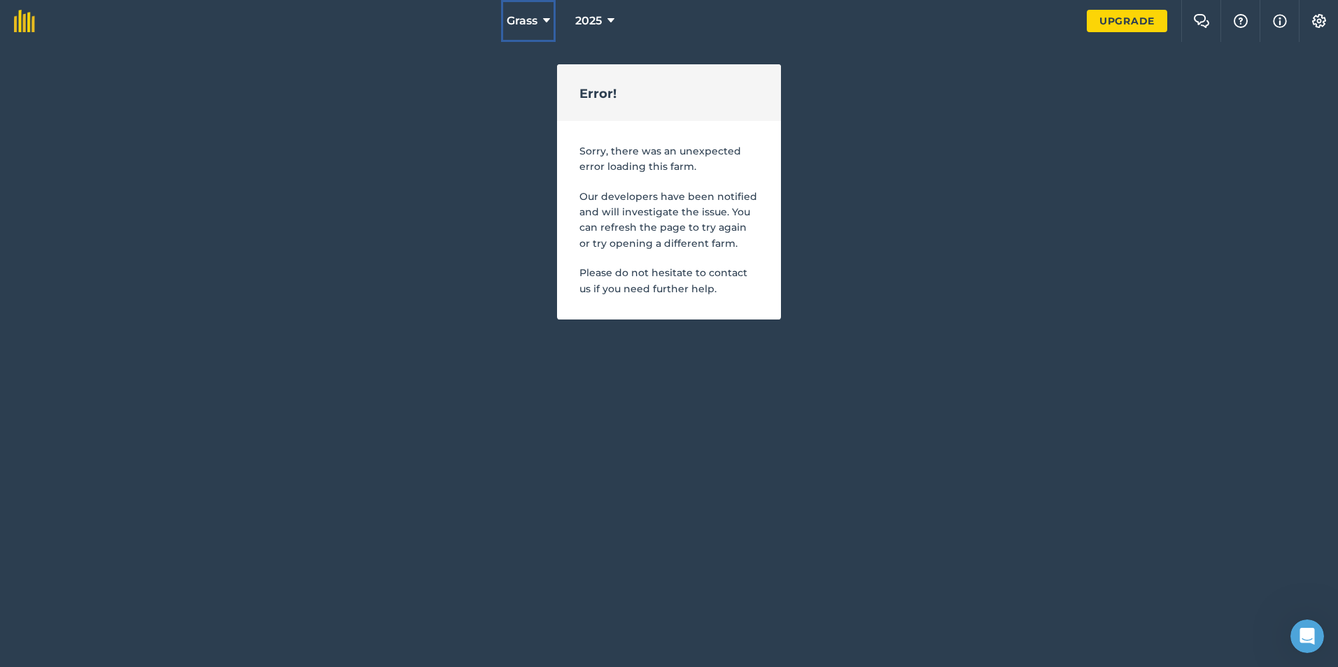
click at [544, 21] on icon at bounding box center [546, 21] width 7 height 17
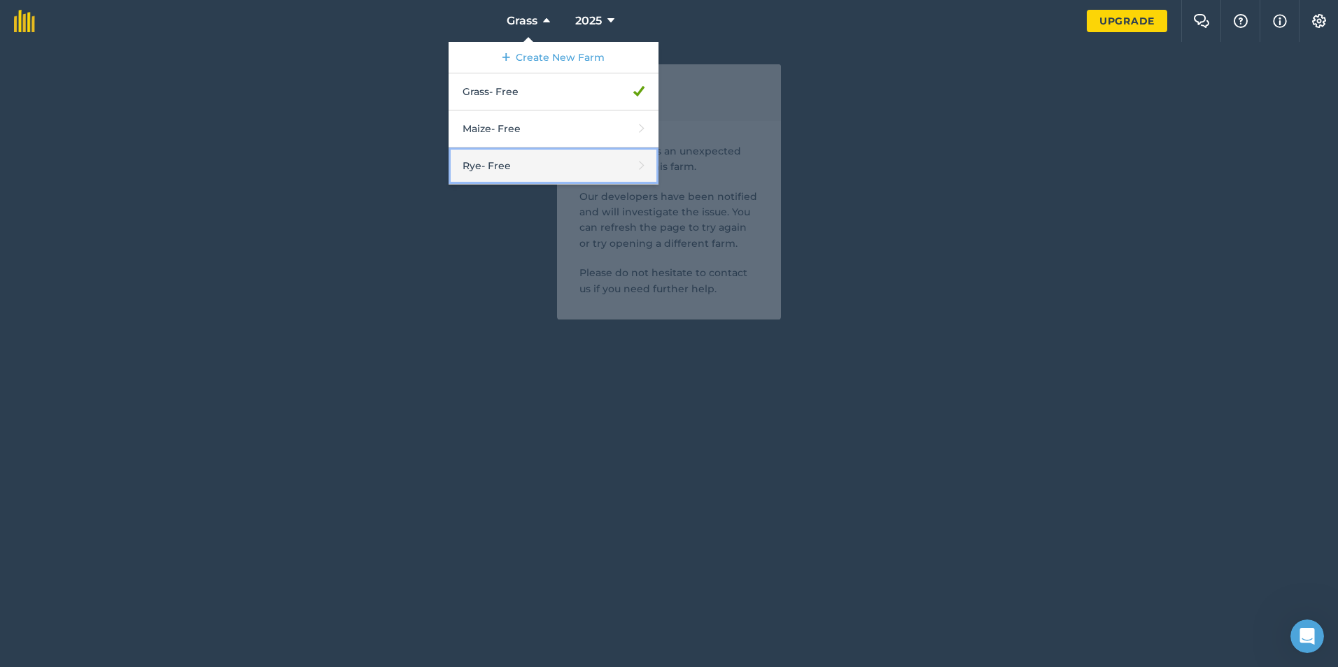
click at [532, 149] on link "Rye - Free" at bounding box center [553, 166] width 210 height 37
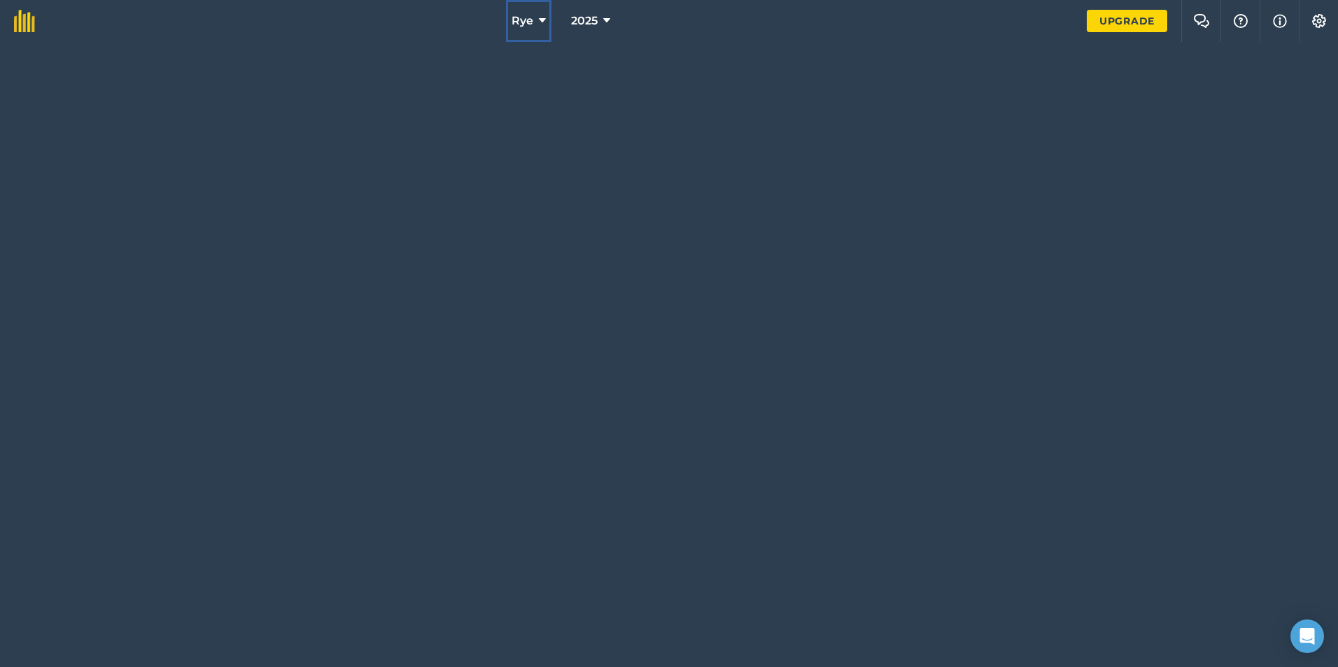
click at [546, 13] on button "Rye" at bounding box center [528, 21] width 45 height 42
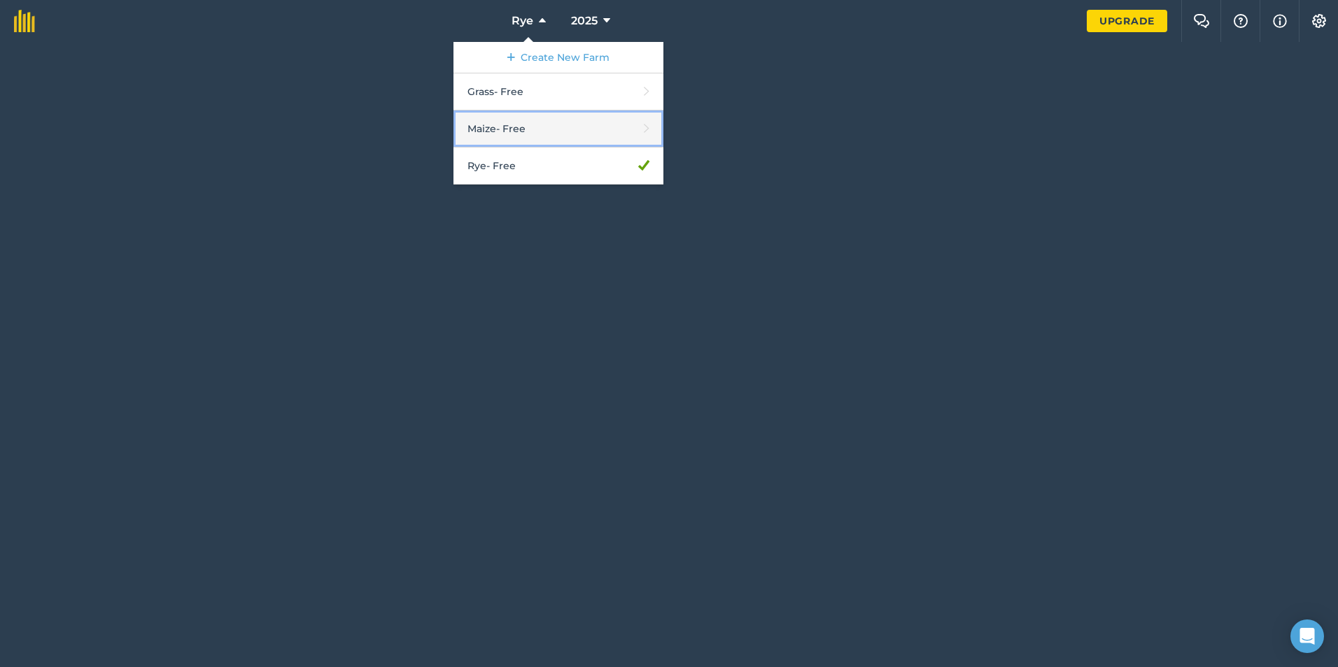
click at [564, 120] on link "Maize - Free" at bounding box center [558, 129] width 210 height 37
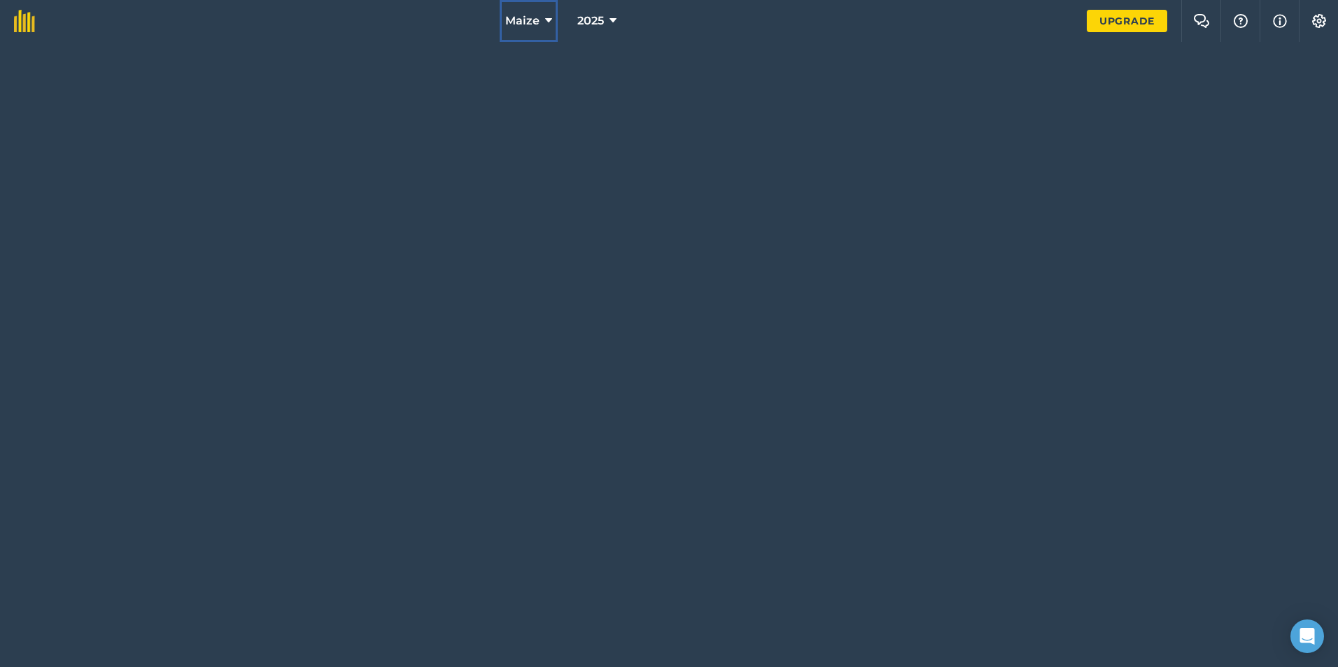
click at [537, 12] on button "Maize" at bounding box center [529, 21] width 58 height 42
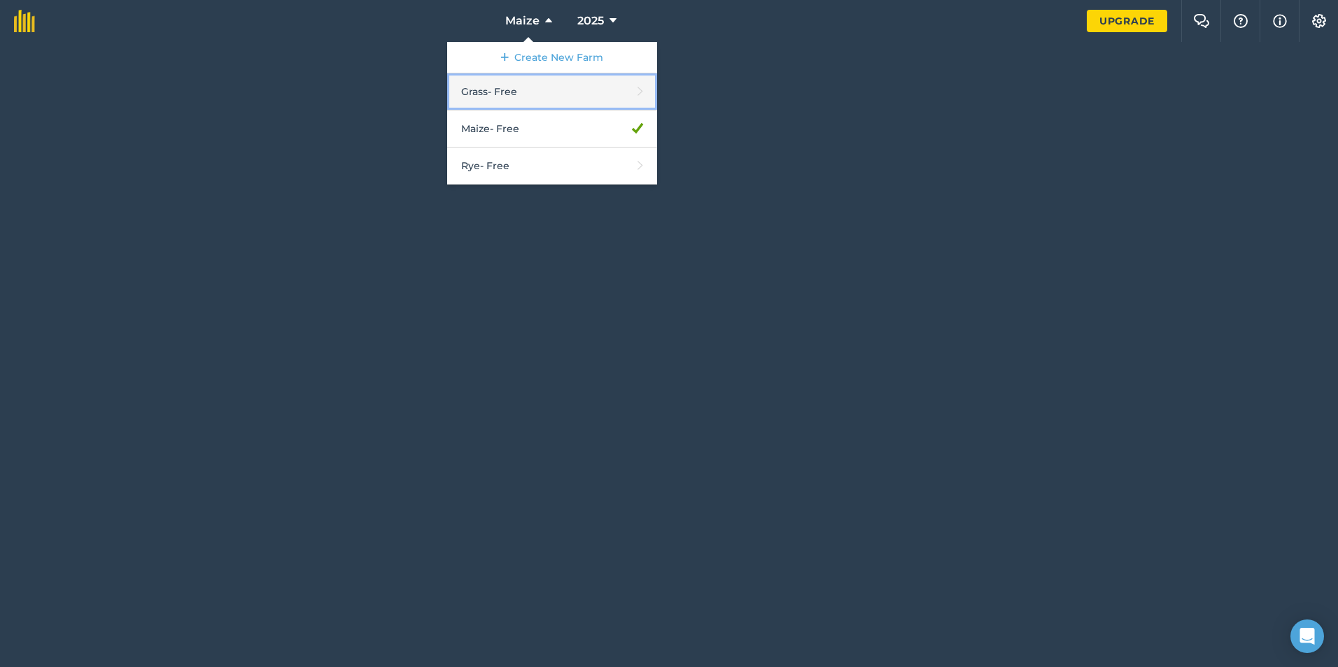
click at [539, 80] on link "Grass - Free" at bounding box center [552, 91] width 210 height 37
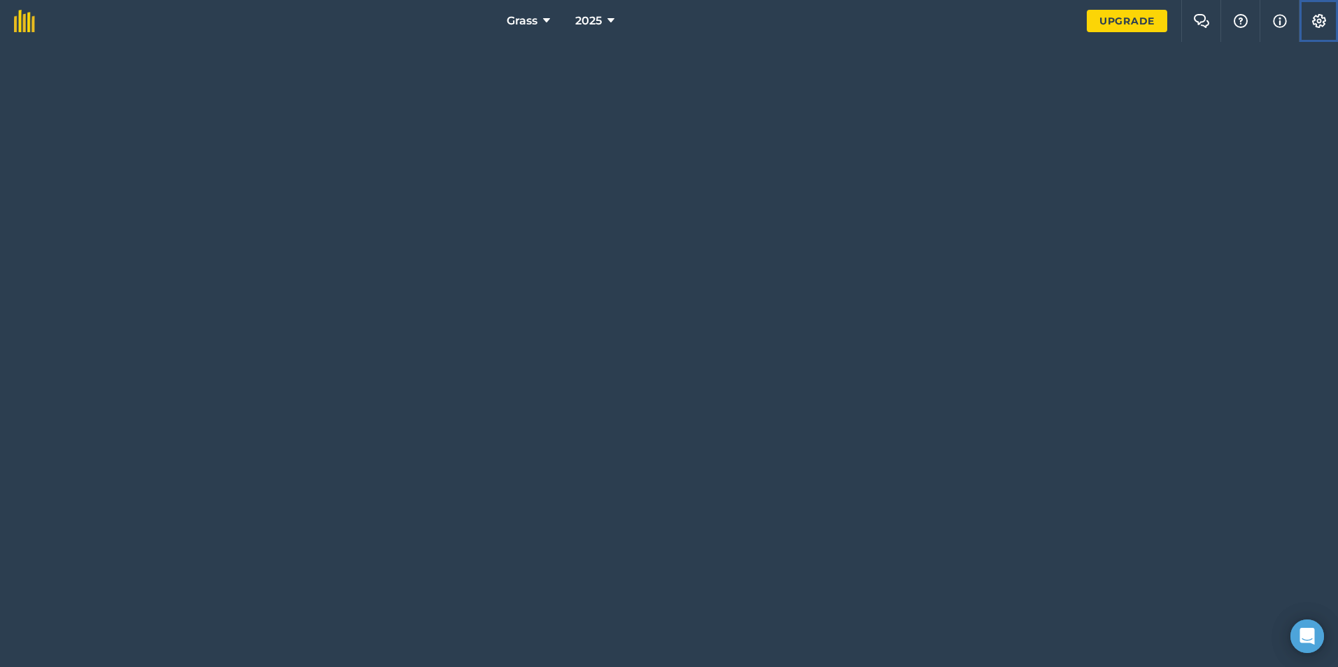
click at [1322, 22] on img at bounding box center [1318, 21] width 17 height 14
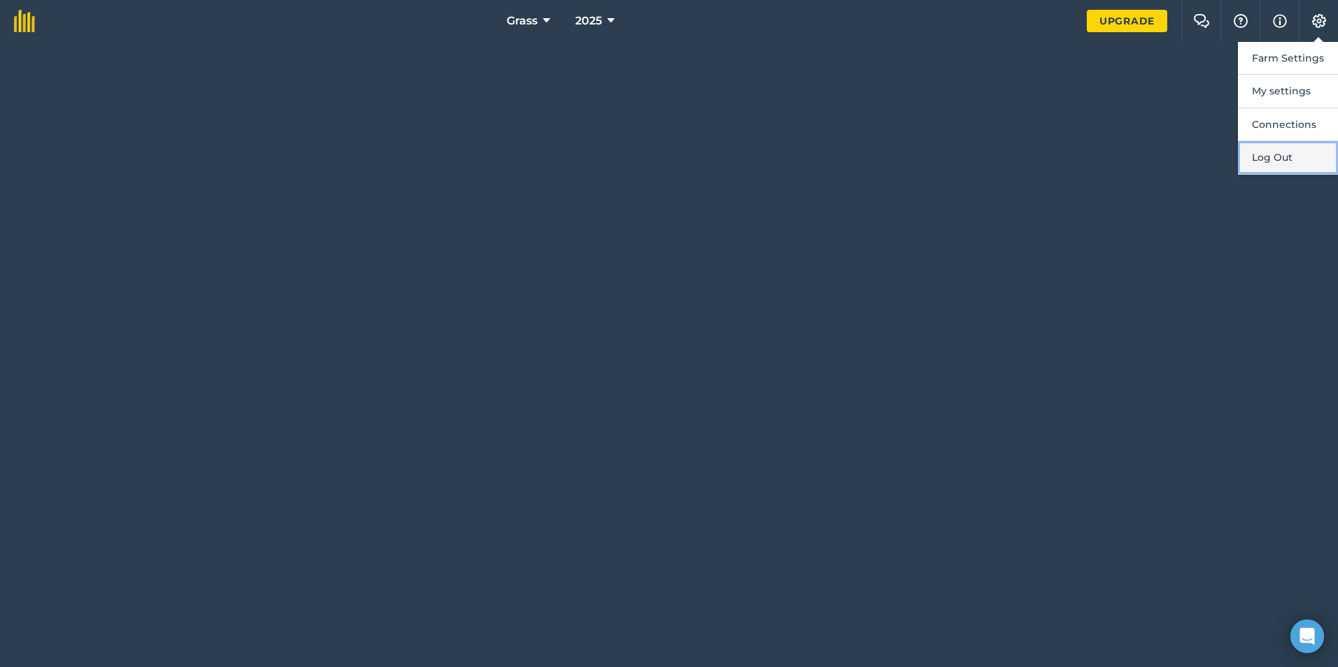
click at [1247, 170] on button "Log Out" at bounding box center [1288, 157] width 100 height 33
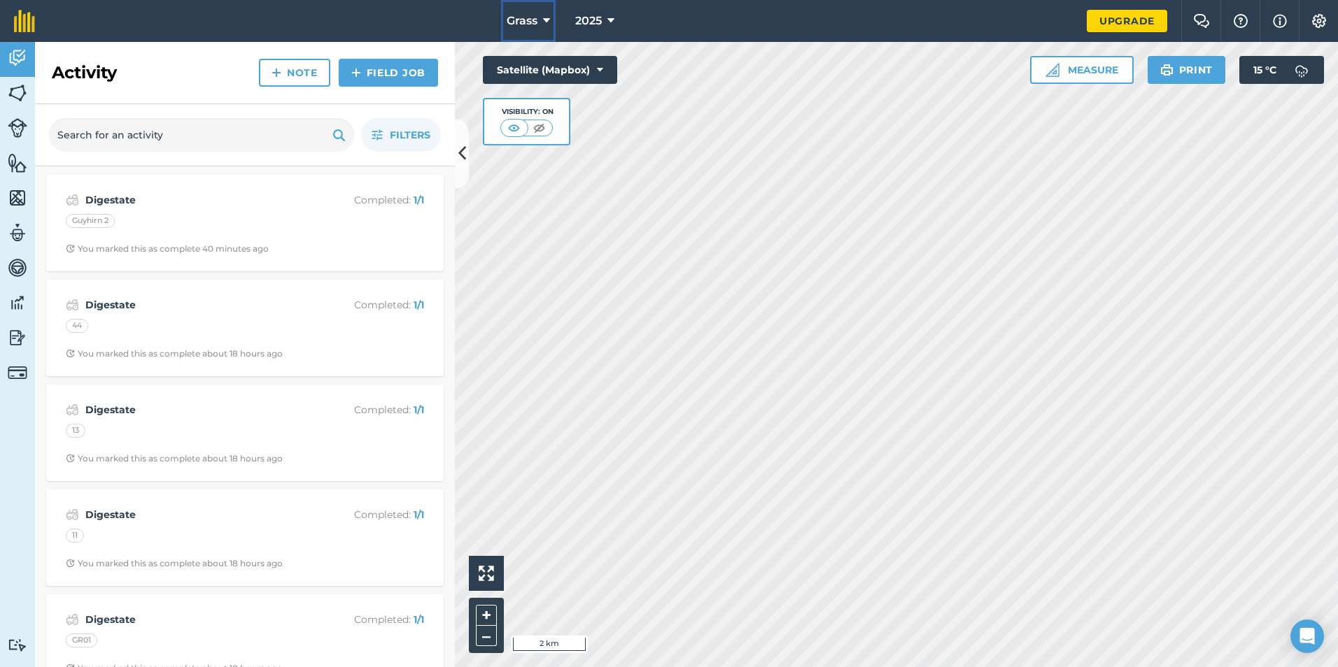
click at [548, 20] on icon at bounding box center [546, 21] width 7 height 17
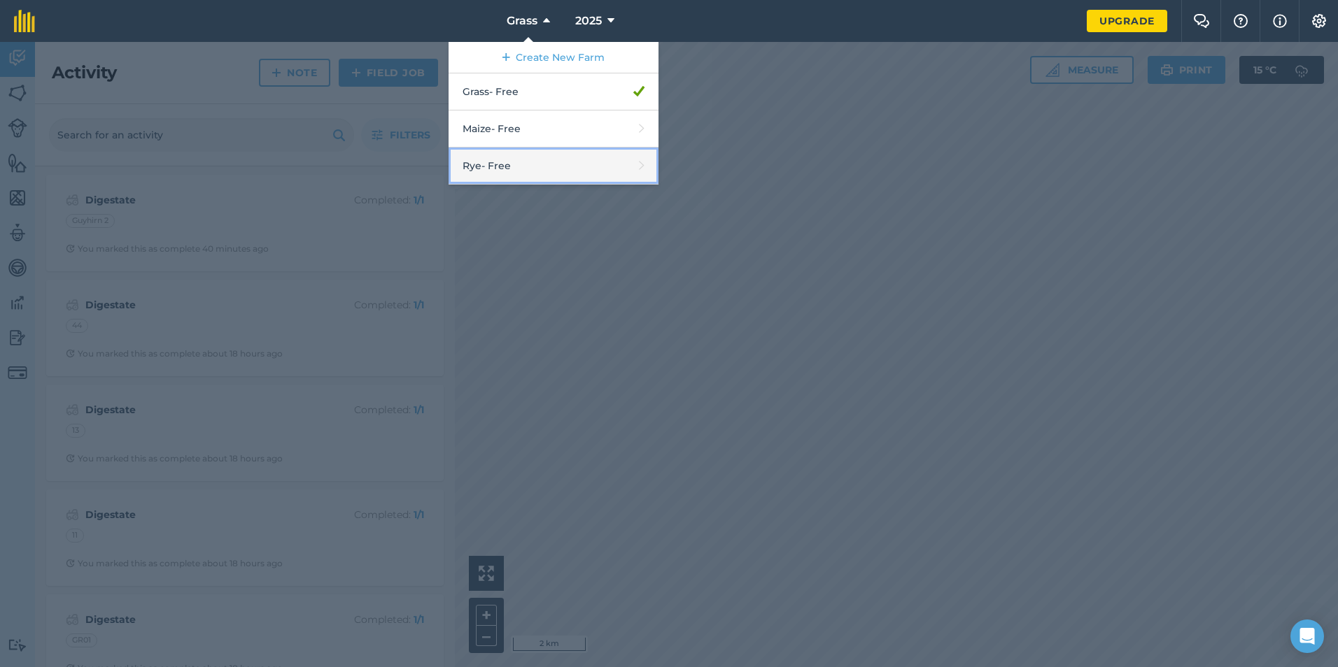
click at [540, 155] on link "Rye - Free" at bounding box center [553, 166] width 210 height 37
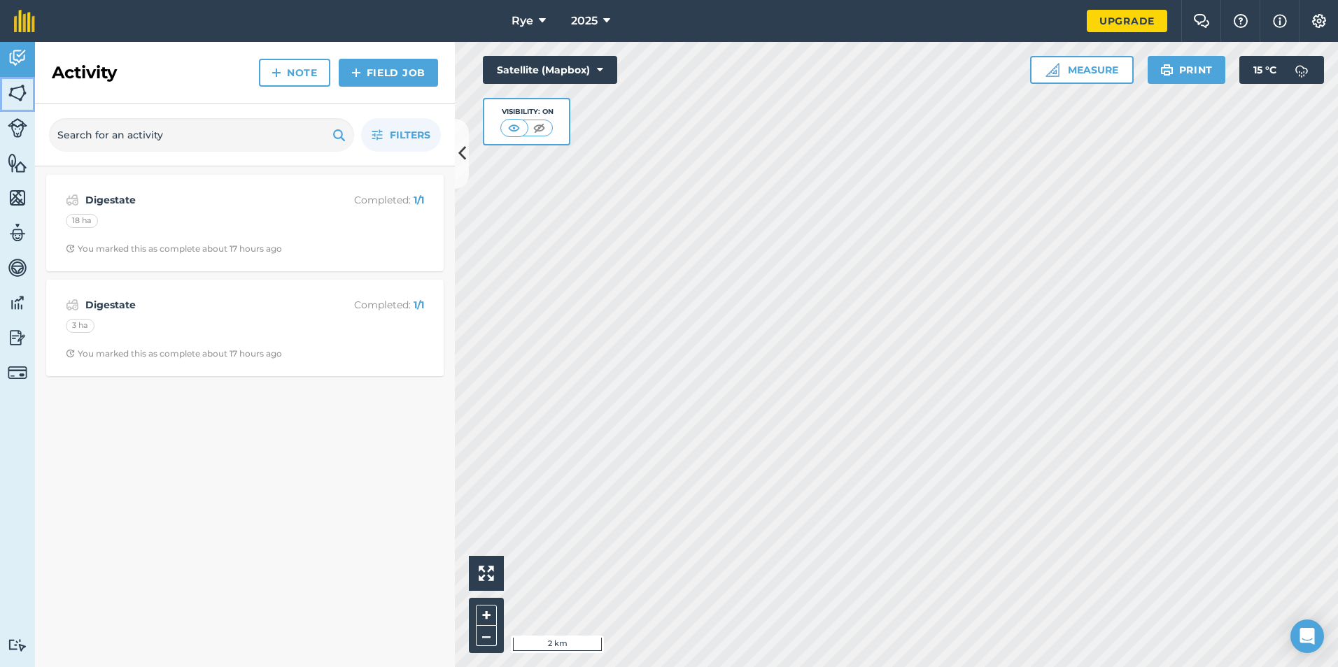
click at [12, 90] on img at bounding box center [18, 93] width 20 height 21
